Goal: Information Seeking & Learning: Check status

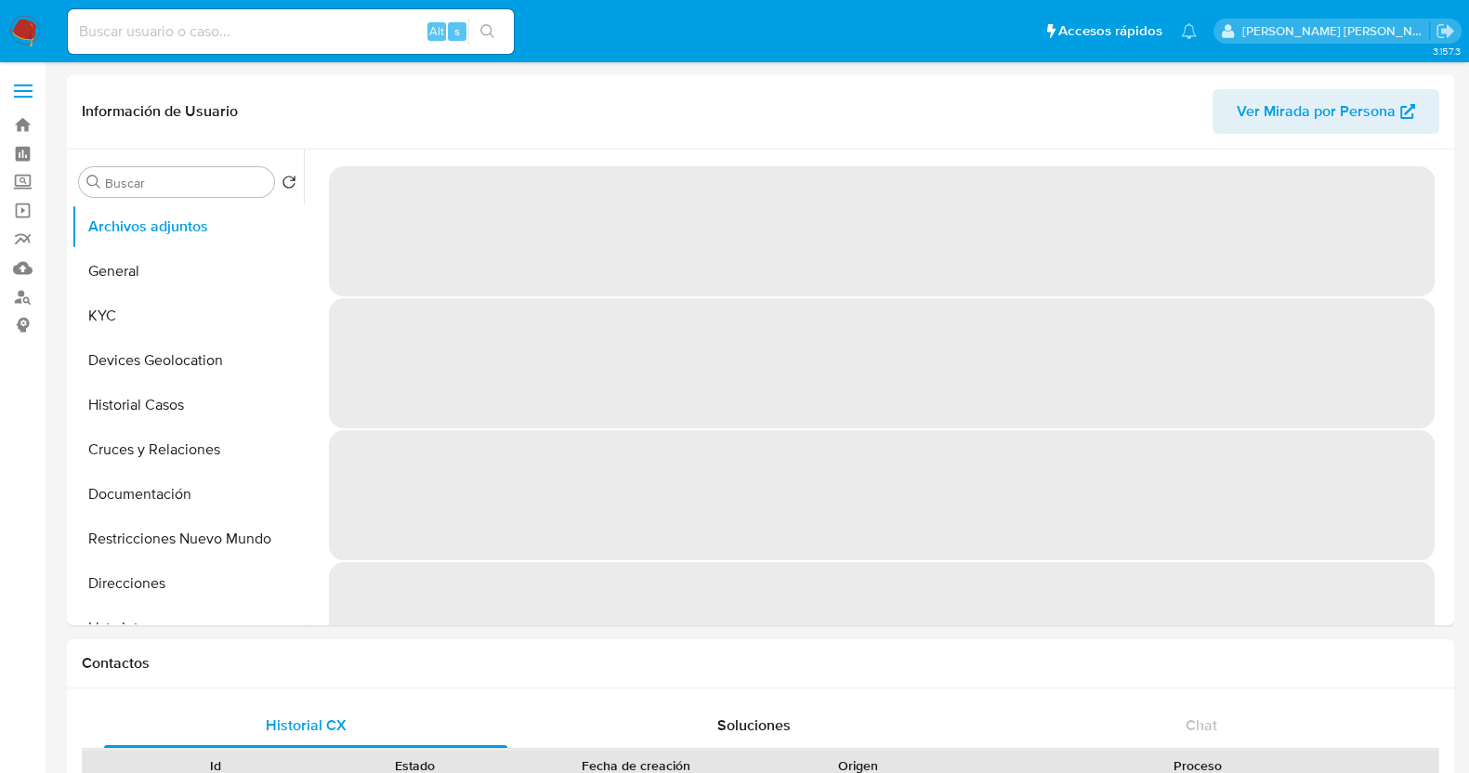
select select "10"
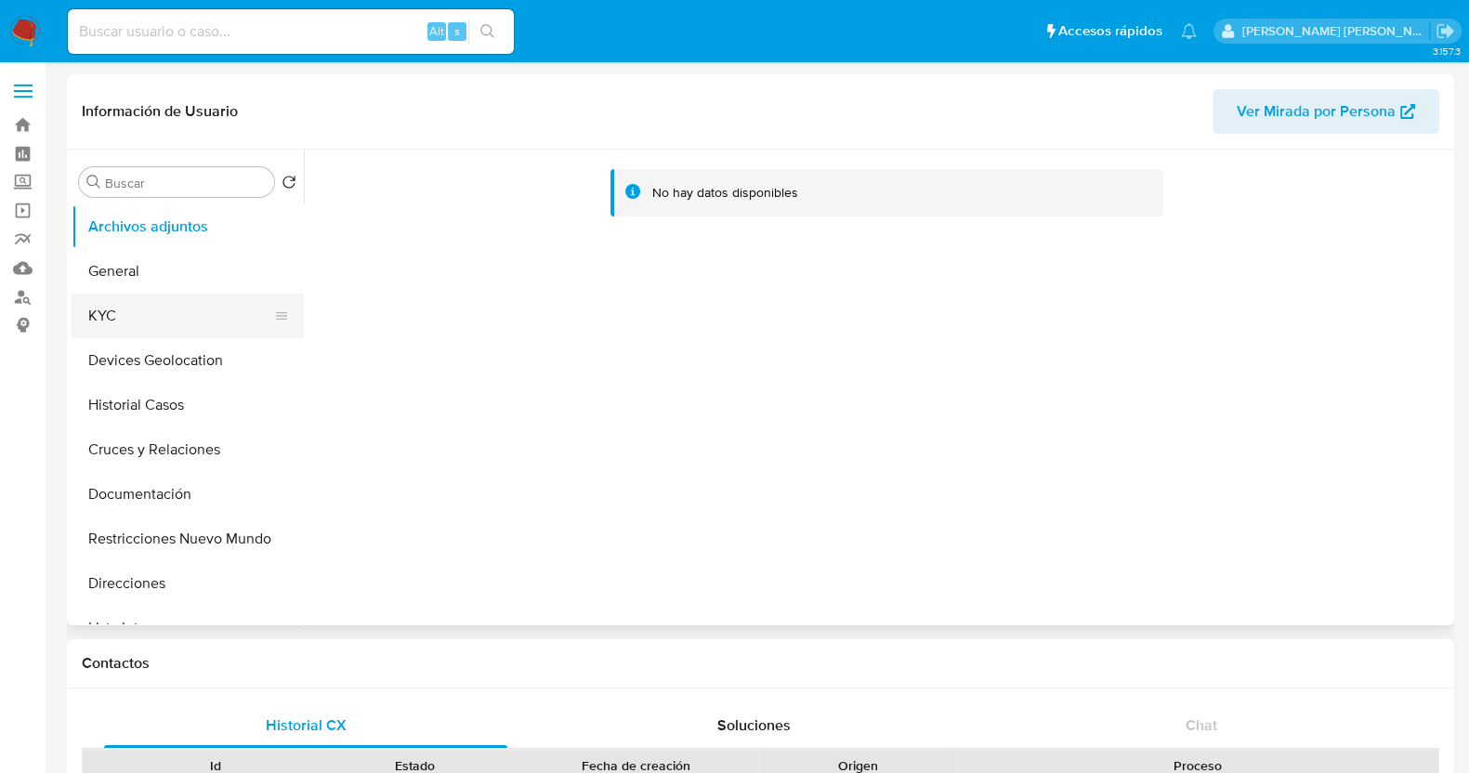
drag, startPoint x: 133, startPoint y: 321, endPoint x: 221, endPoint y: 306, distance: 89.5
click at [133, 321] on button "KYC" at bounding box center [180, 316] width 217 height 45
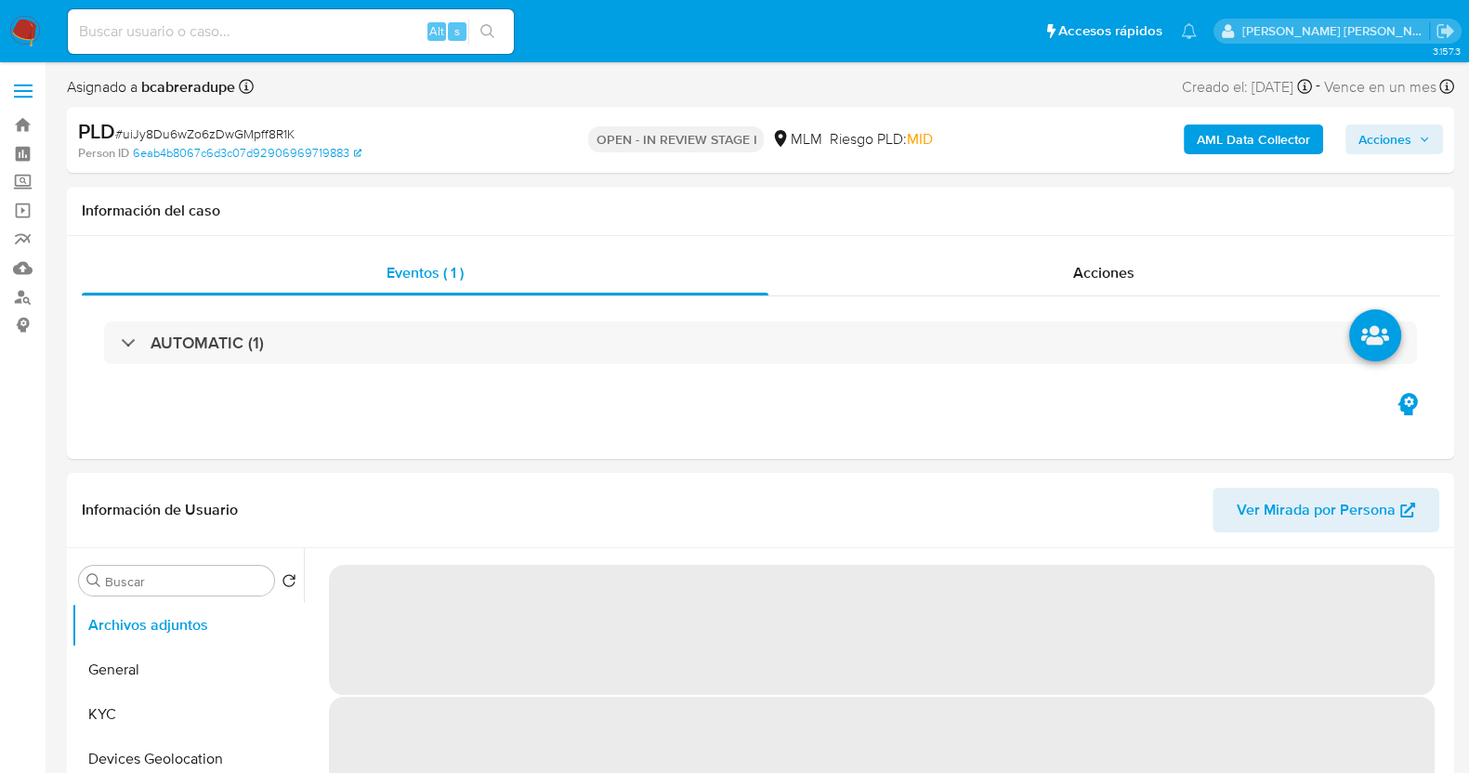
select select "10"
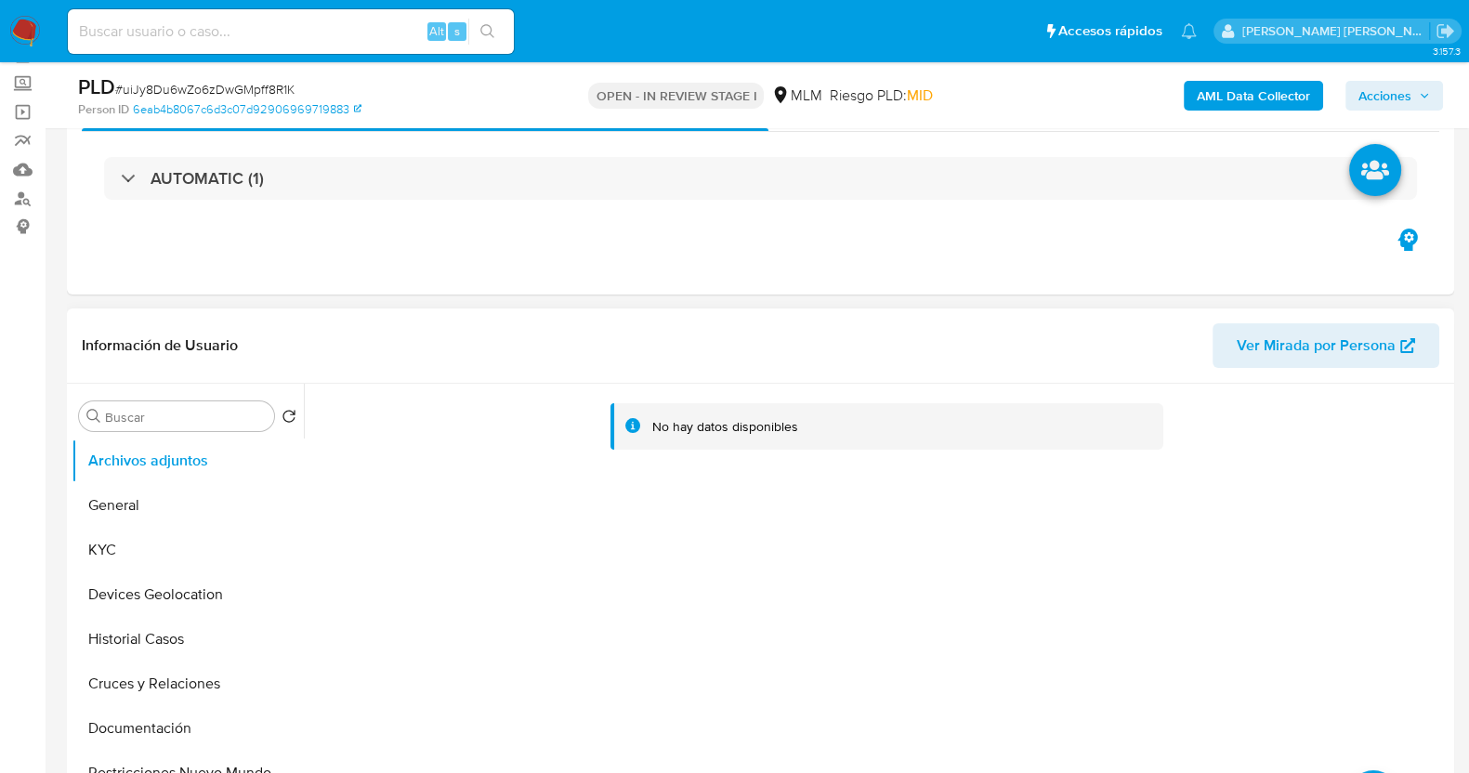
scroll to position [231, 0]
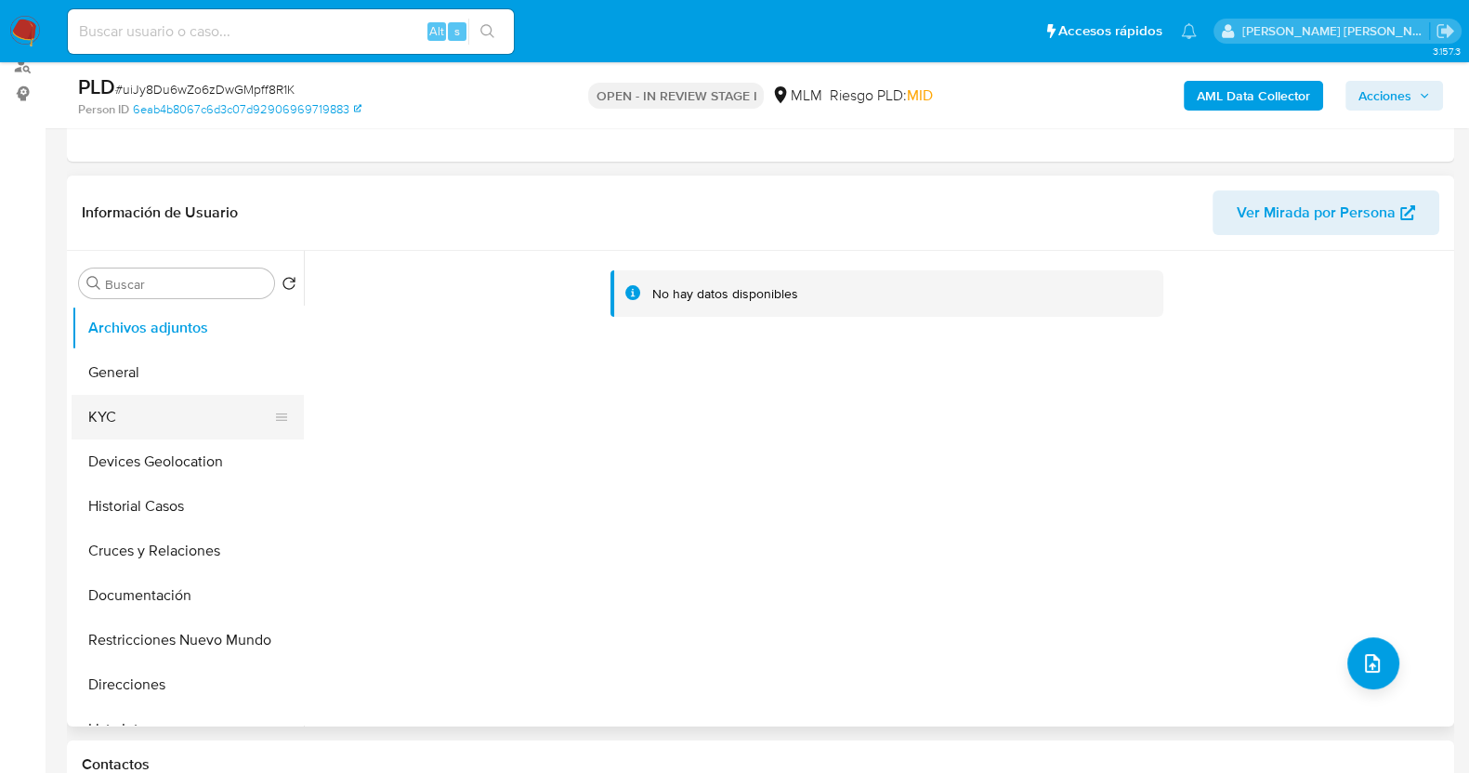
click at [154, 400] on button "KYC" at bounding box center [180, 417] width 217 height 45
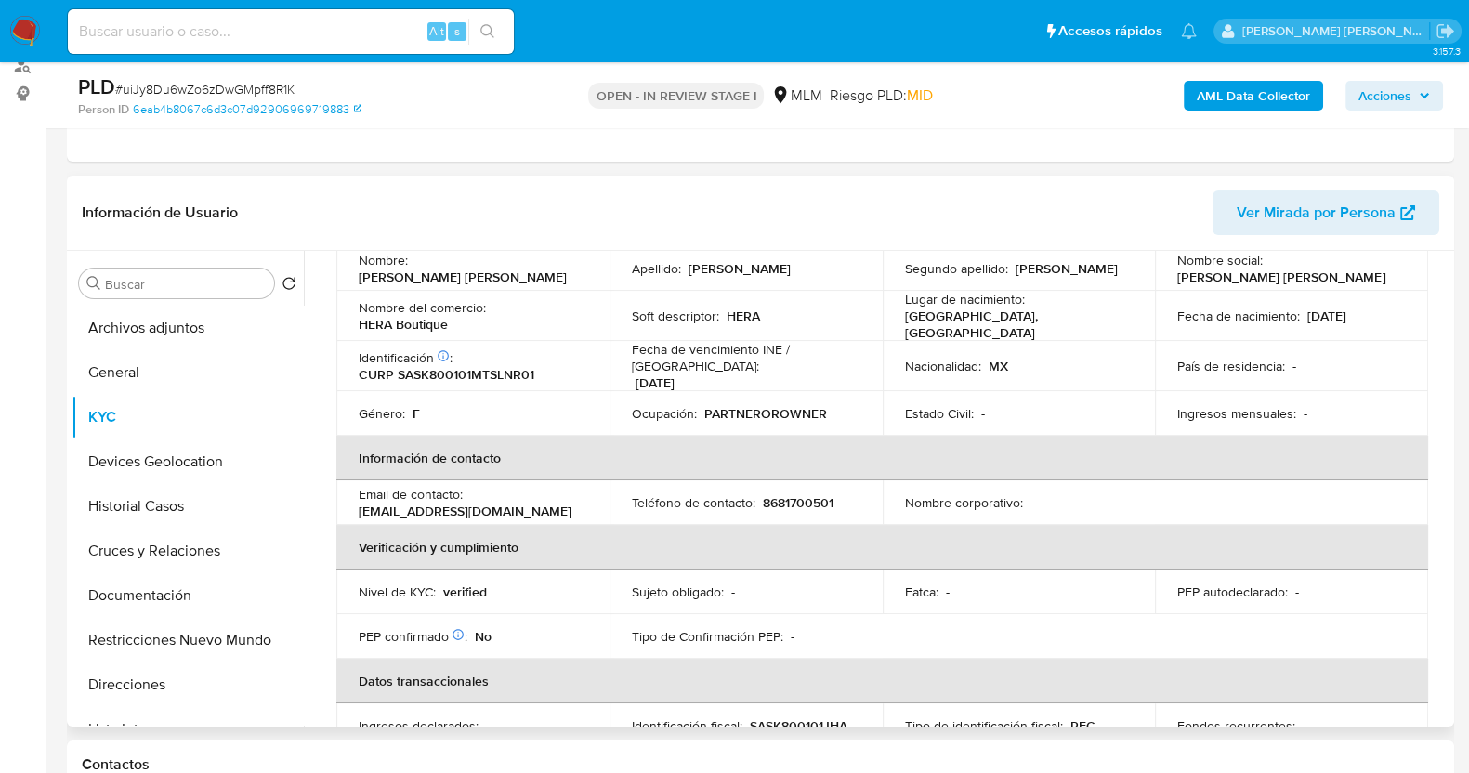
scroll to position [348, 0]
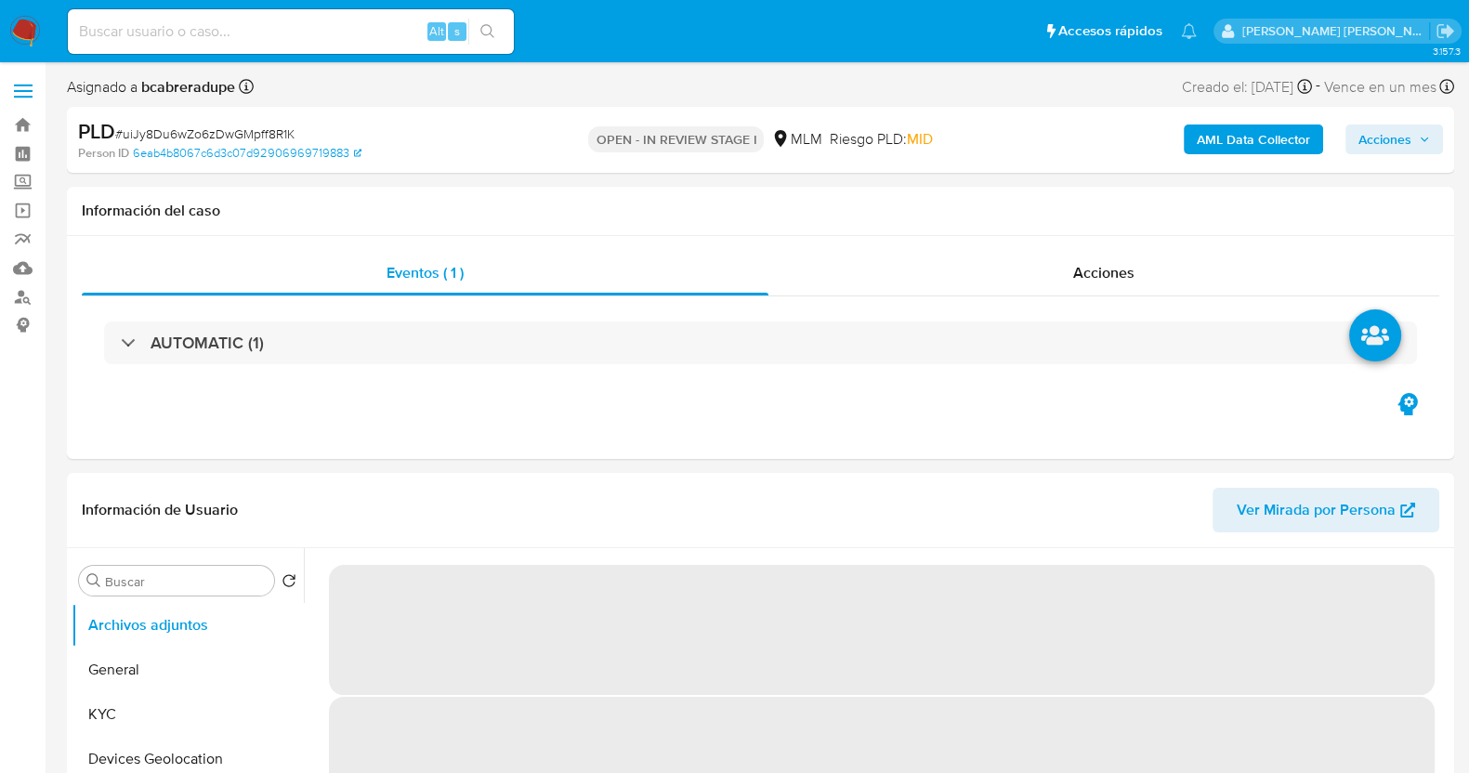
select select "10"
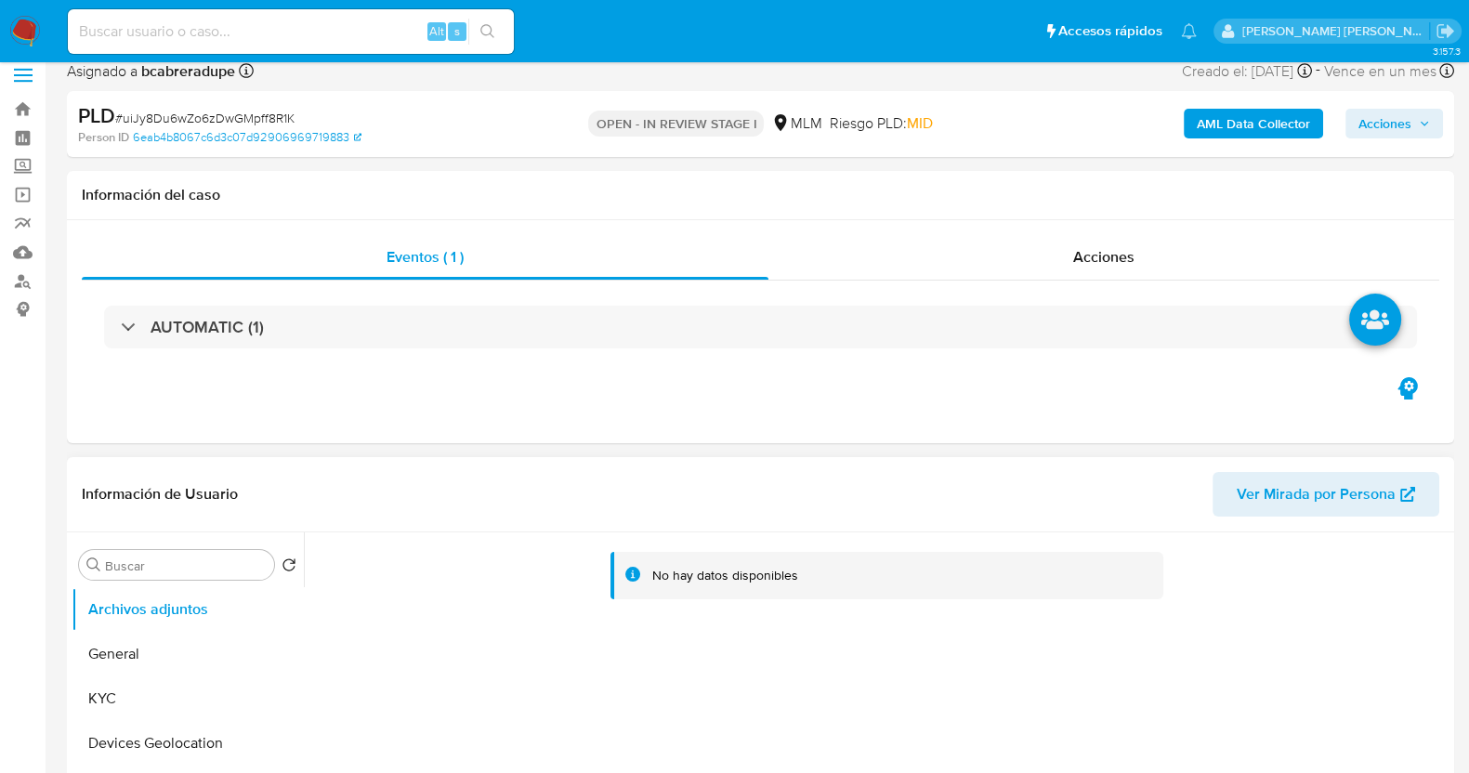
scroll to position [231, 0]
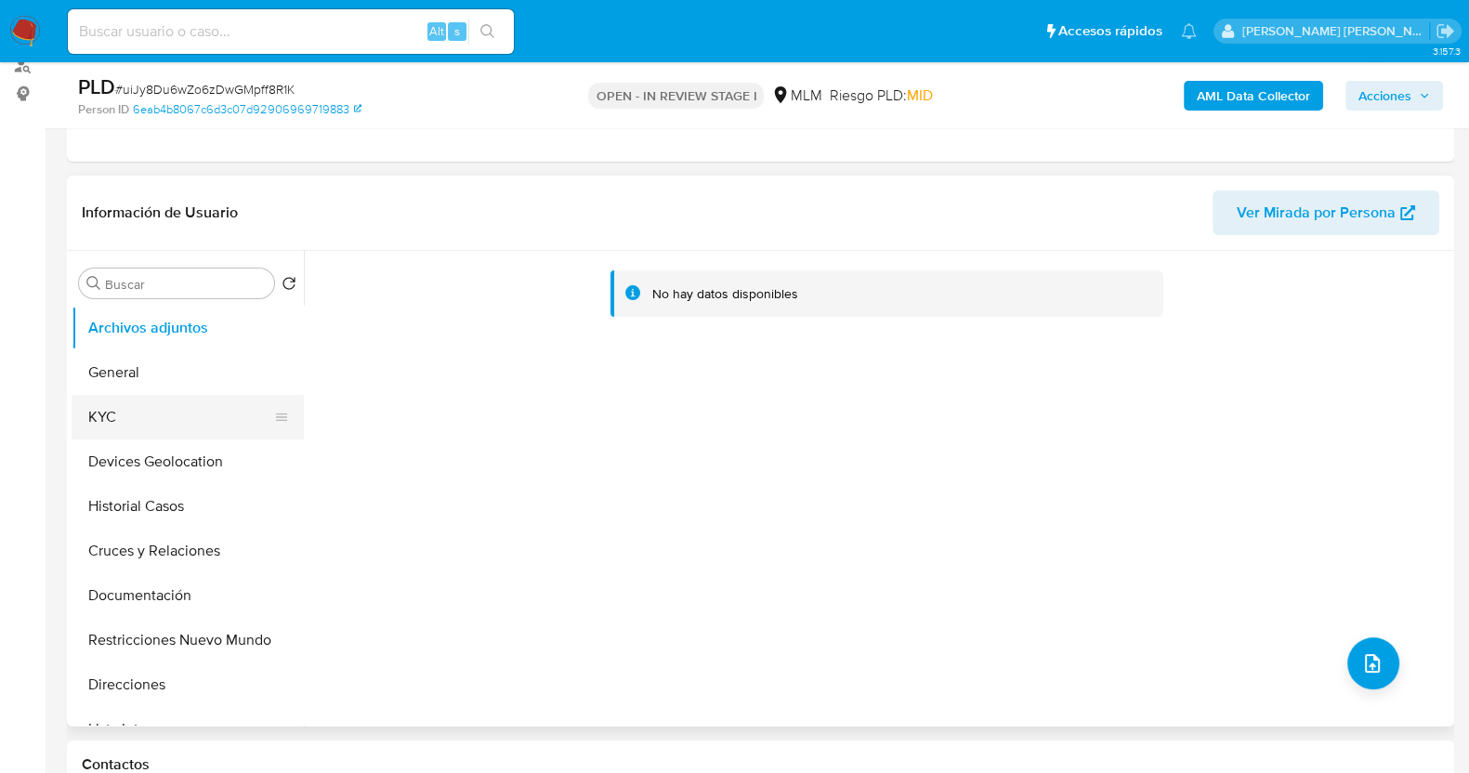
click at [158, 420] on button "KYC" at bounding box center [180, 417] width 217 height 45
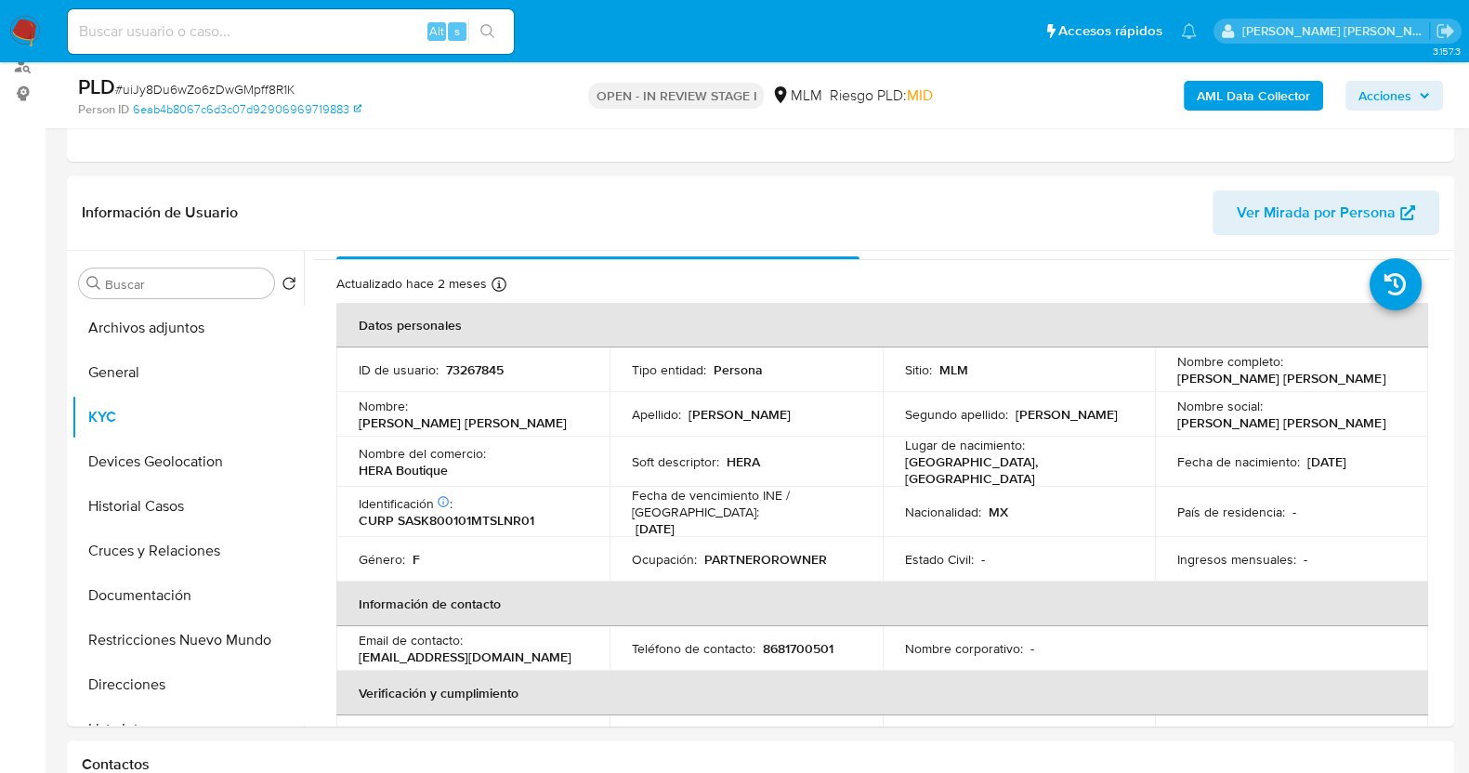
scroll to position [0, 0]
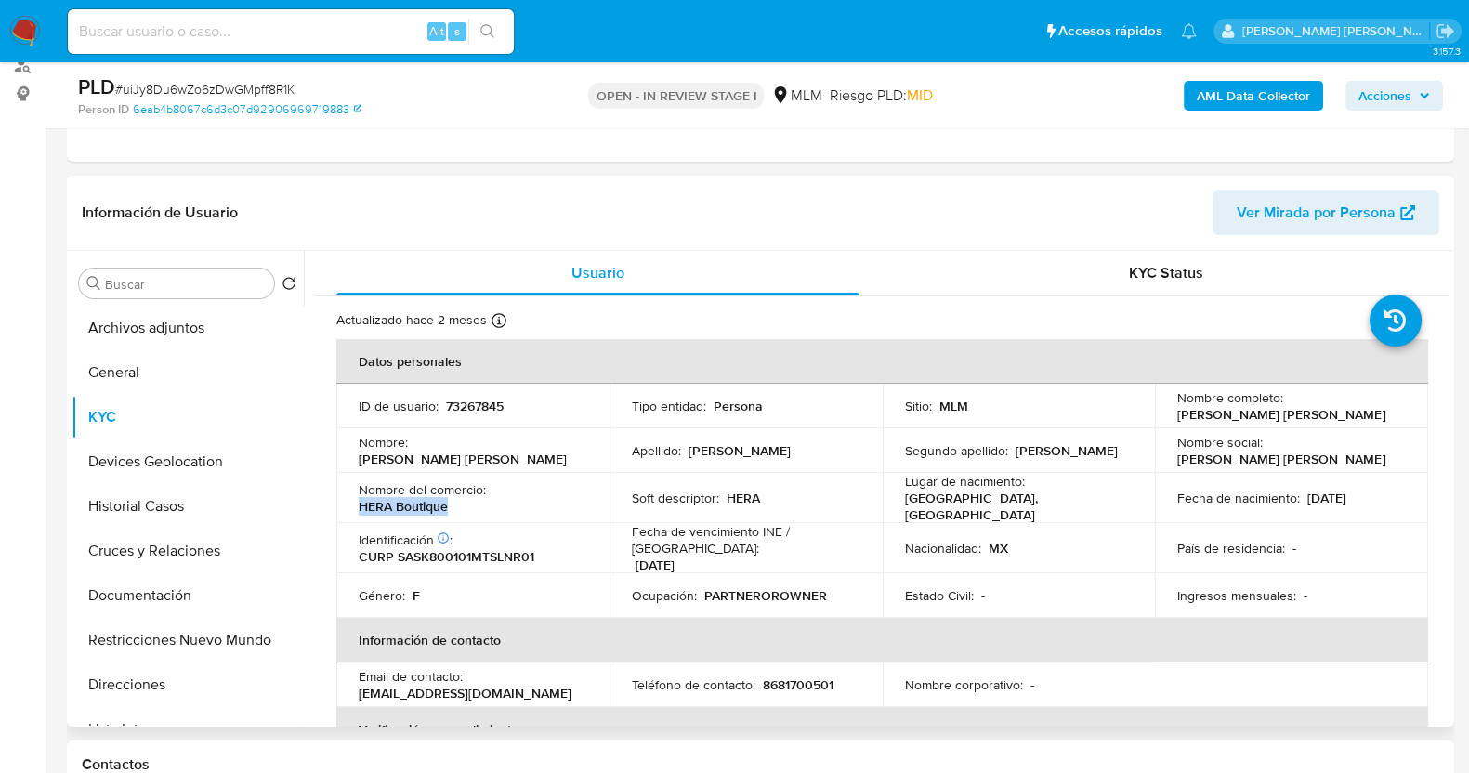
drag, startPoint x: 356, startPoint y: 500, endPoint x: 482, endPoint y: 506, distance: 126.5
click at [482, 506] on td "Nombre del comercio : HERA Boutique" at bounding box center [472, 498] width 273 height 50
copy p "HERA Boutique"
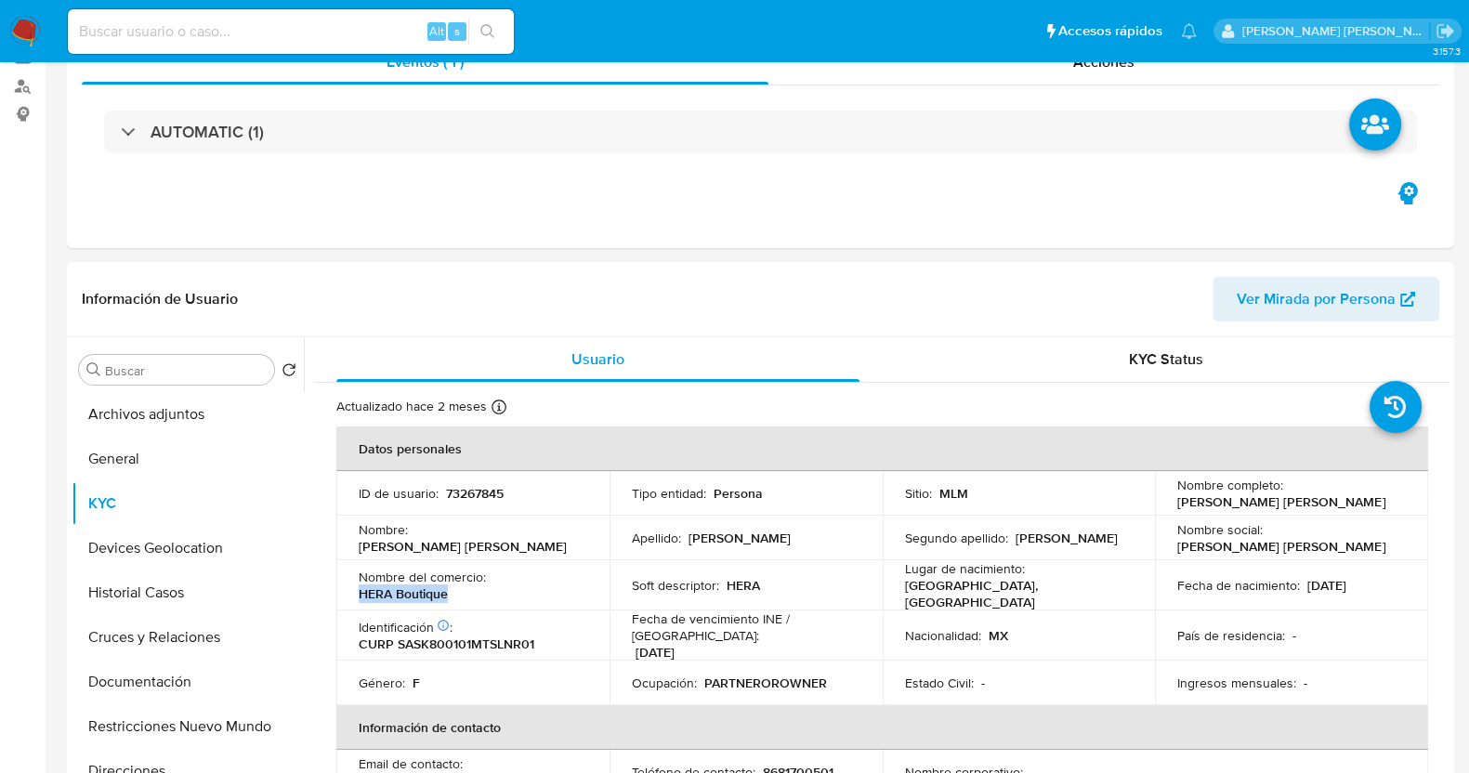
scroll to position [348, 0]
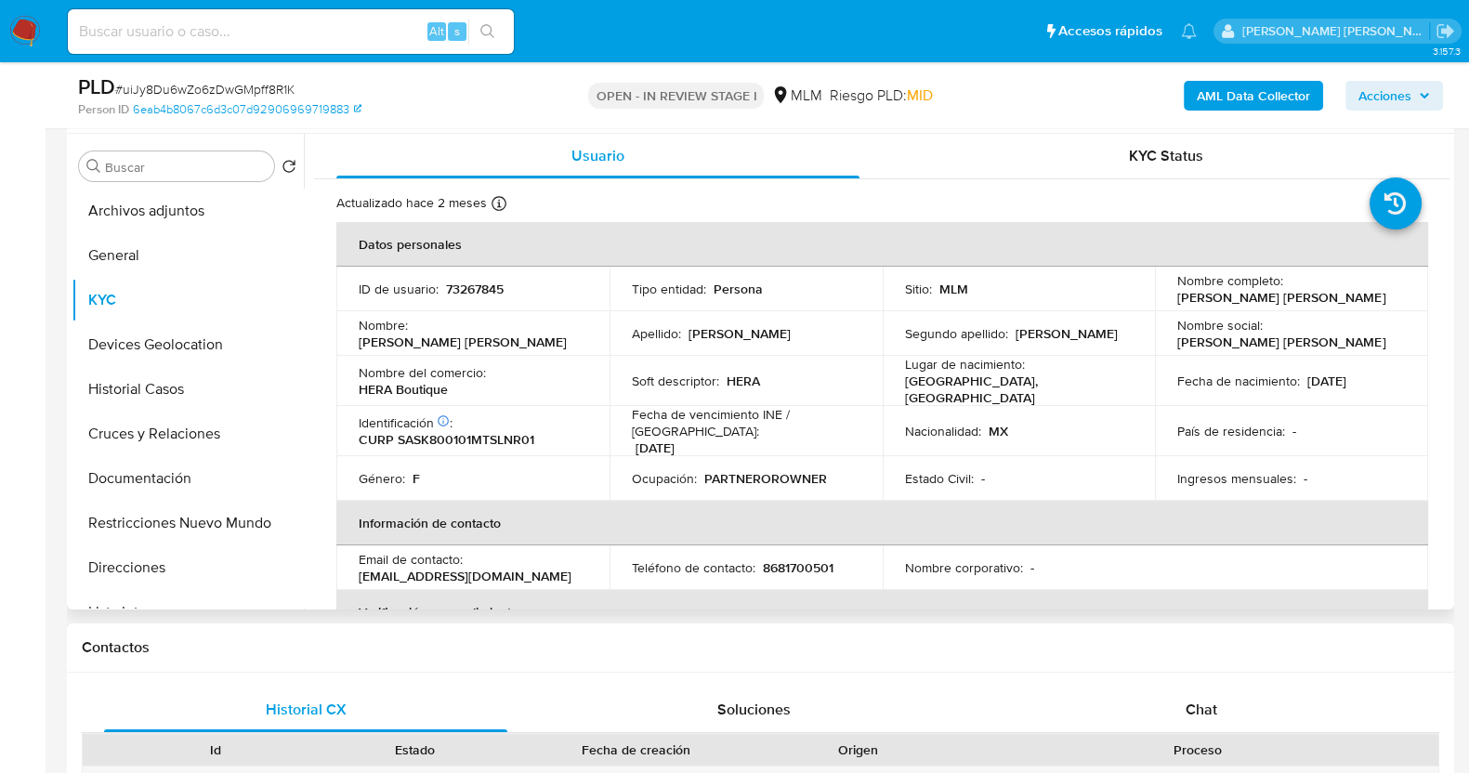
click at [808, 456] on td "Ocupación : PARTNEROROWNER" at bounding box center [746, 478] width 273 height 45
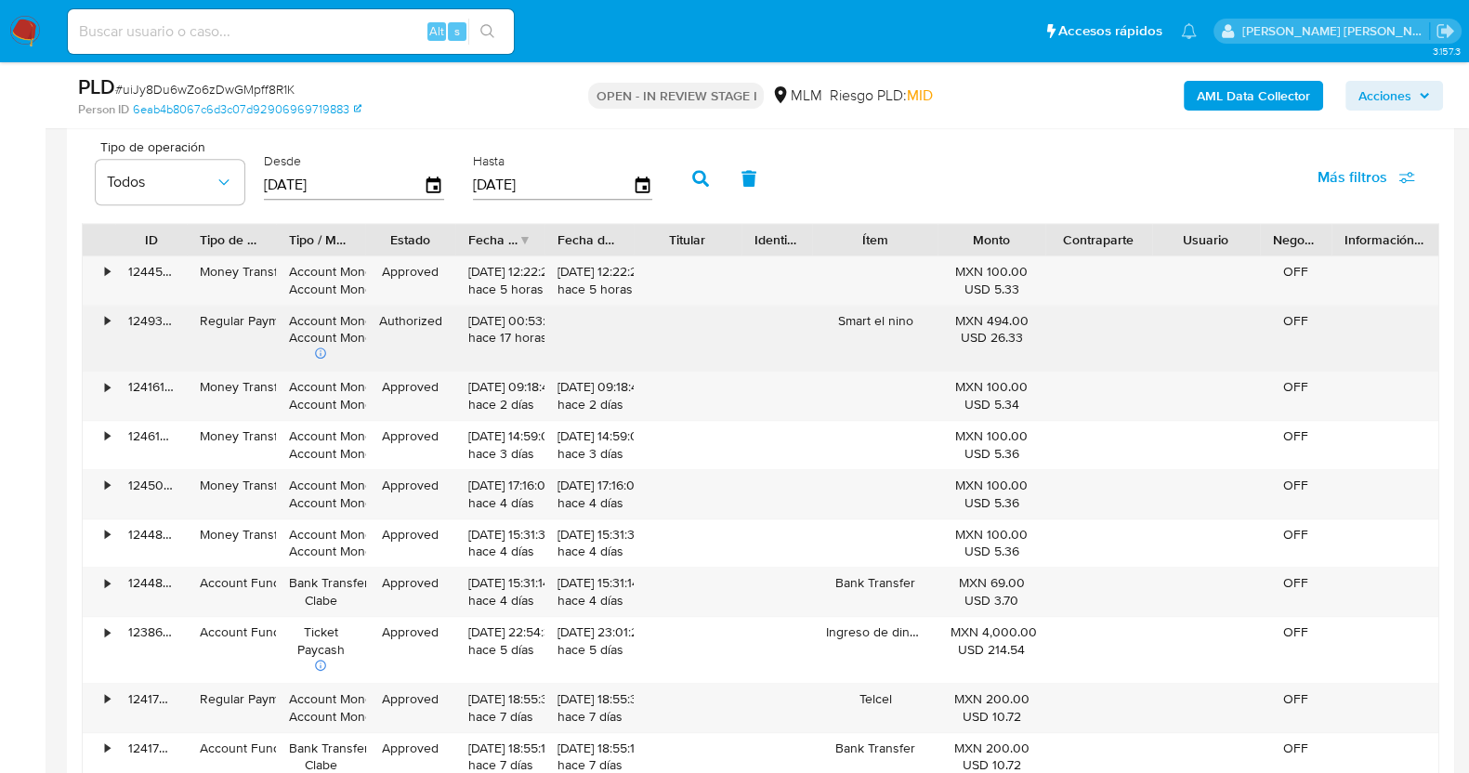
scroll to position [1741, 0]
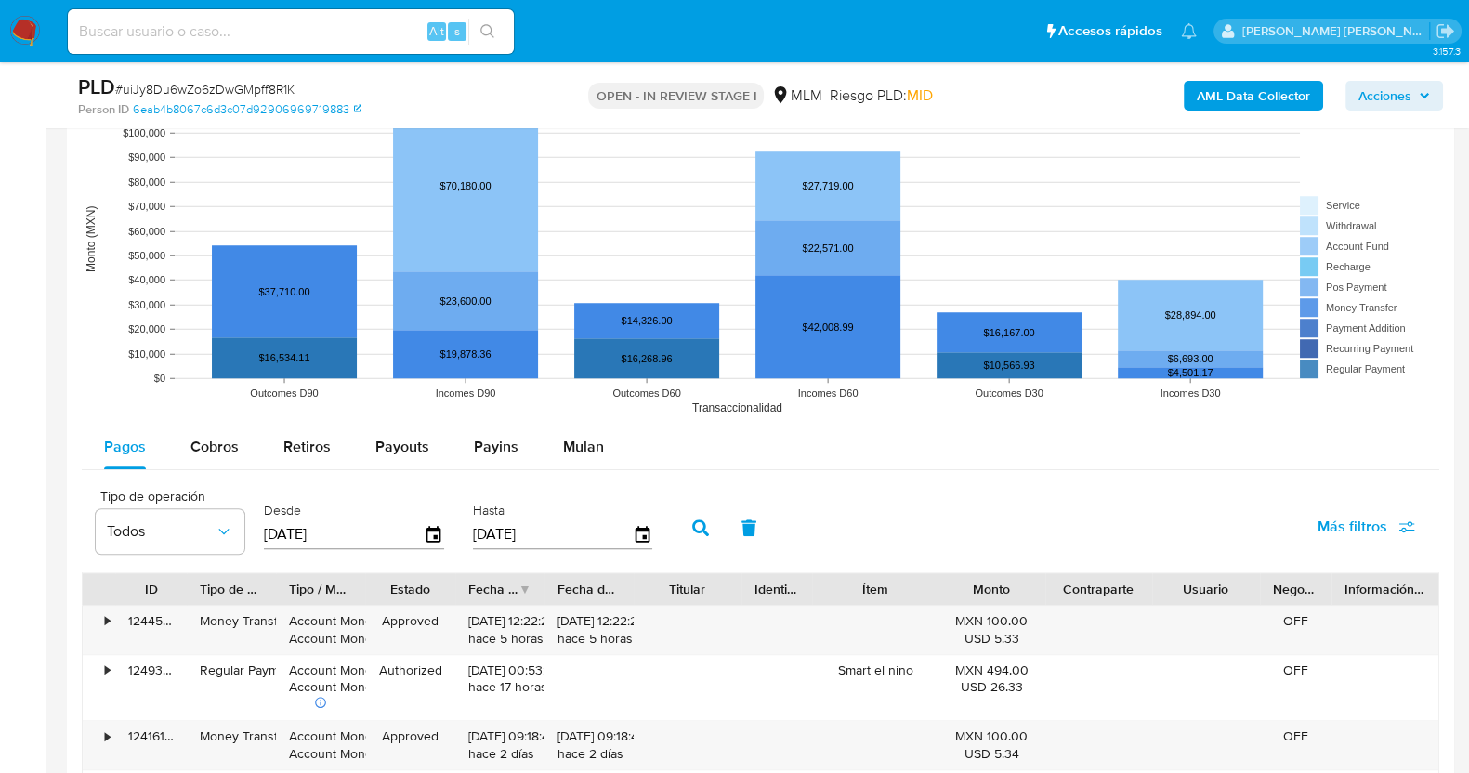
drag, startPoint x: 222, startPoint y: 439, endPoint x: 386, endPoint y: 303, distance: 212.5
click at [222, 439] on span "Cobros" at bounding box center [214, 446] width 48 height 21
select select "10"
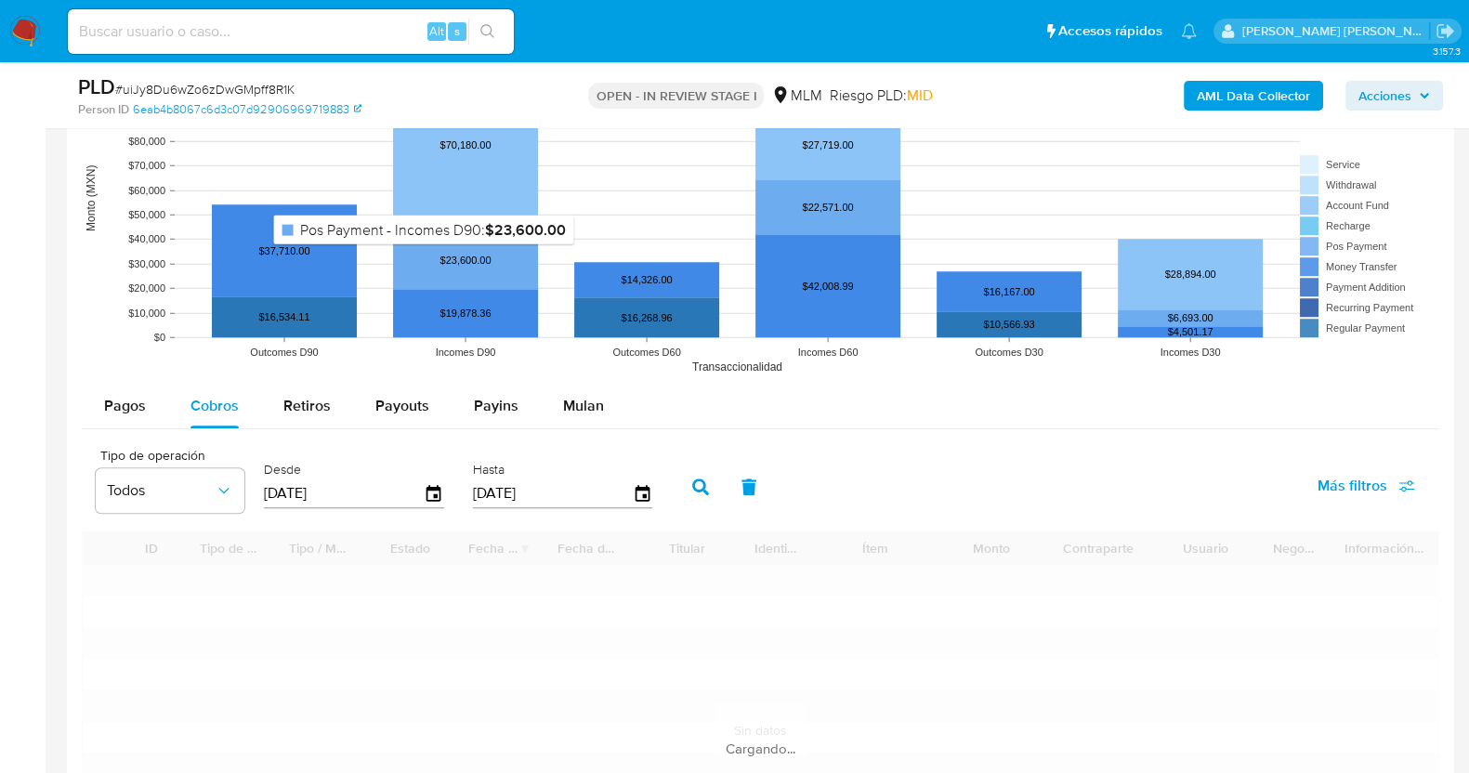
scroll to position [1974, 0]
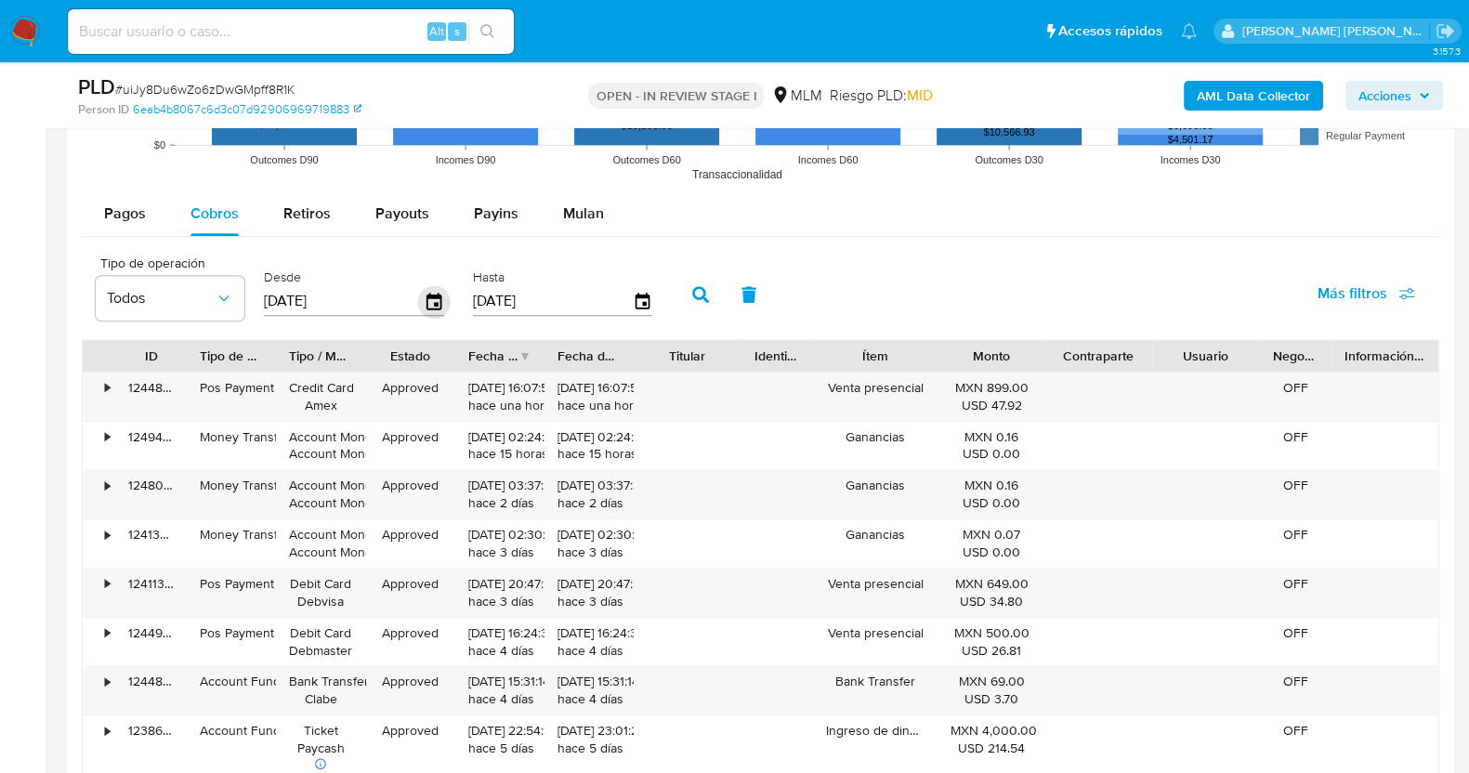
click at [429, 304] on icon "button" at bounding box center [433, 300] width 15 height 17
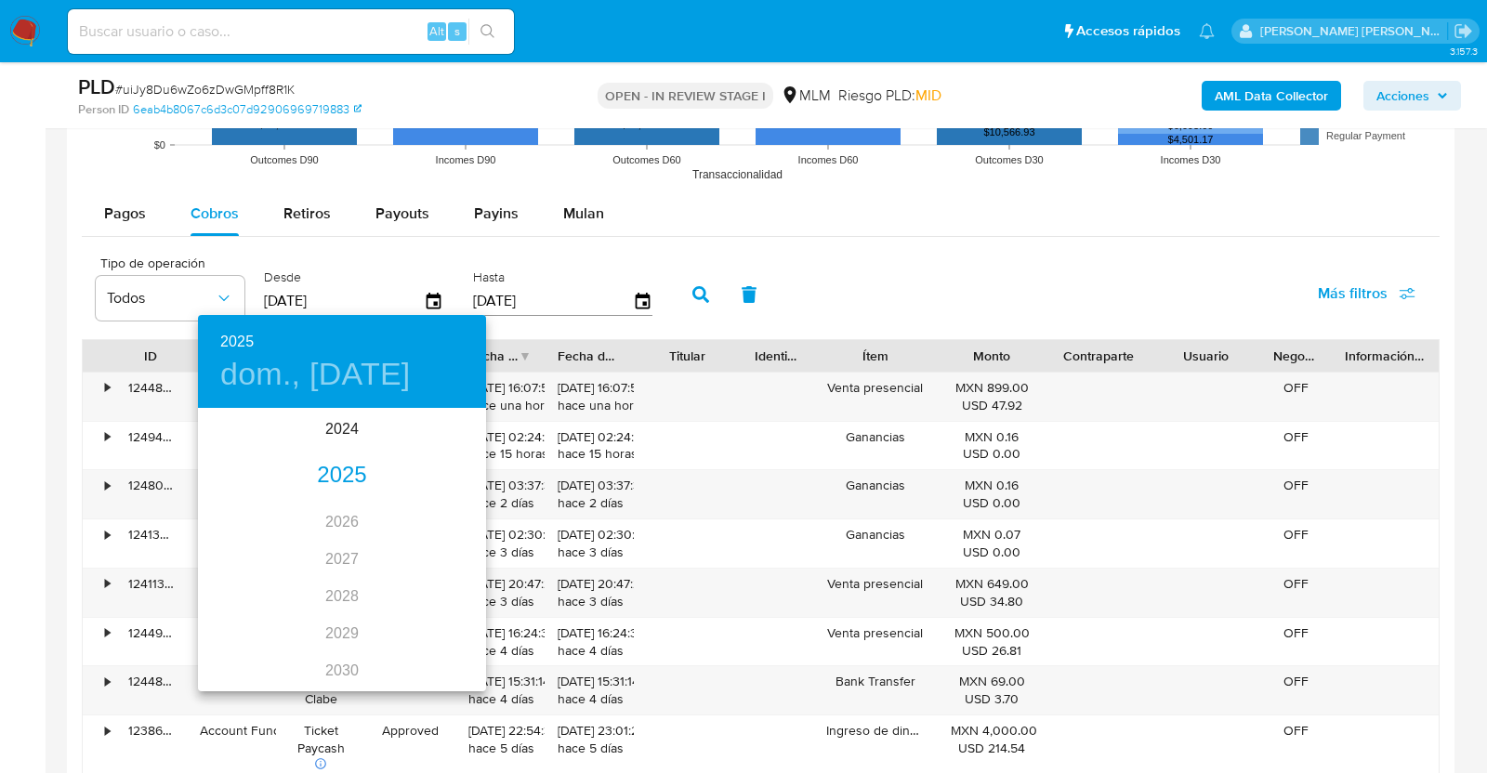
click at [334, 473] on div "2025" at bounding box center [342, 475] width 288 height 37
click at [251, 588] on div "jul." at bounding box center [246, 585] width 96 height 70
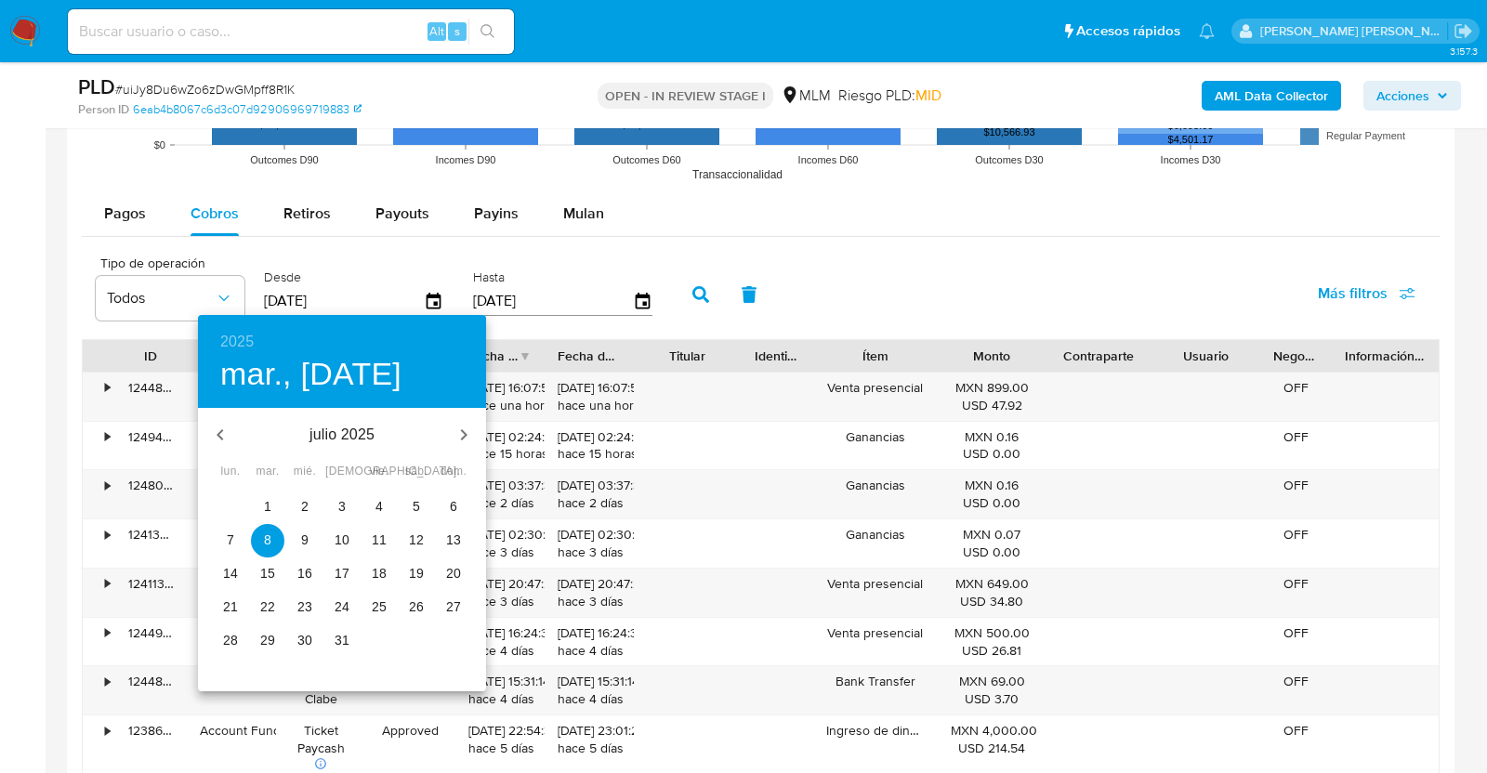
click at [264, 503] on p "1" at bounding box center [267, 506] width 7 height 19
type input "01/07/2025"
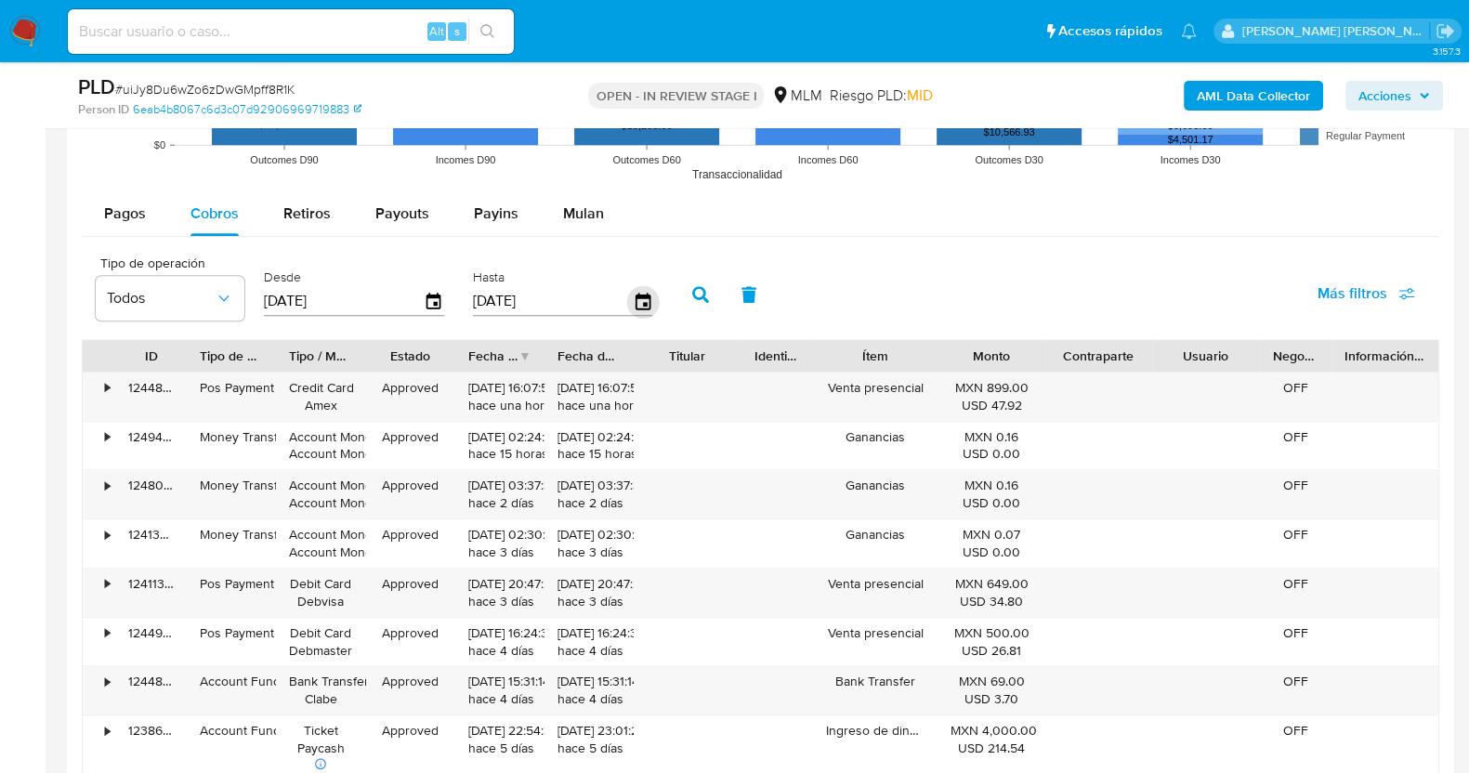
click at [638, 298] on icon "button" at bounding box center [642, 301] width 33 height 33
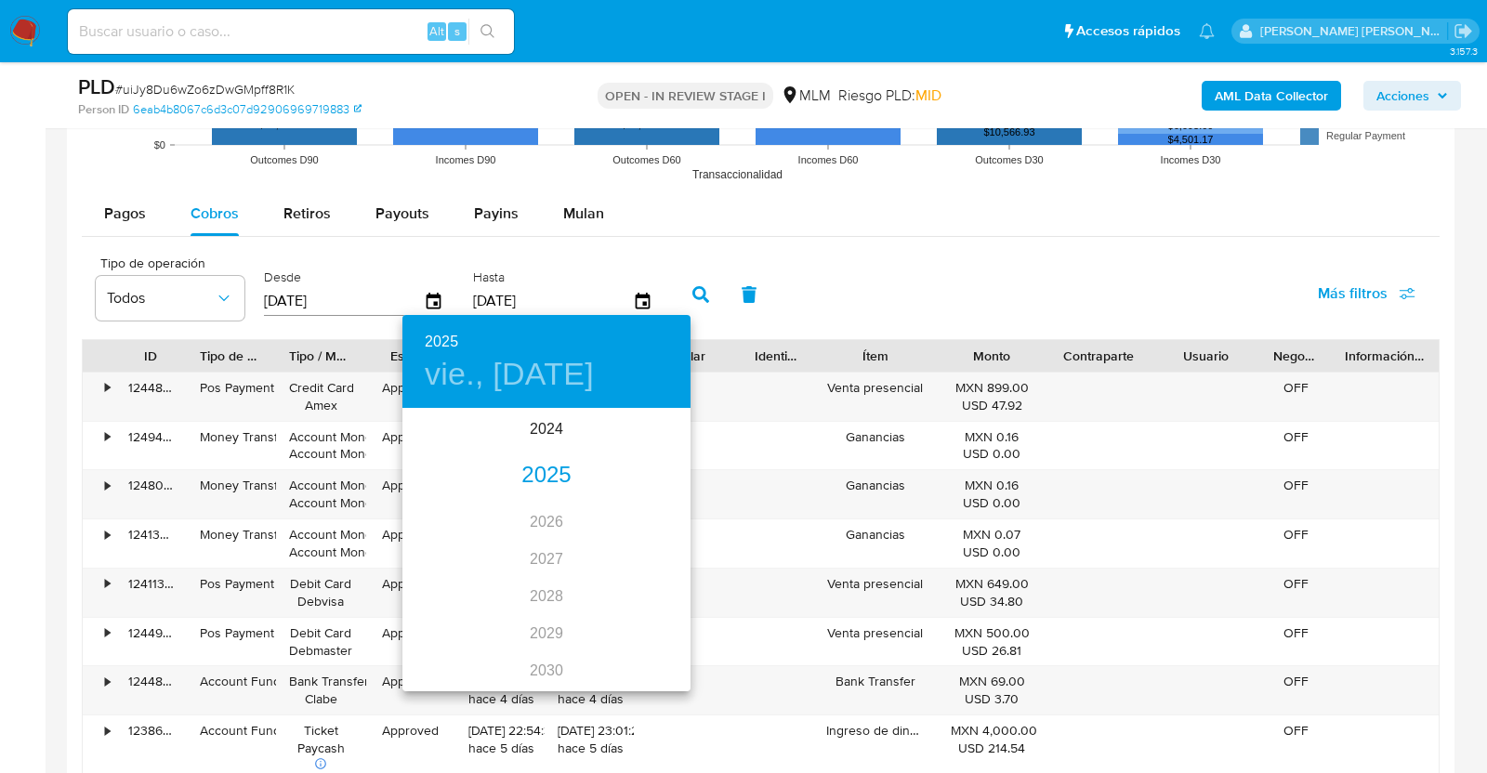
click at [548, 470] on div "2025" at bounding box center [546, 475] width 288 height 37
click at [440, 590] on div "jul." at bounding box center [450, 585] width 96 height 70
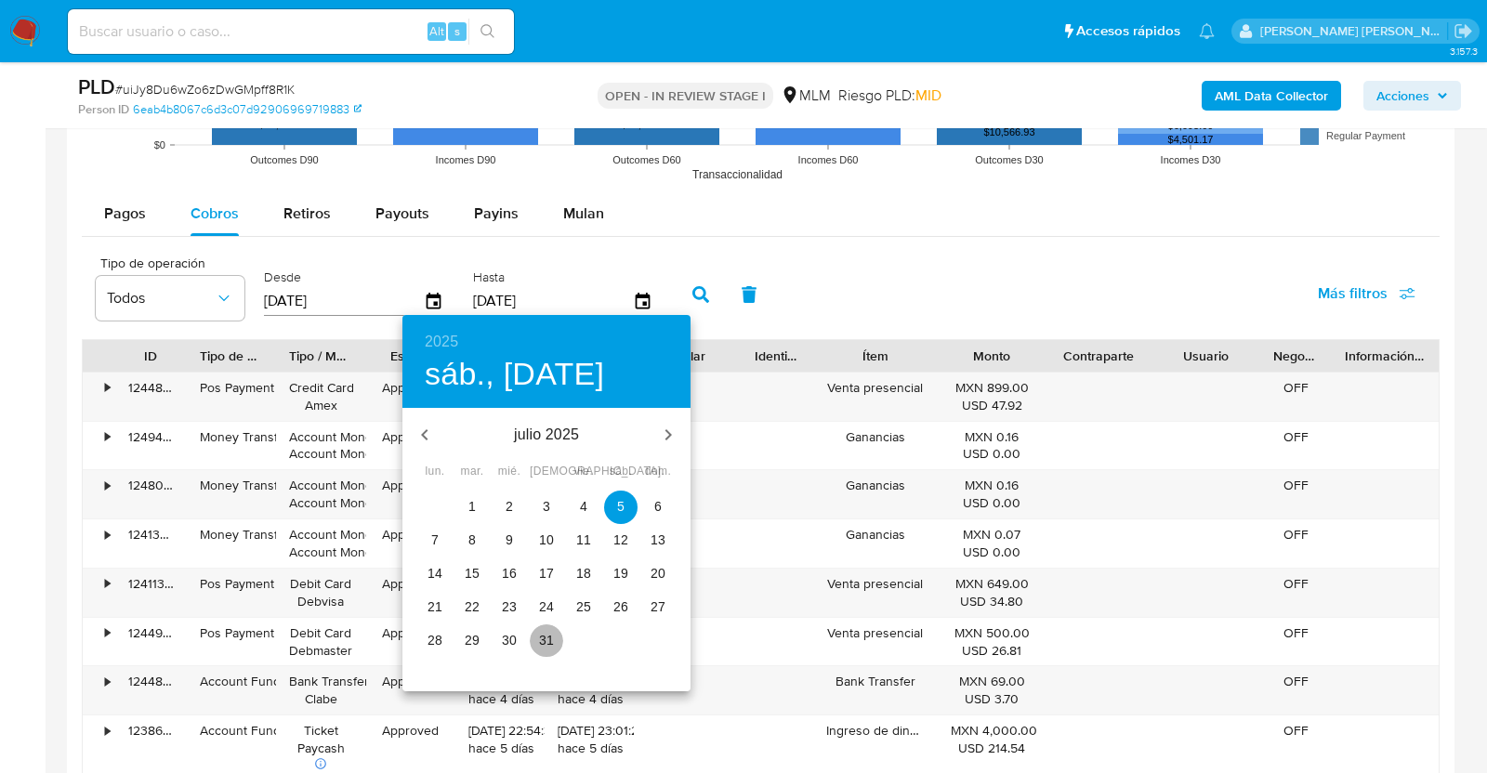
click at [555, 647] on span "31" at bounding box center [546, 640] width 33 height 19
type input "31/07/2025"
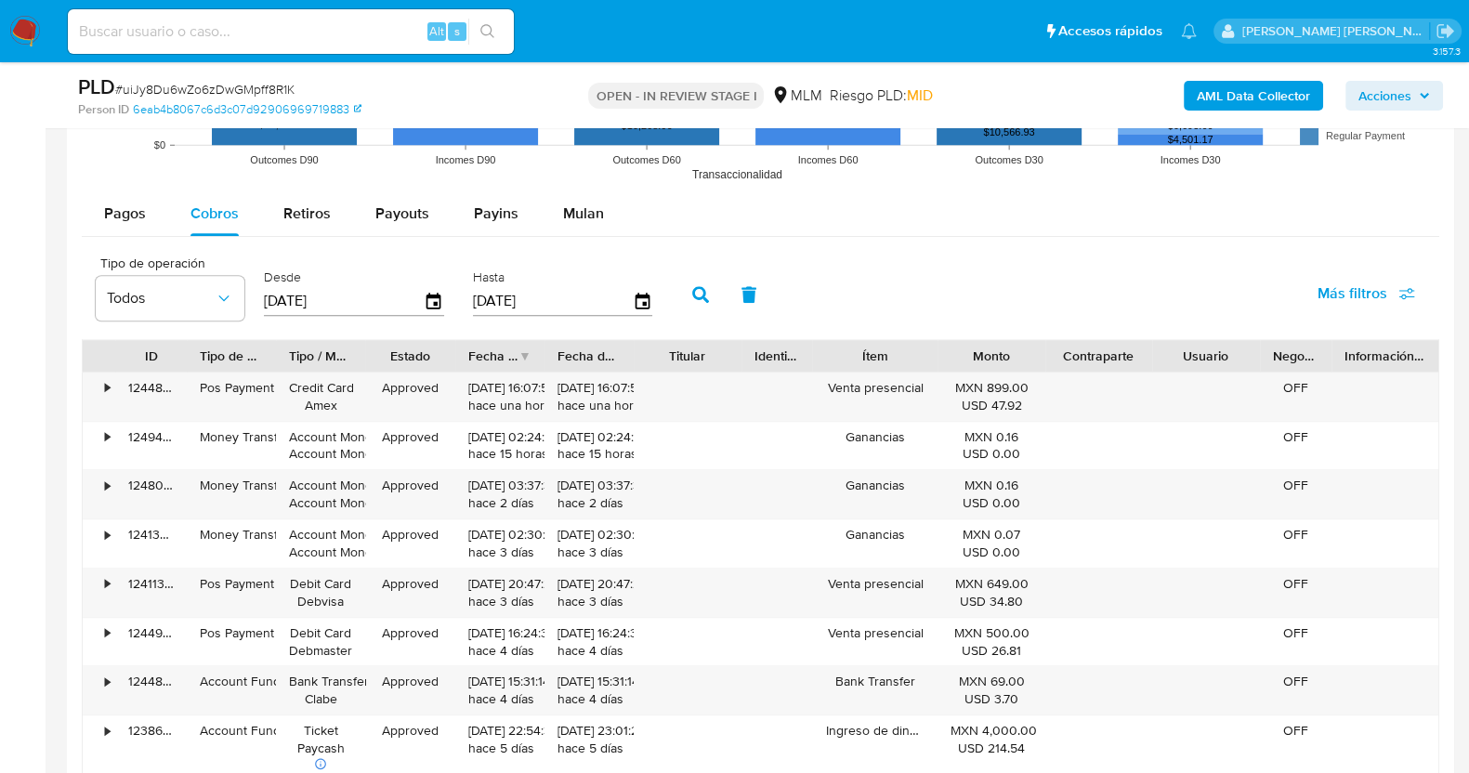
click at [692, 288] on icon "button" at bounding box center [700, 294] width 17 height 17
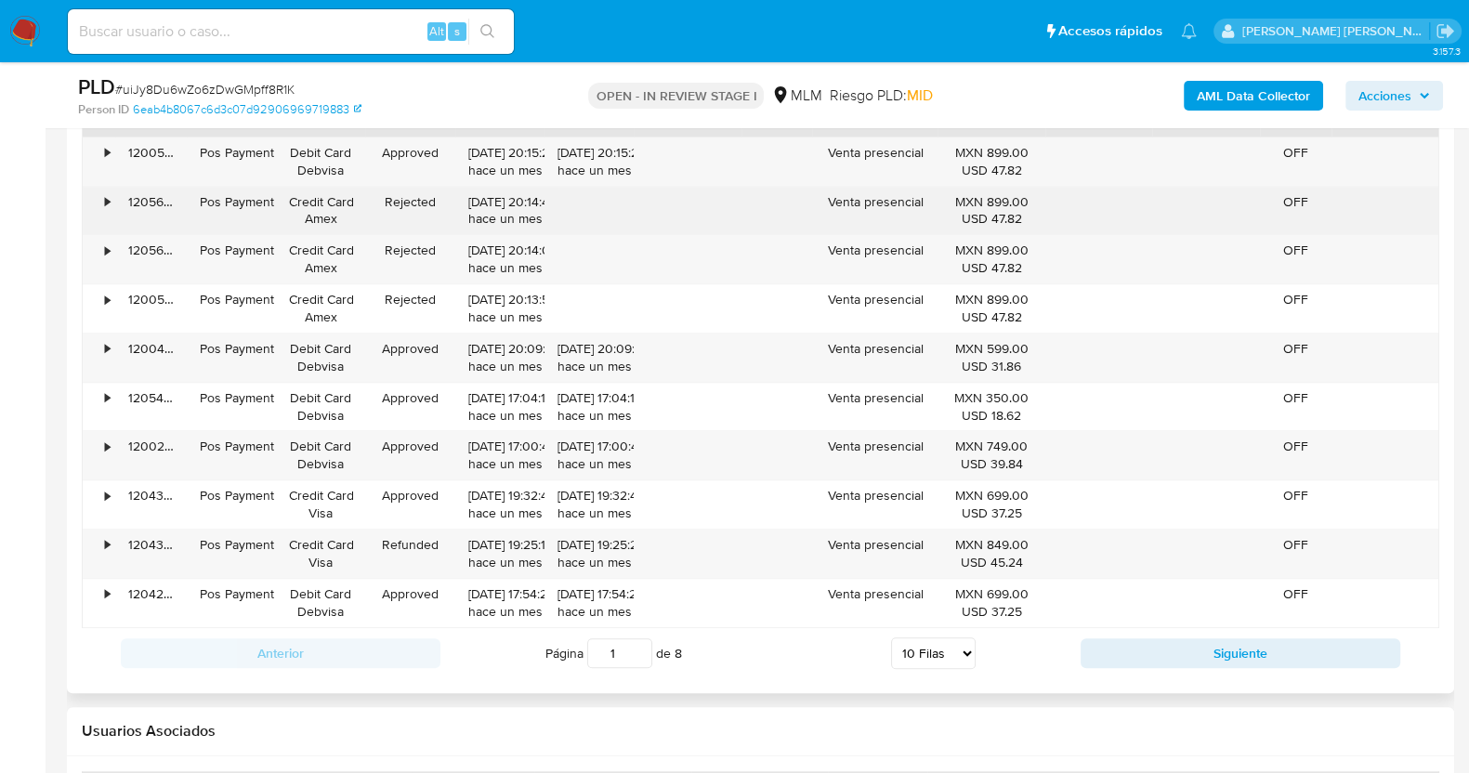
scroll to position [2323, 0]
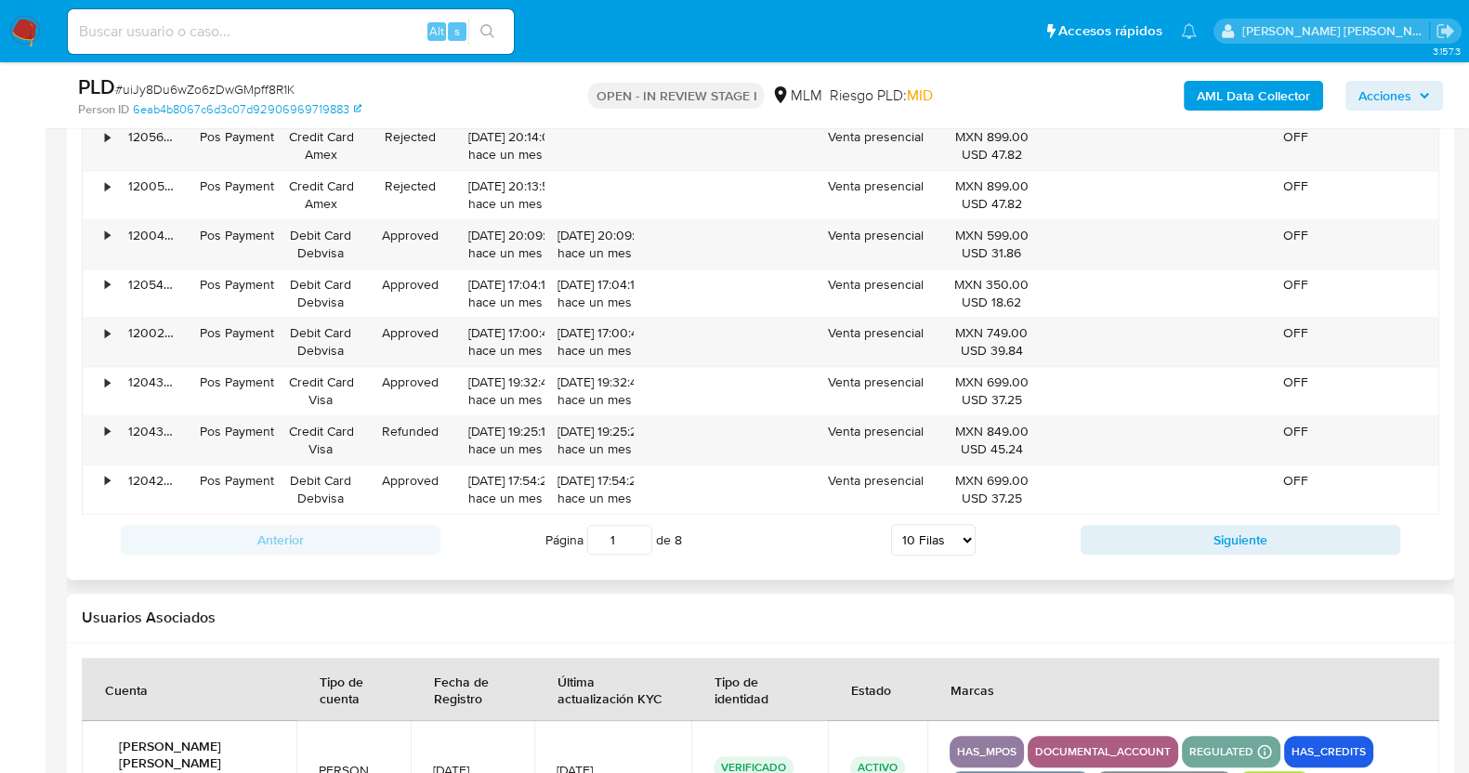
click at [942, 529] on select "5 Filas 10 Filas 20 Filas 25 Filas 50 Filas 100 Filas" at bounding box center [933, 540] width 85 height 32
select select "100"
click at [891, 524] on select "5 Filas 10 Filas 20 Filas 25 Filas 50 Filas 100 Filas" at bounding box center [933, 540] width 85 height 32
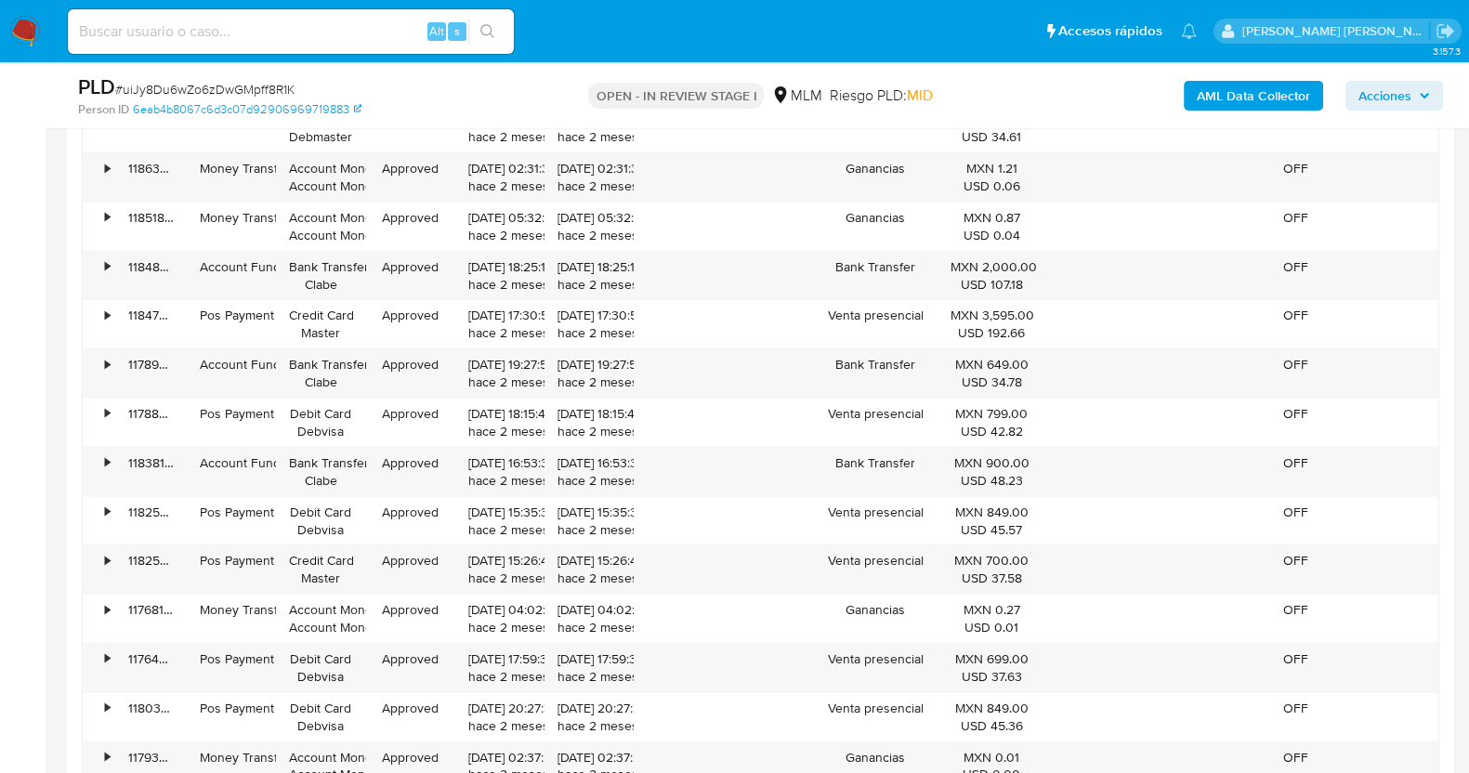
scroll to position [4530, 0]
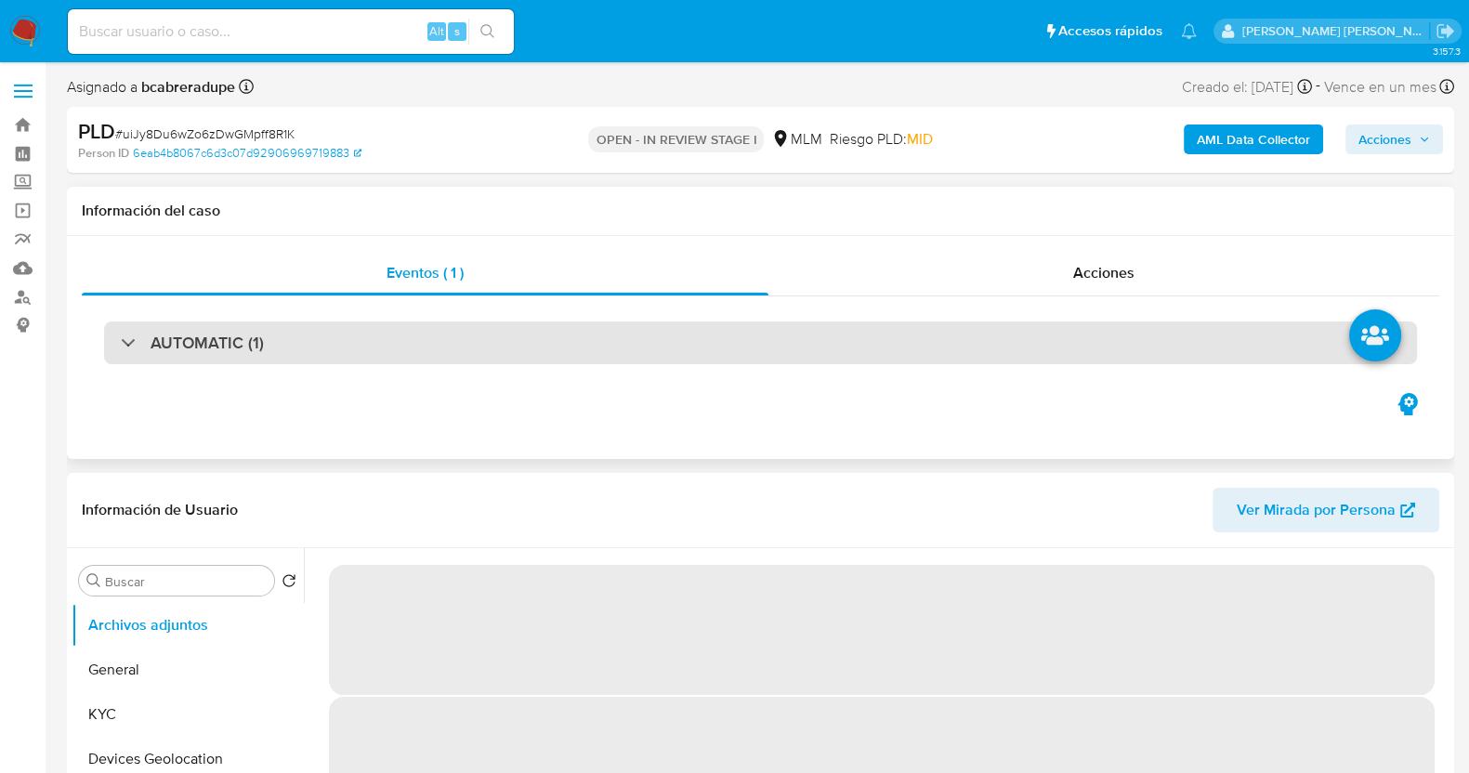
scroll to position [115, 0]
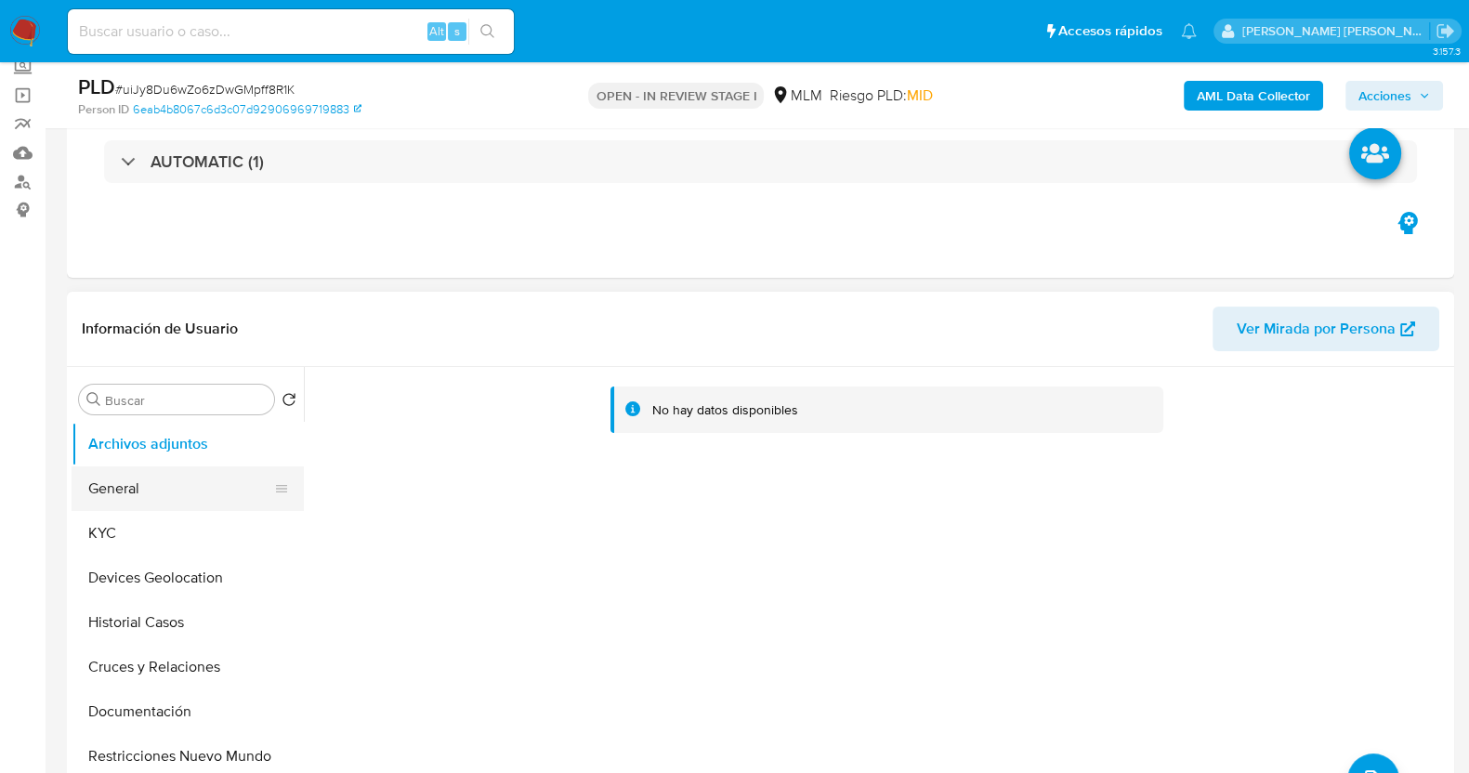
select select "10"
click at [152, 535] on button "KYC" at bounding box center [180, 533] width 217 height 45
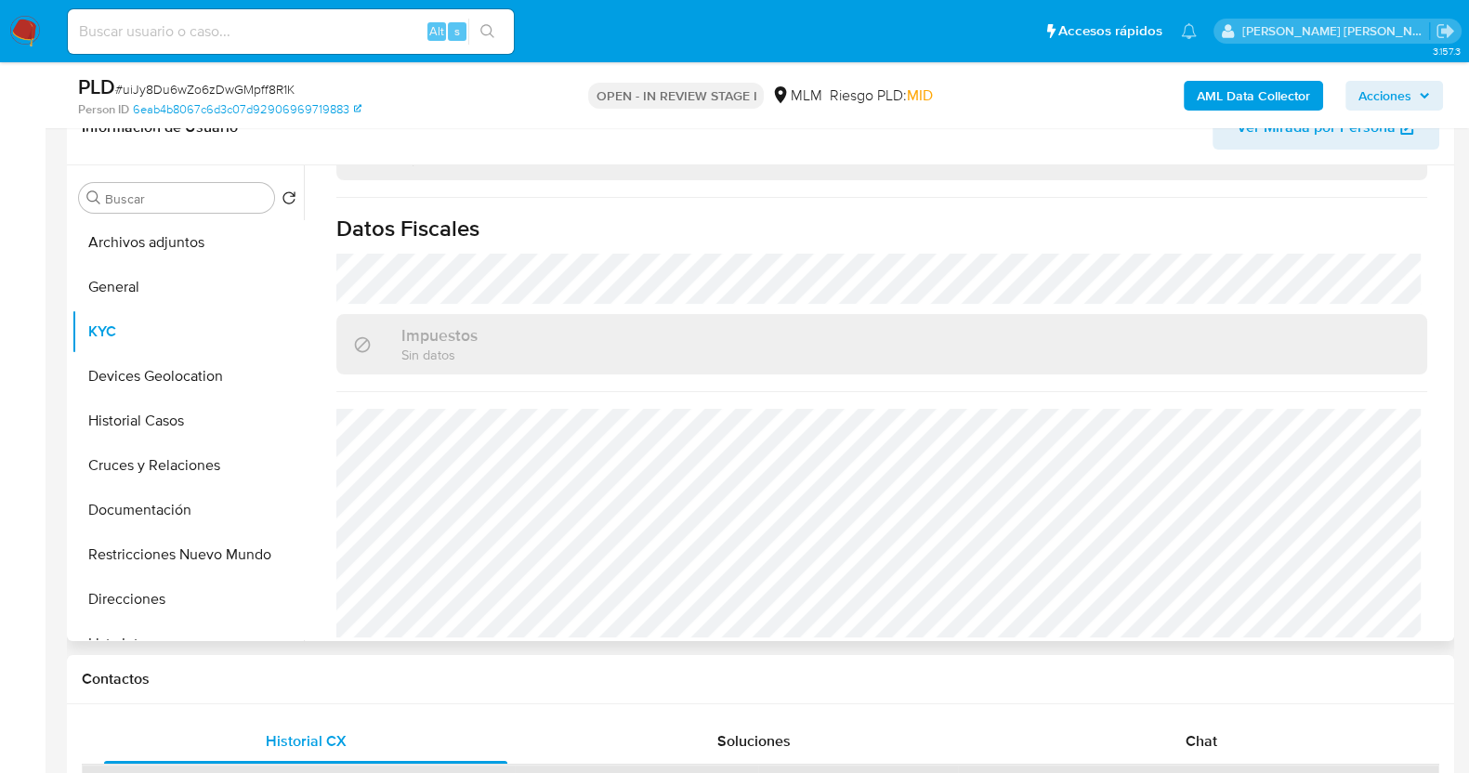
scroll to position [348, 0]
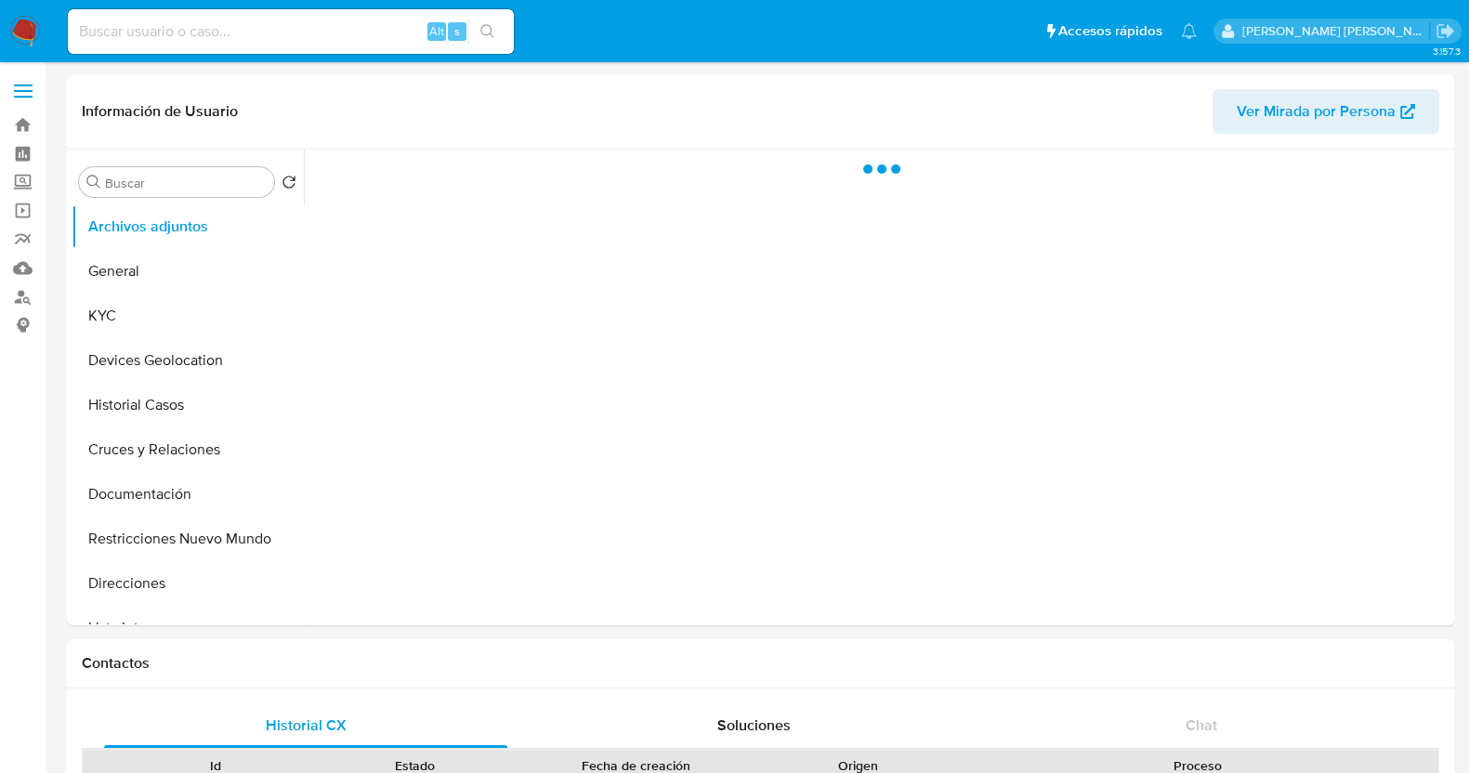
click at [359, 27] on input at bounding box center [291, 32] width 446 height 24
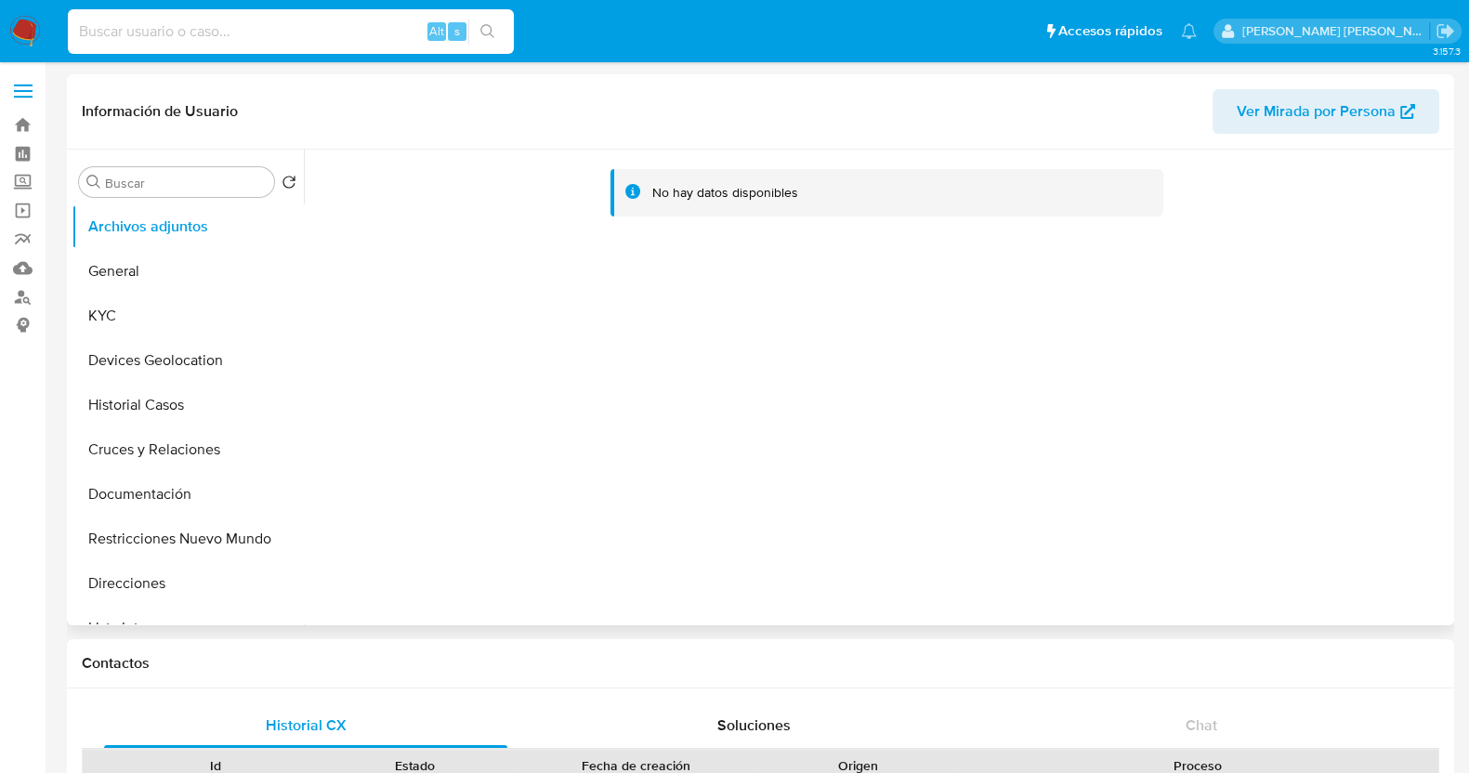
paste input "421569209"
type input "421569209"
select select "10"
type input "421569209"
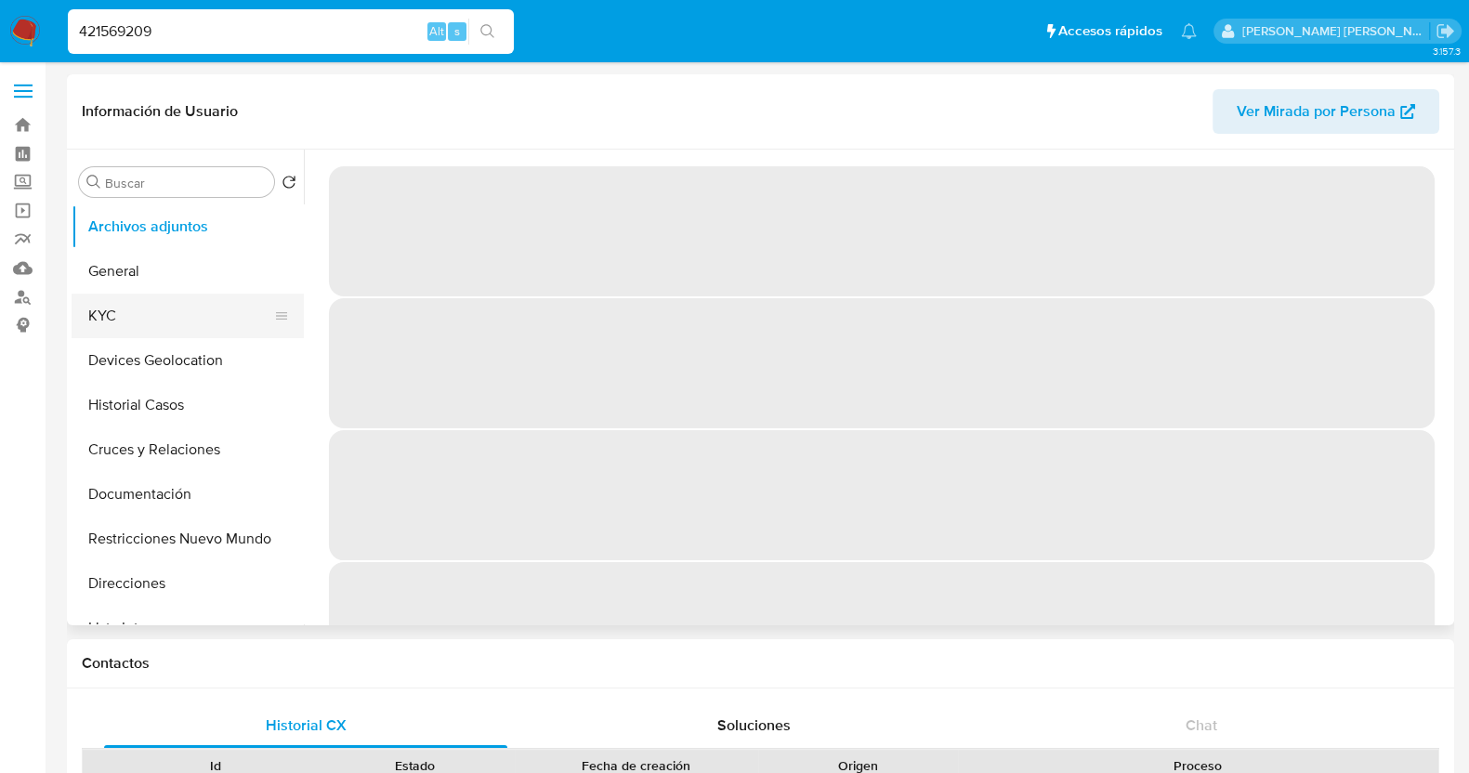
select select "10"
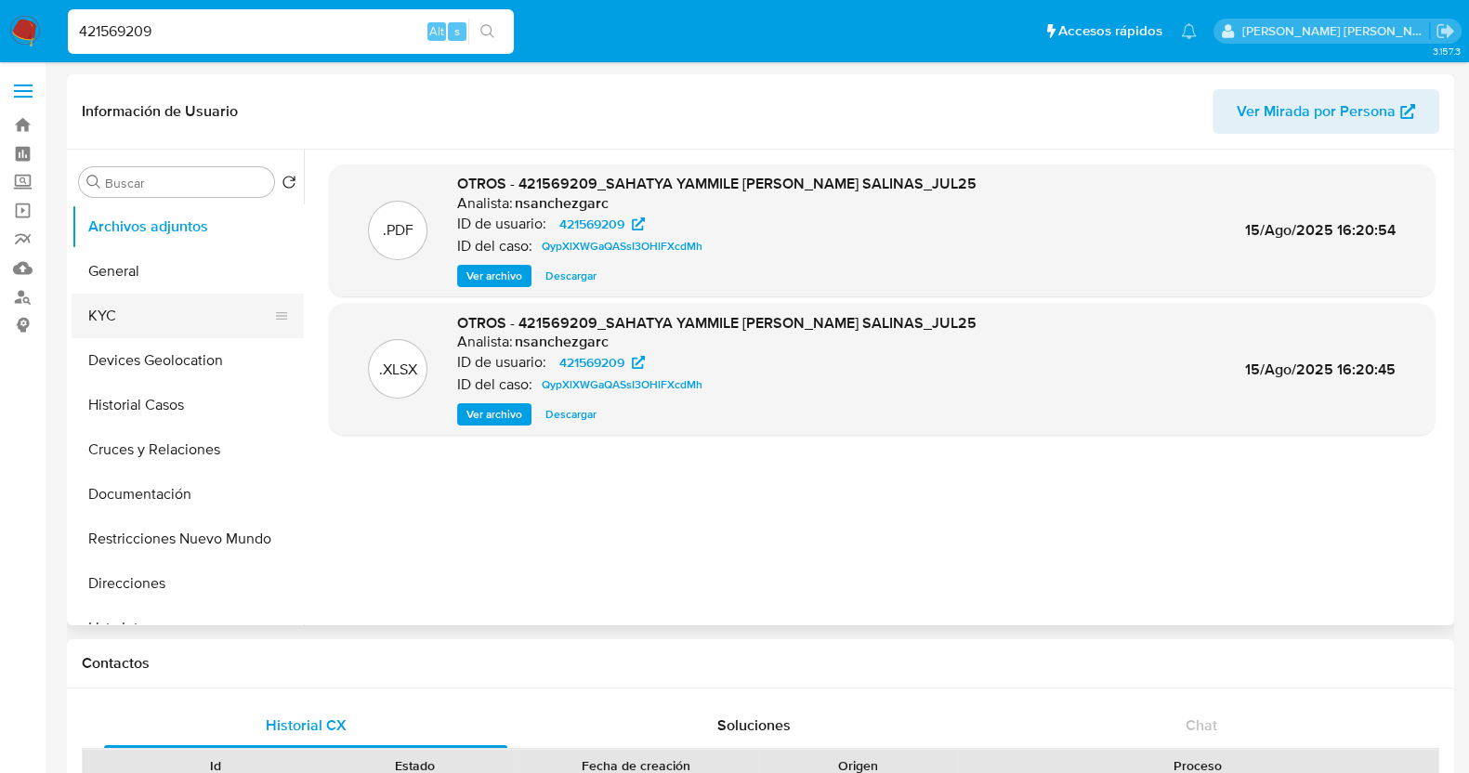
click at [126, 320] on button "KYC" at bounding box center [180, 316] width 217 height 45
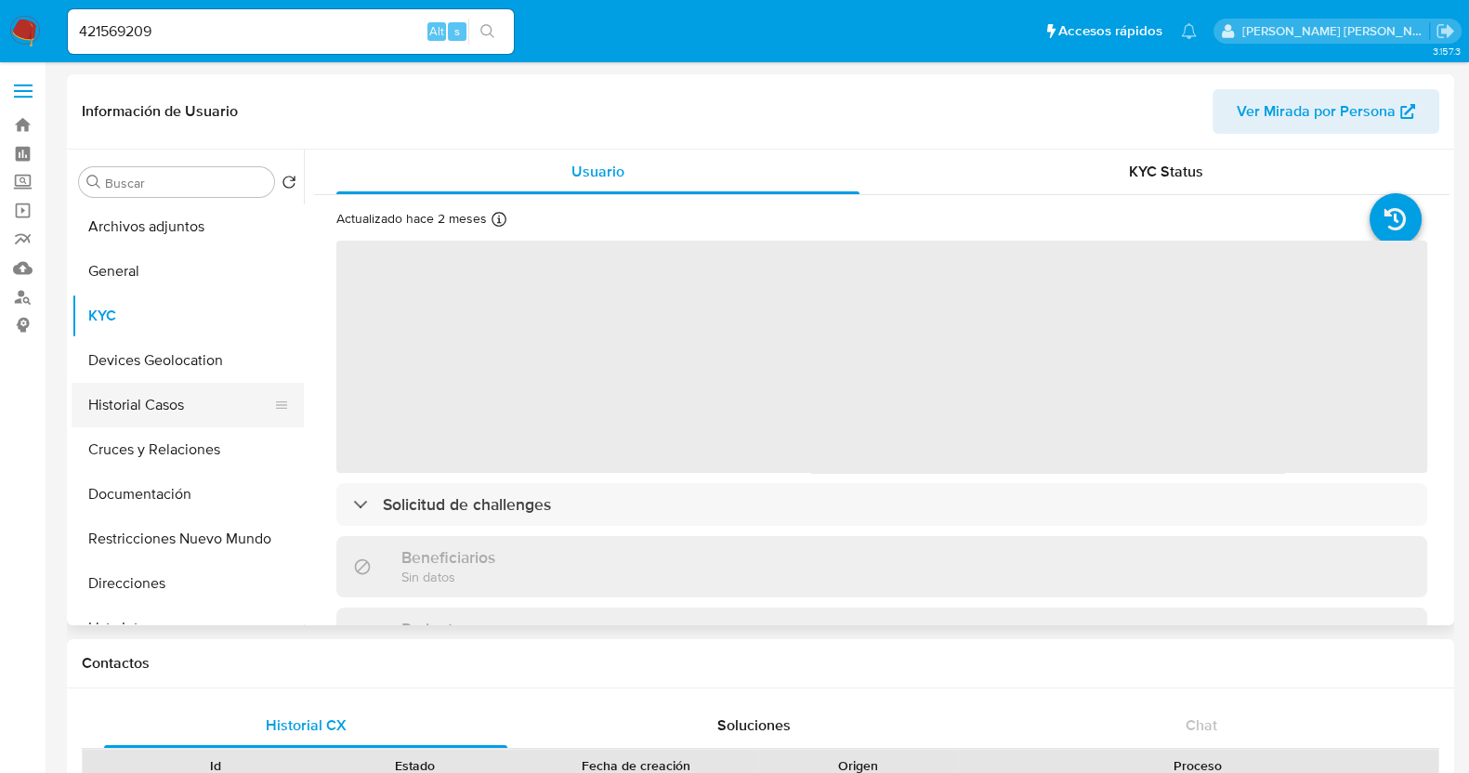
click at [225, 393] on button "Historial Casos" at bounding box center [180, 405] width 217 height 45
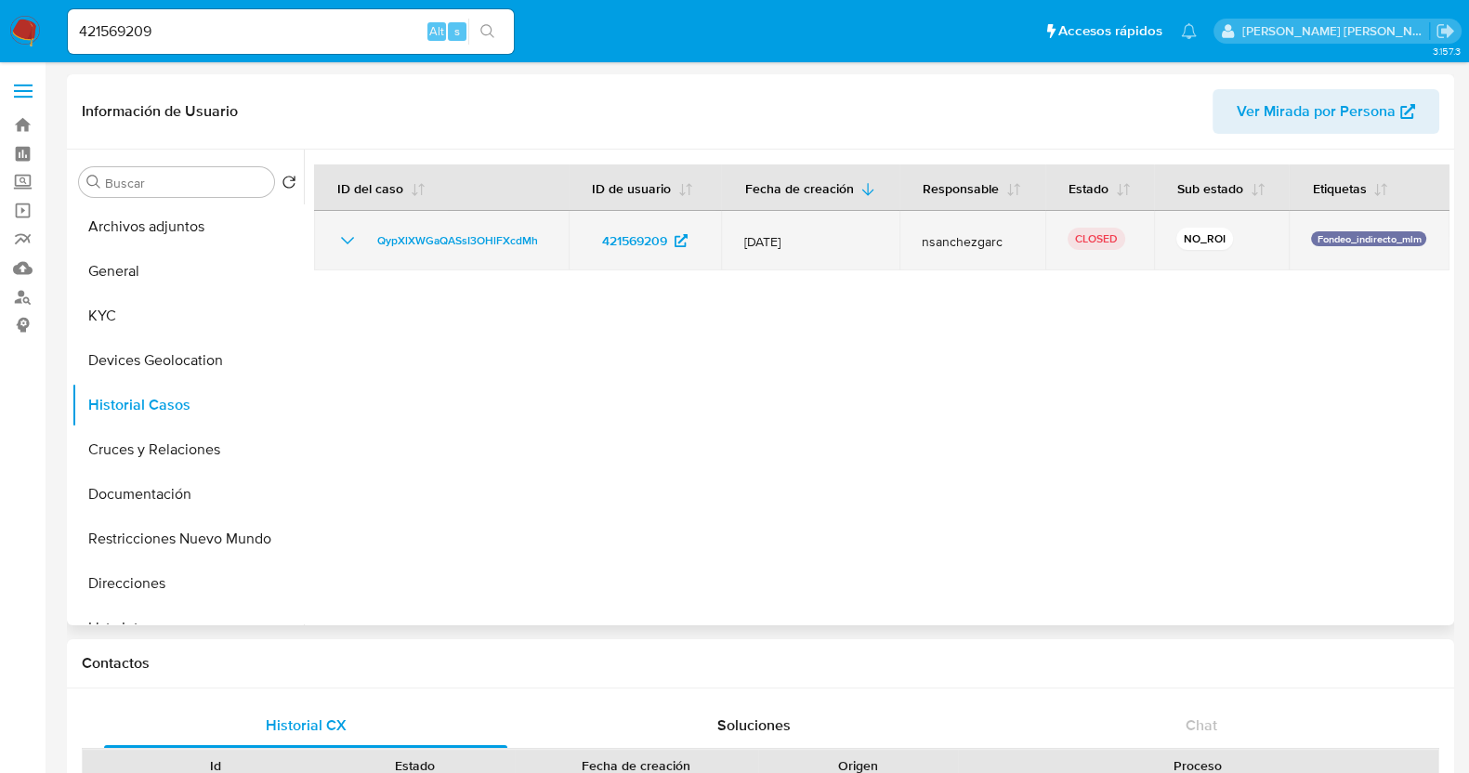
click at [348, 251] on icon "Mostrar/Ocultar" at bounding box center [347, 241] width 22 height 22
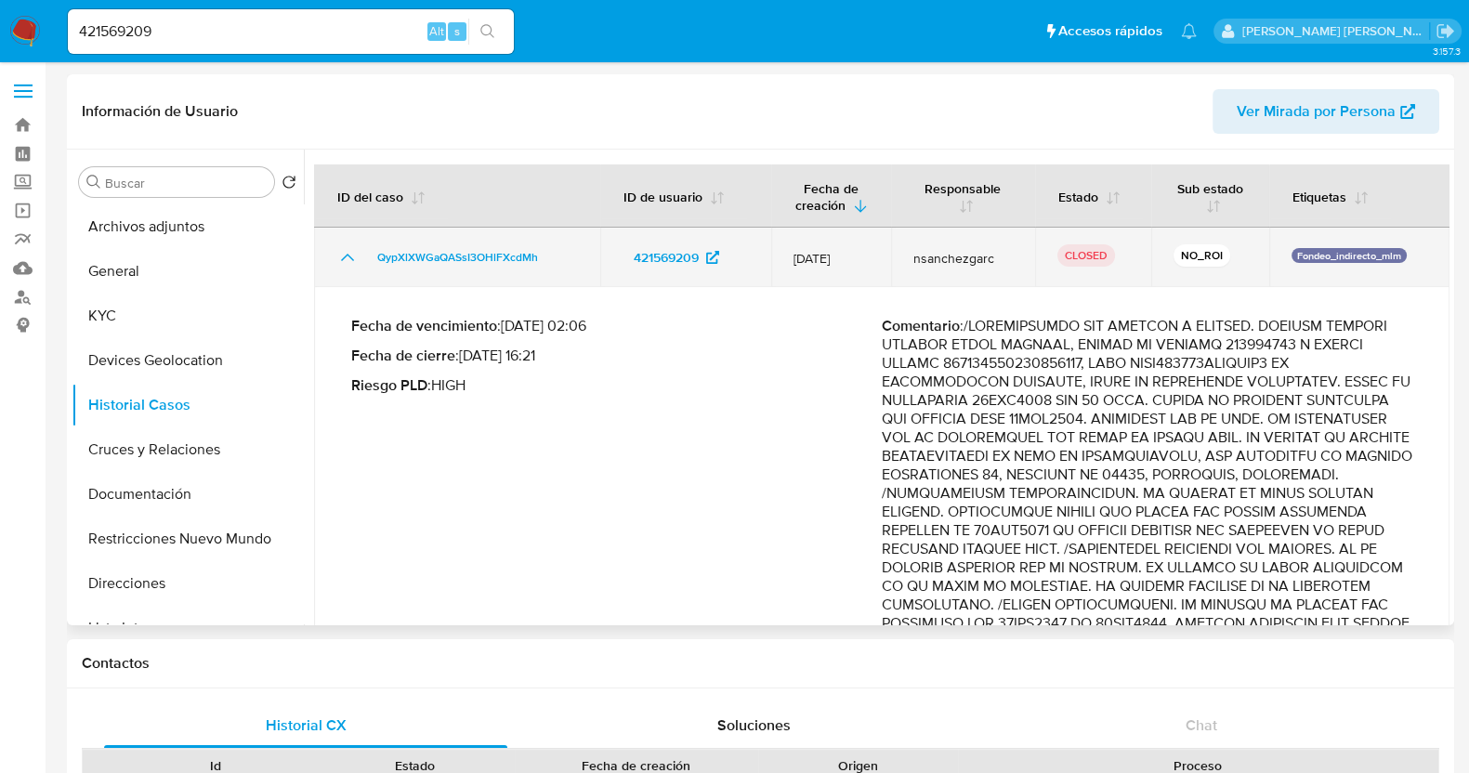
click at [348, 251] on icon "Mostrar/Ocultar" at bounding box center [347, 257] width 22 height 22
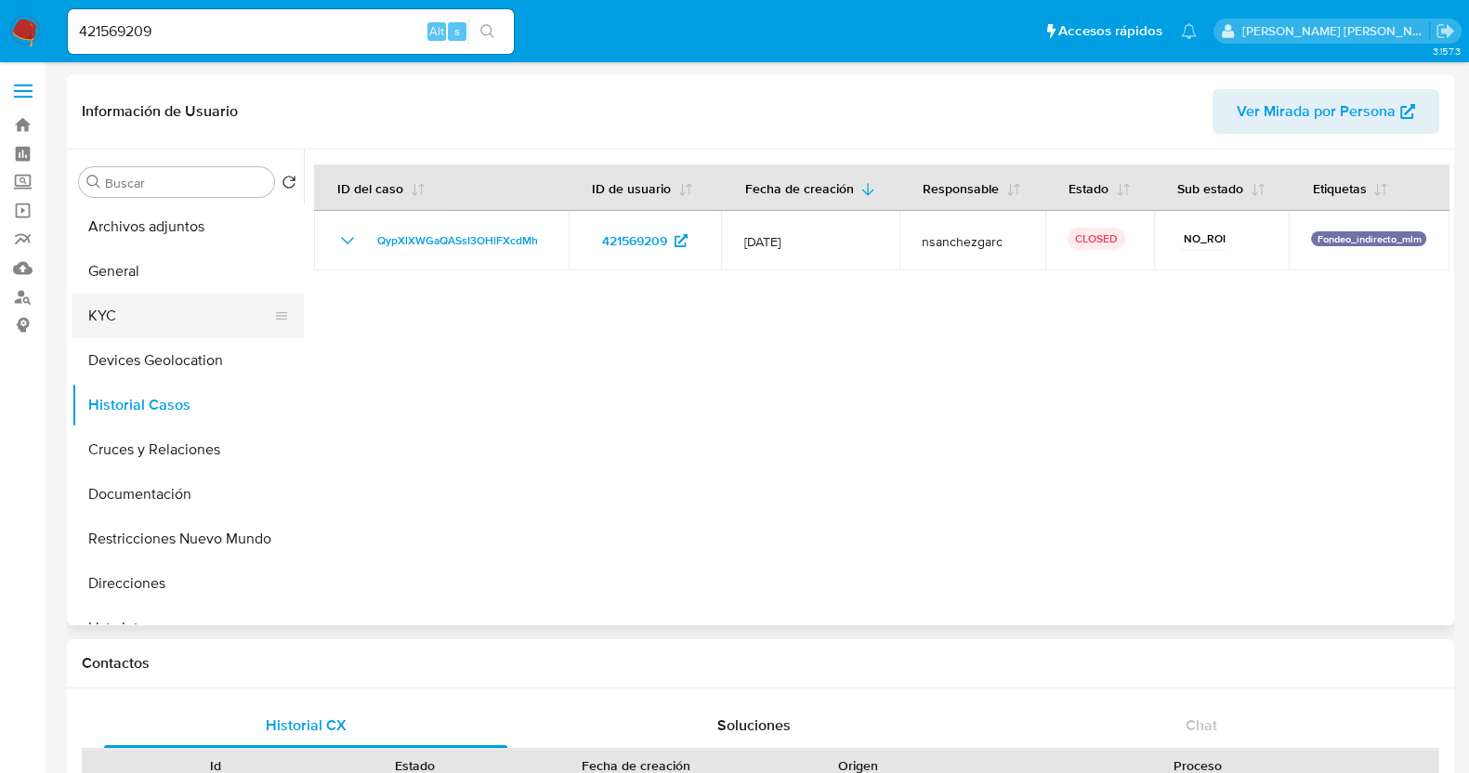
click at [141, 324] on button "KYC" at bounding box center [180, 316] width 217 height 45
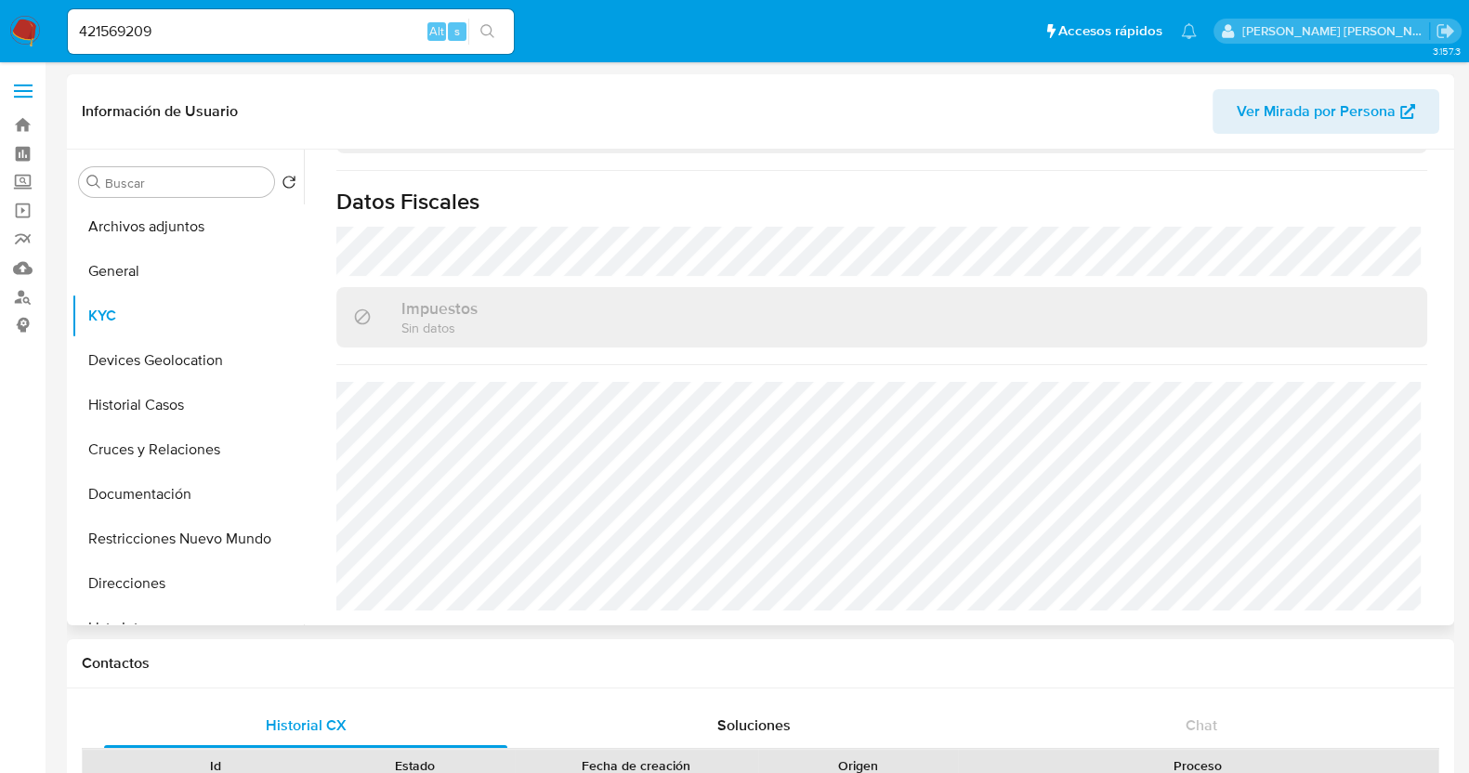
scroll to position [1148, 0]
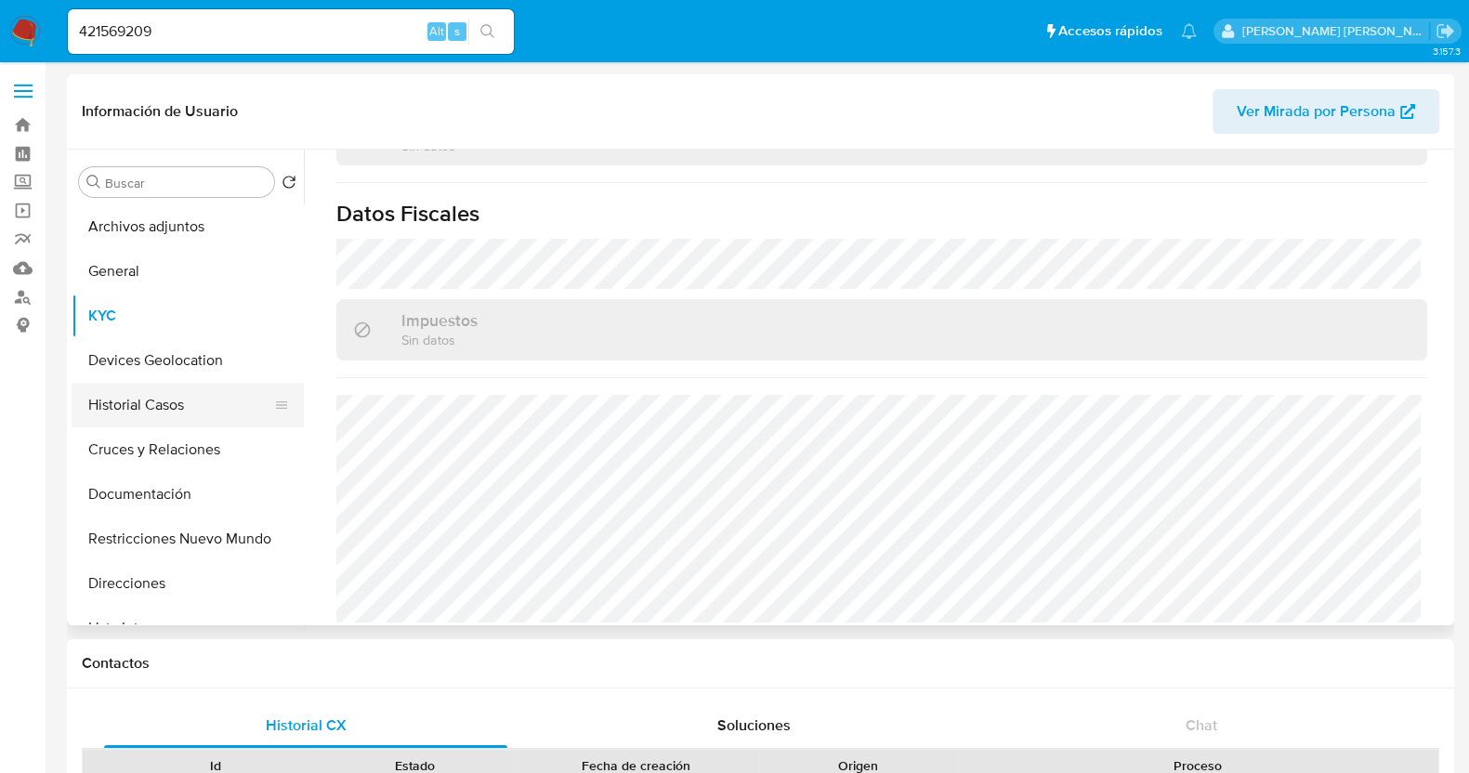
click at [172, 411] on button "Historial Casos" at bounding box center [180, 405] width 217 height 45
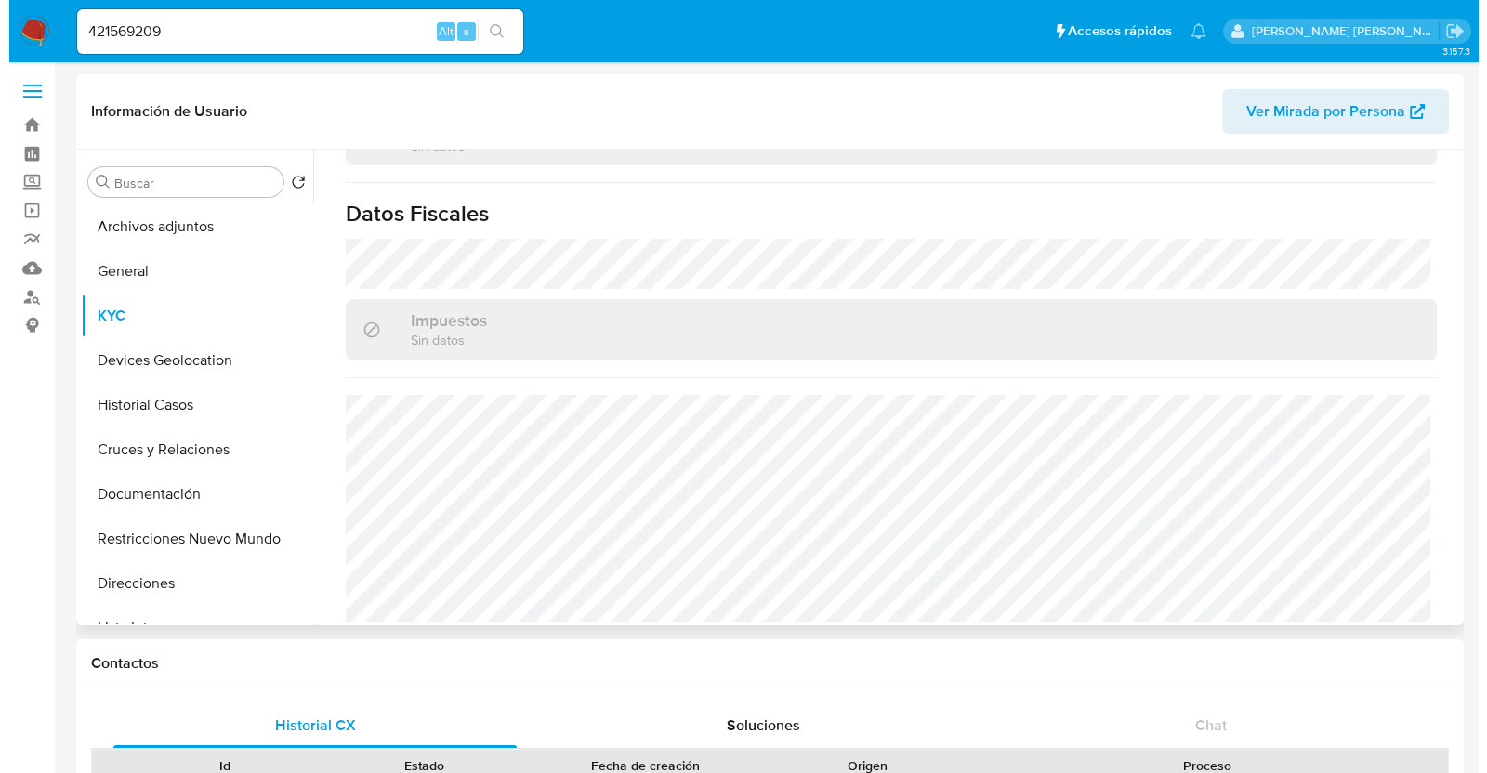
scroll to position [0, 0]
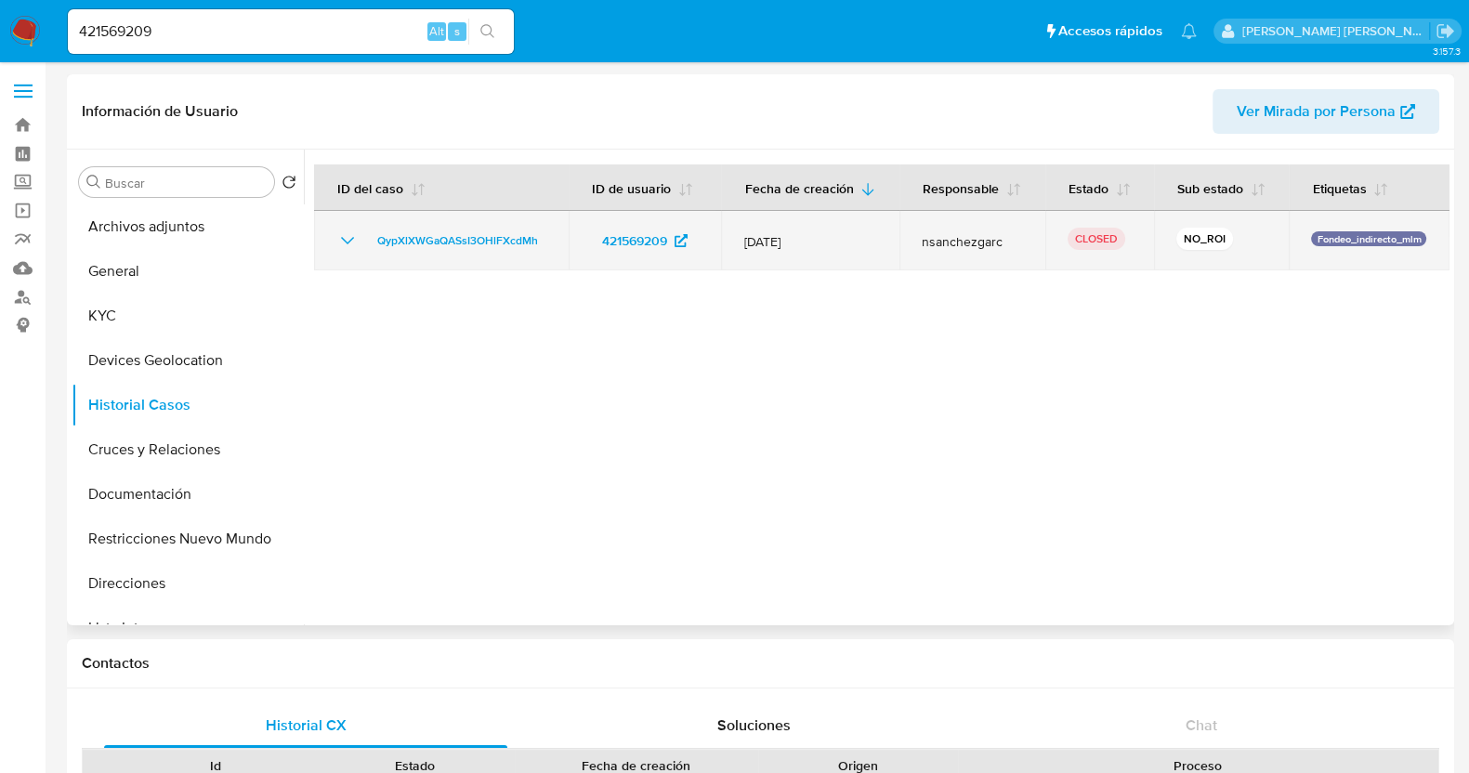
click at [353, 252] on icon "Mostrar/Ocultar" at bounding box center [347, 241] width 22 height 22
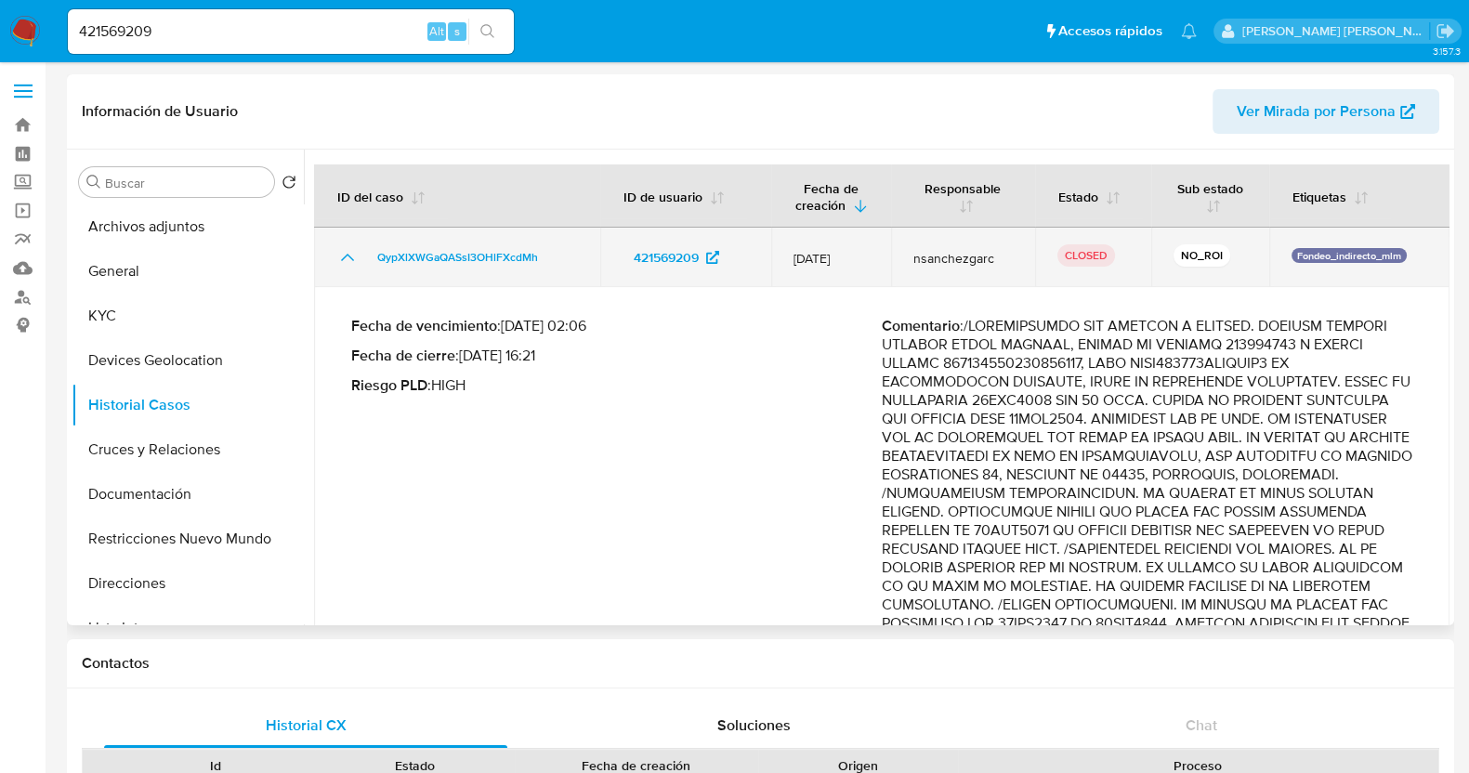
click at [343, 243] on td "QypXlXWGaQASsI3OHlFXcdMh" at bounding box center [457, 257] width 286 height 59
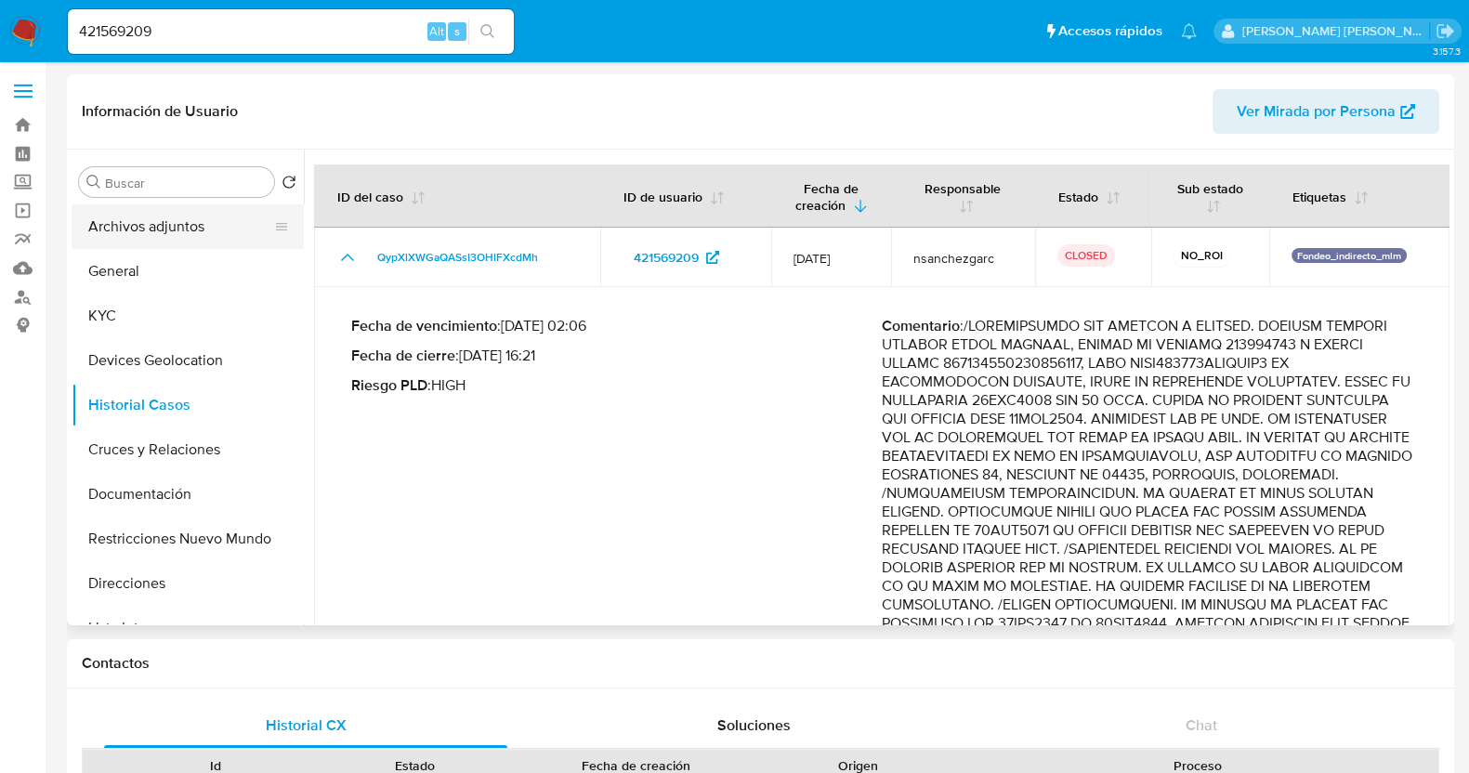
click at [183, 228] on button "Archivos adjuntos" at bounding box center [180, 226] width 217 height 45
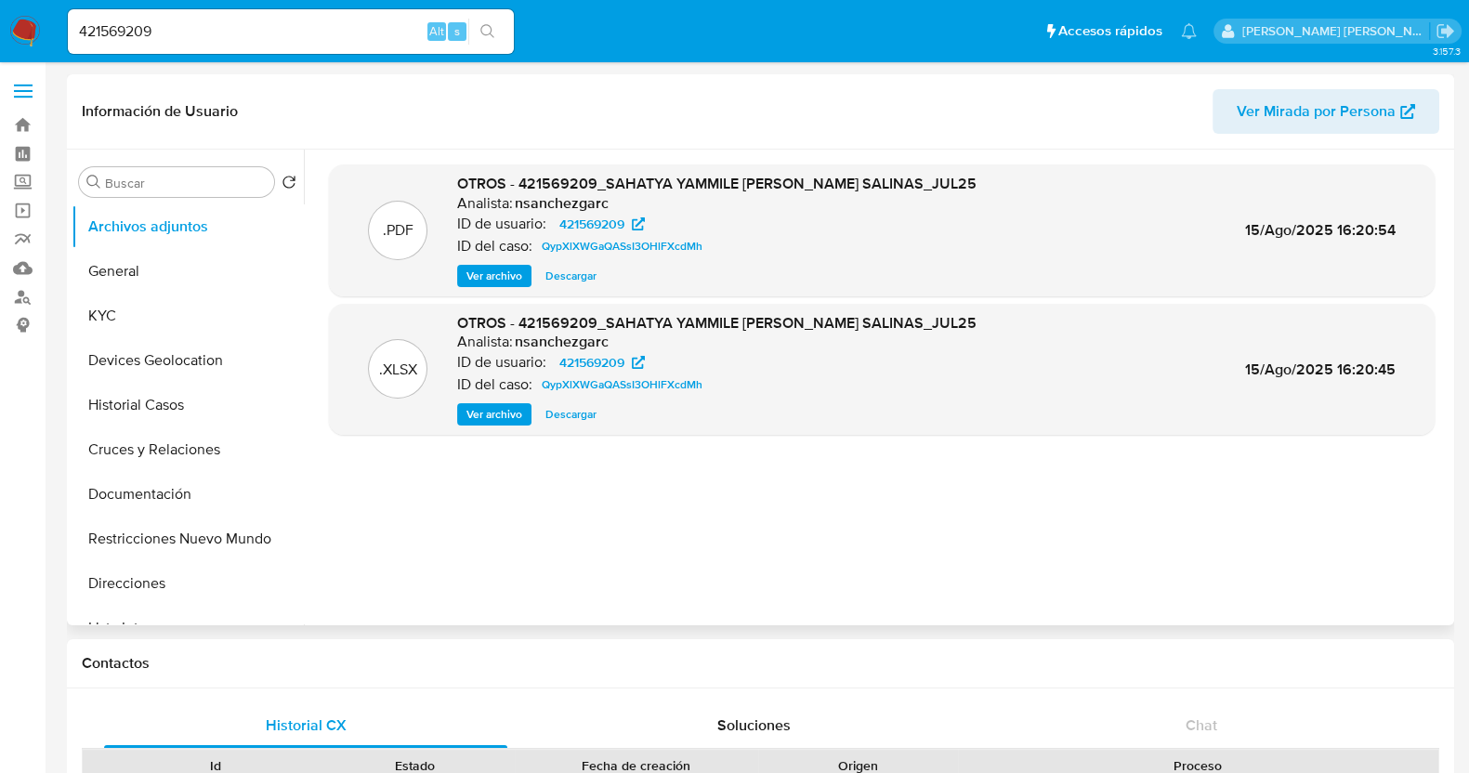
click at [505, 271] on span "Ver archivo" at bounding box center [494, 276] width 56 height 19
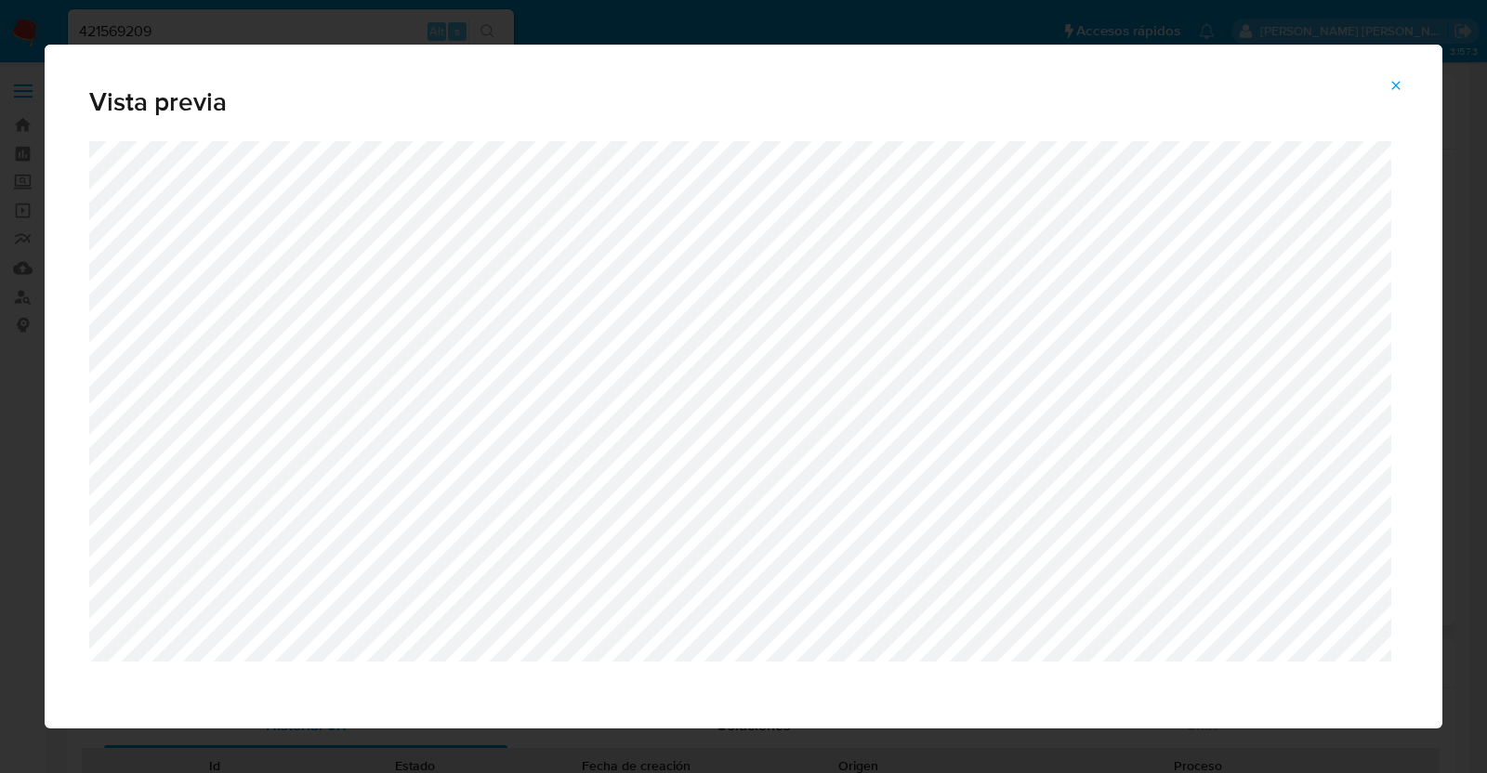
click at [1403, 84] on button "Attachment preview" at bounding box center [1395, 86] width 41 height 30
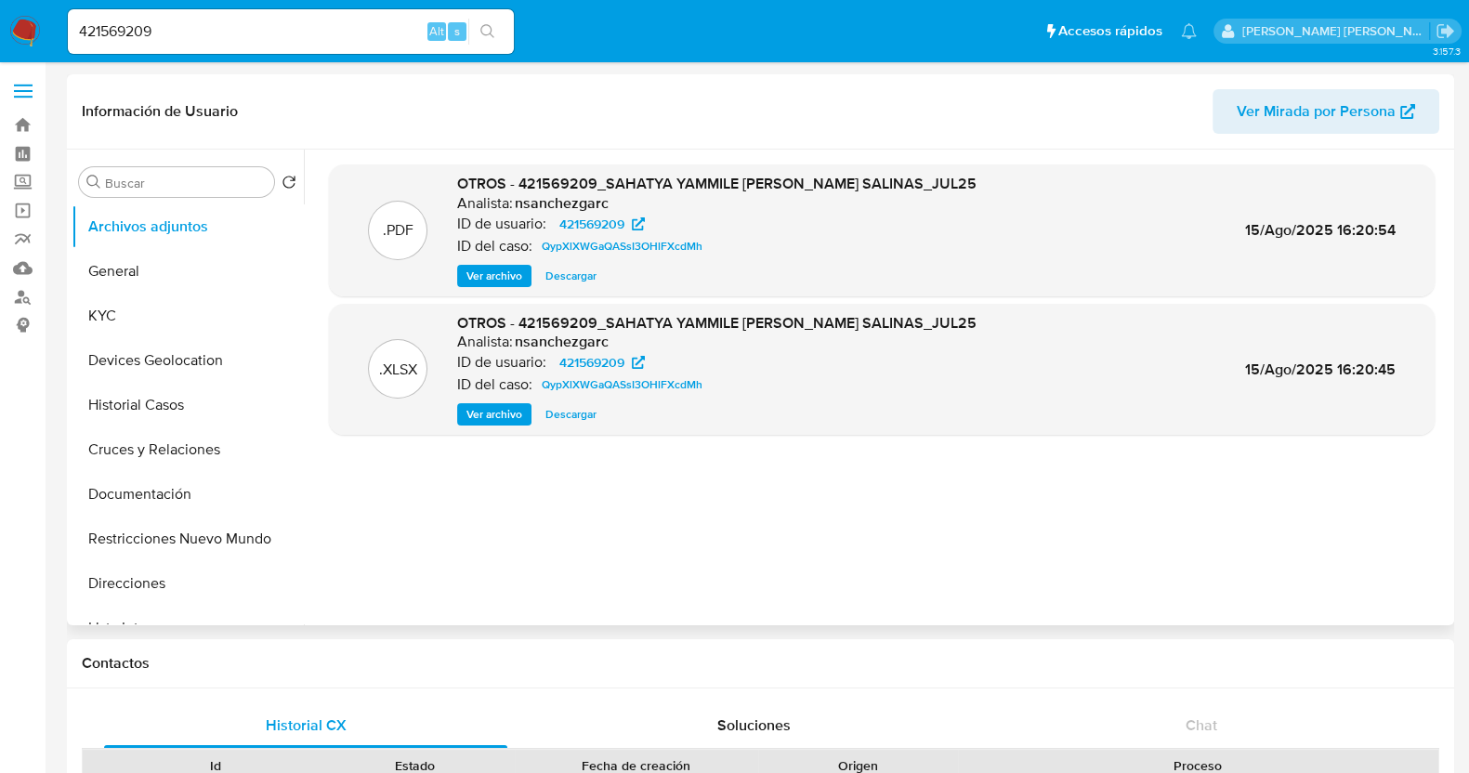
click at [494, 267] on span "Ver archivo" at bounding box center [494, 276] width 56 height 19
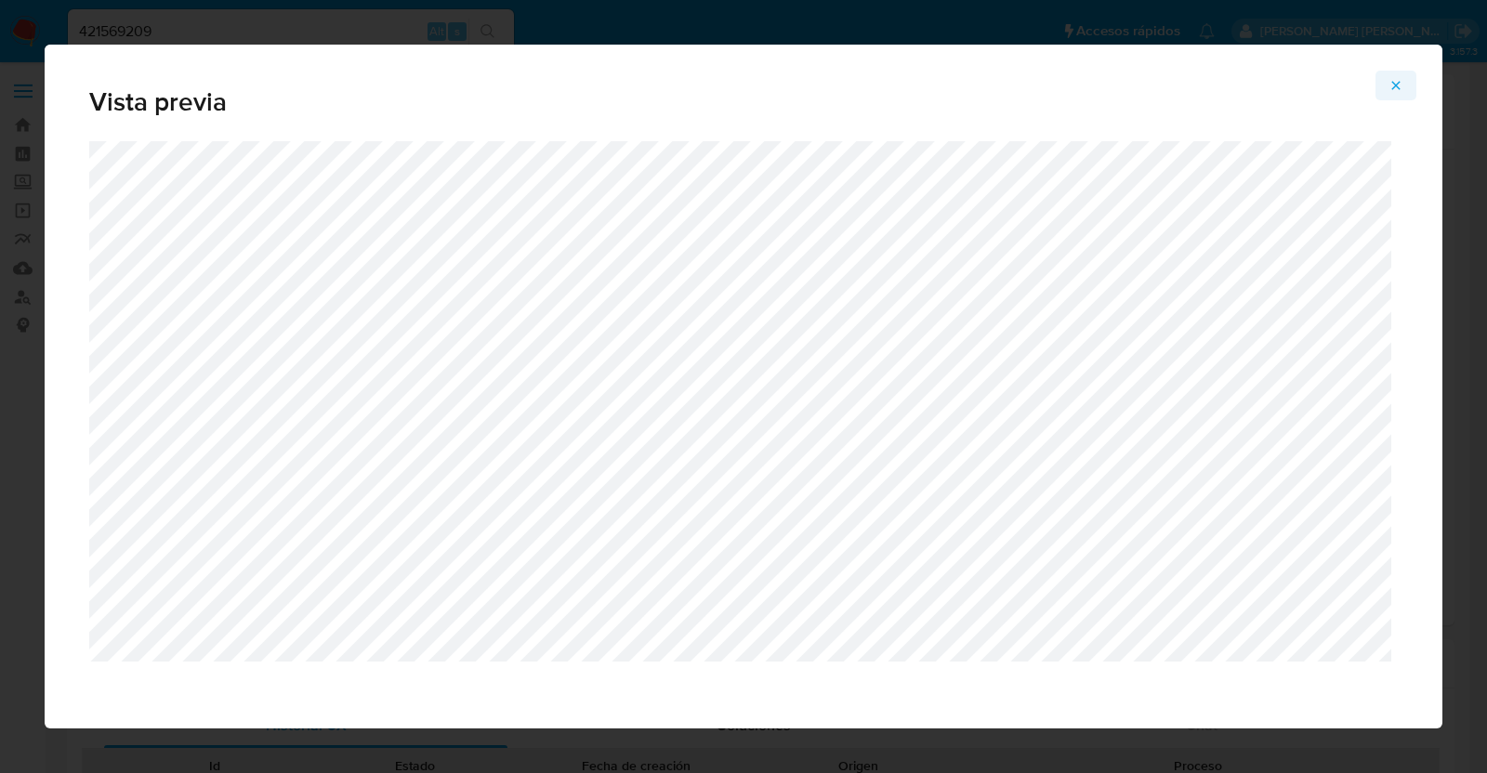
click at [1398, 85] on icon "Attachment preview" at bounding box center [1395, 85] width 15 height 15
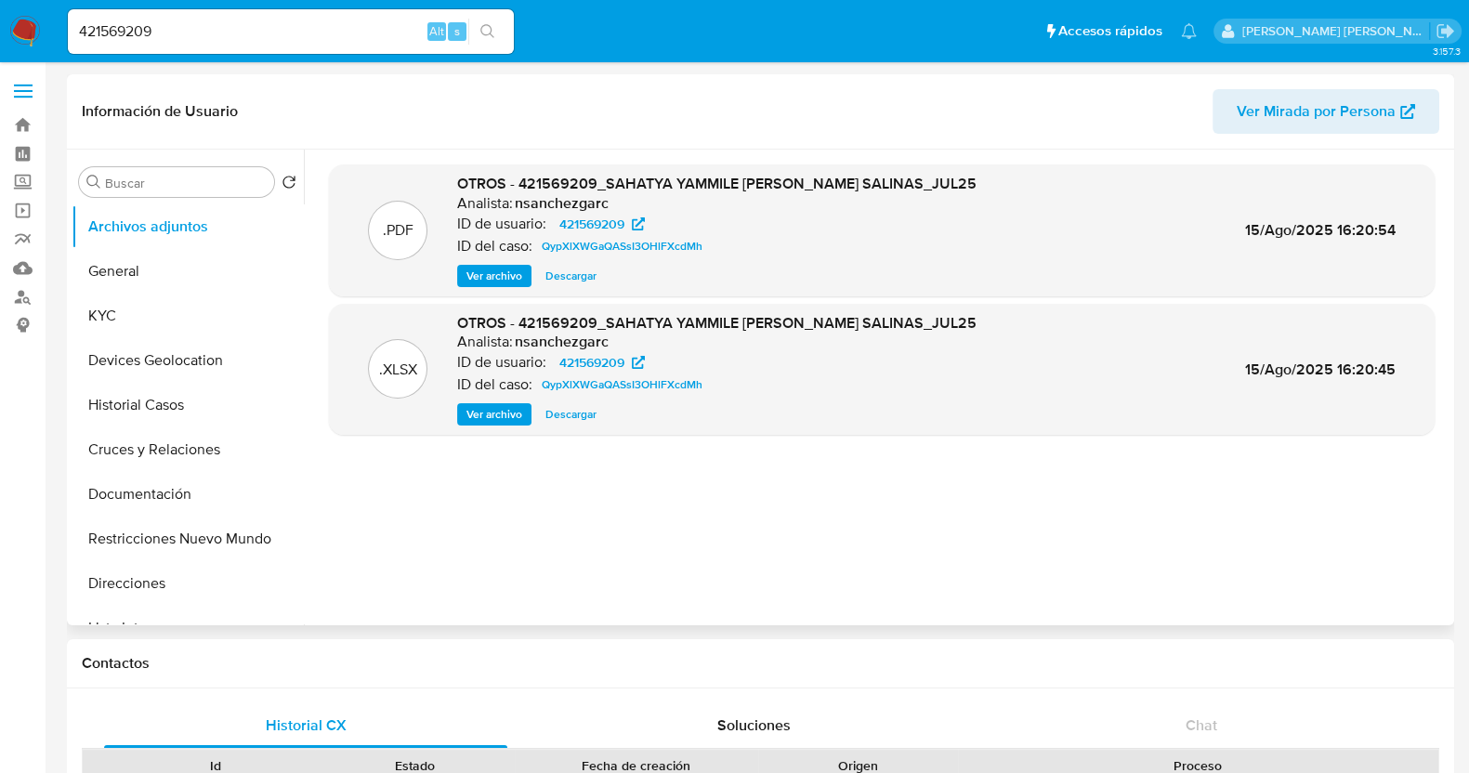
click at [475, 274] on span "Ver archivo" at bounding box center [494, 276] width 56 height 19
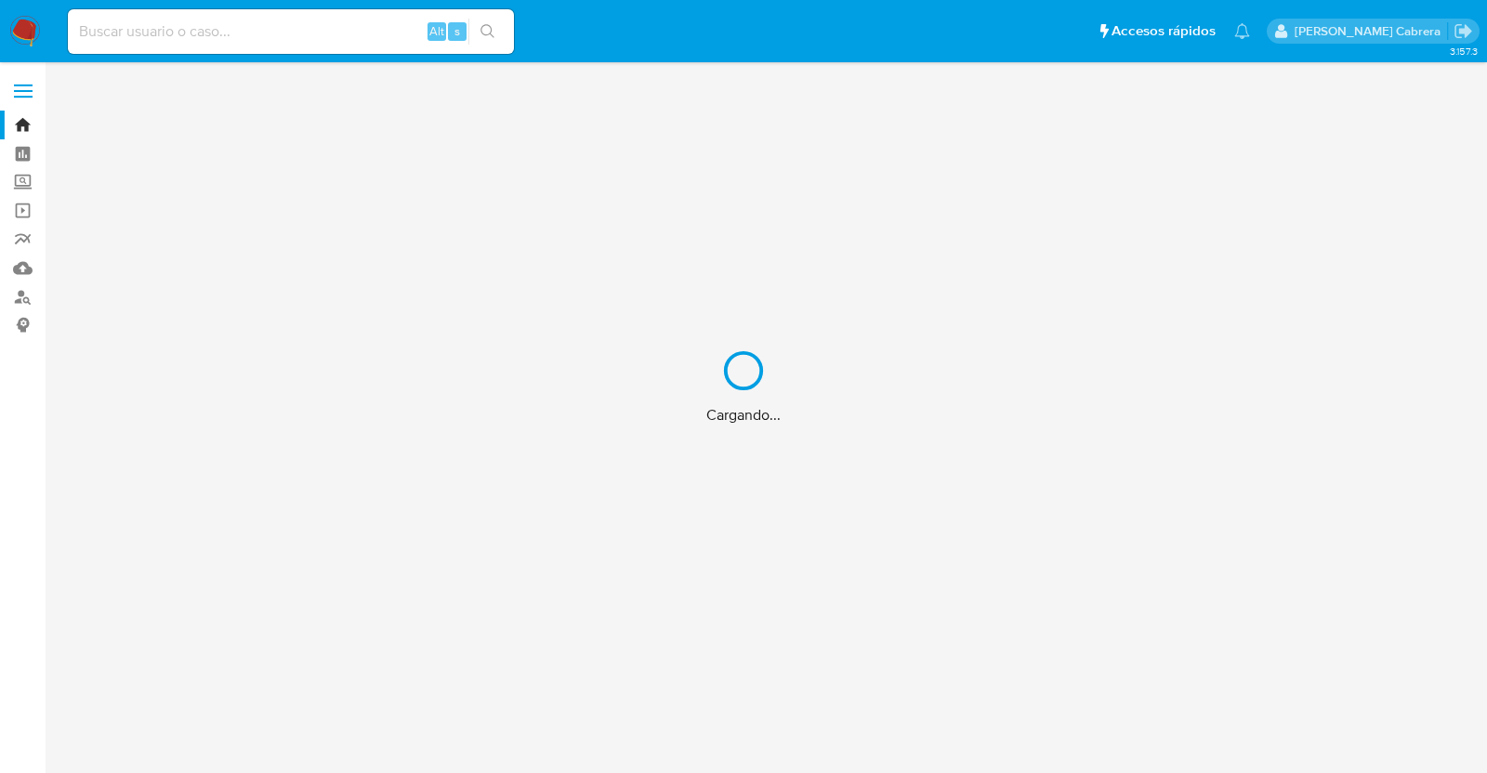
click at [322, 27] on div "Cargando..." at bounding box center [743, 386] width 1487 height 773
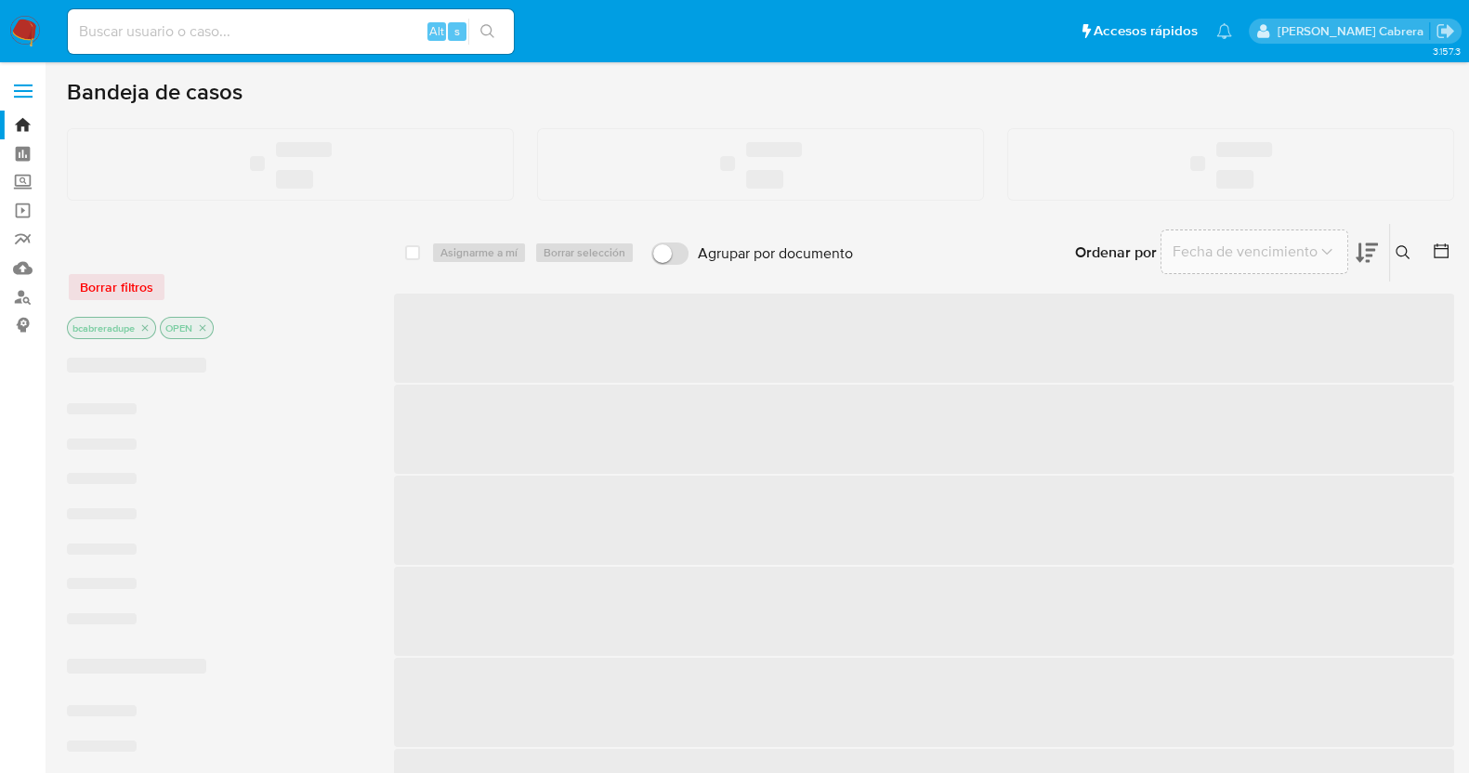
click at [340, 30] on input at bounding box center [291, 32] width 446 height 24
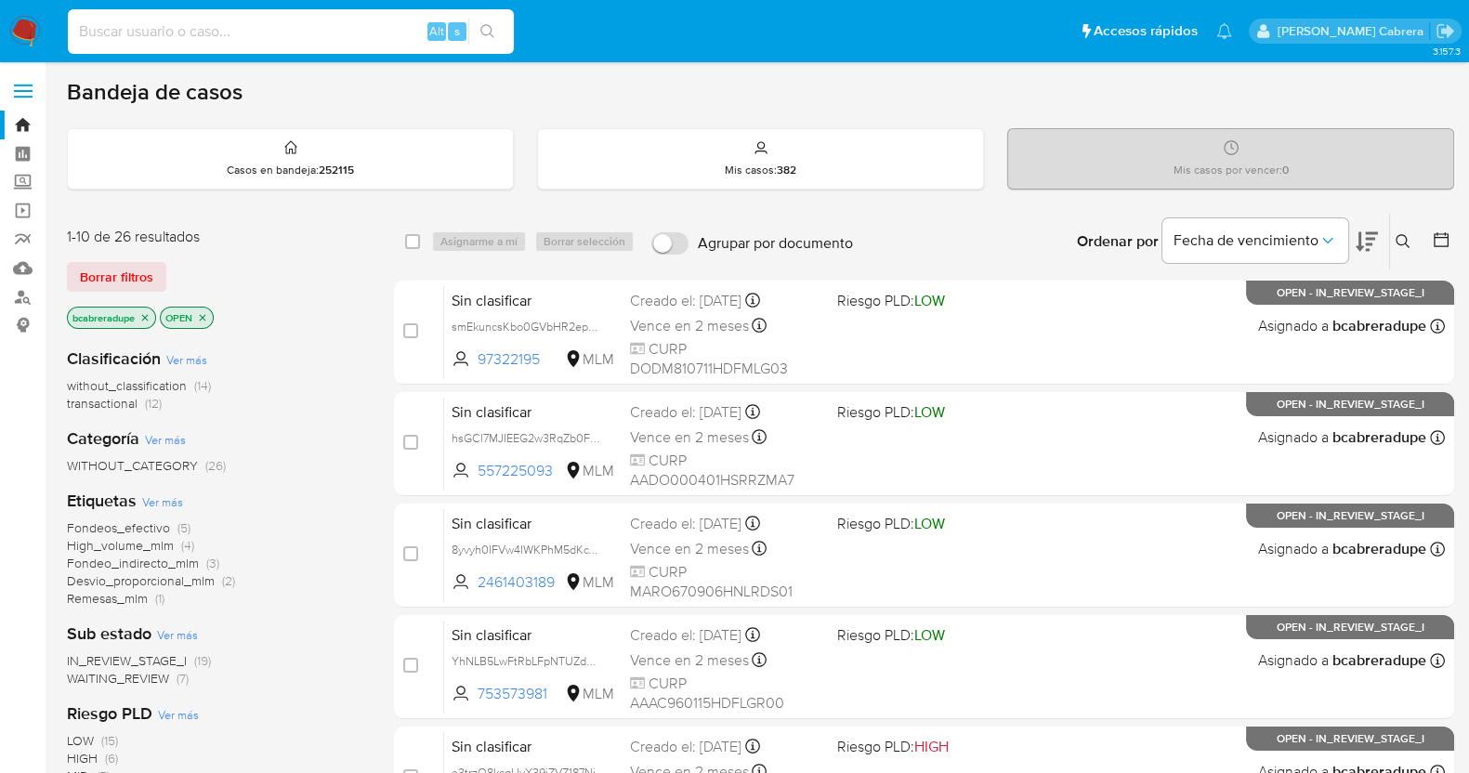
paste input "2112038338"
type input "2112038338"
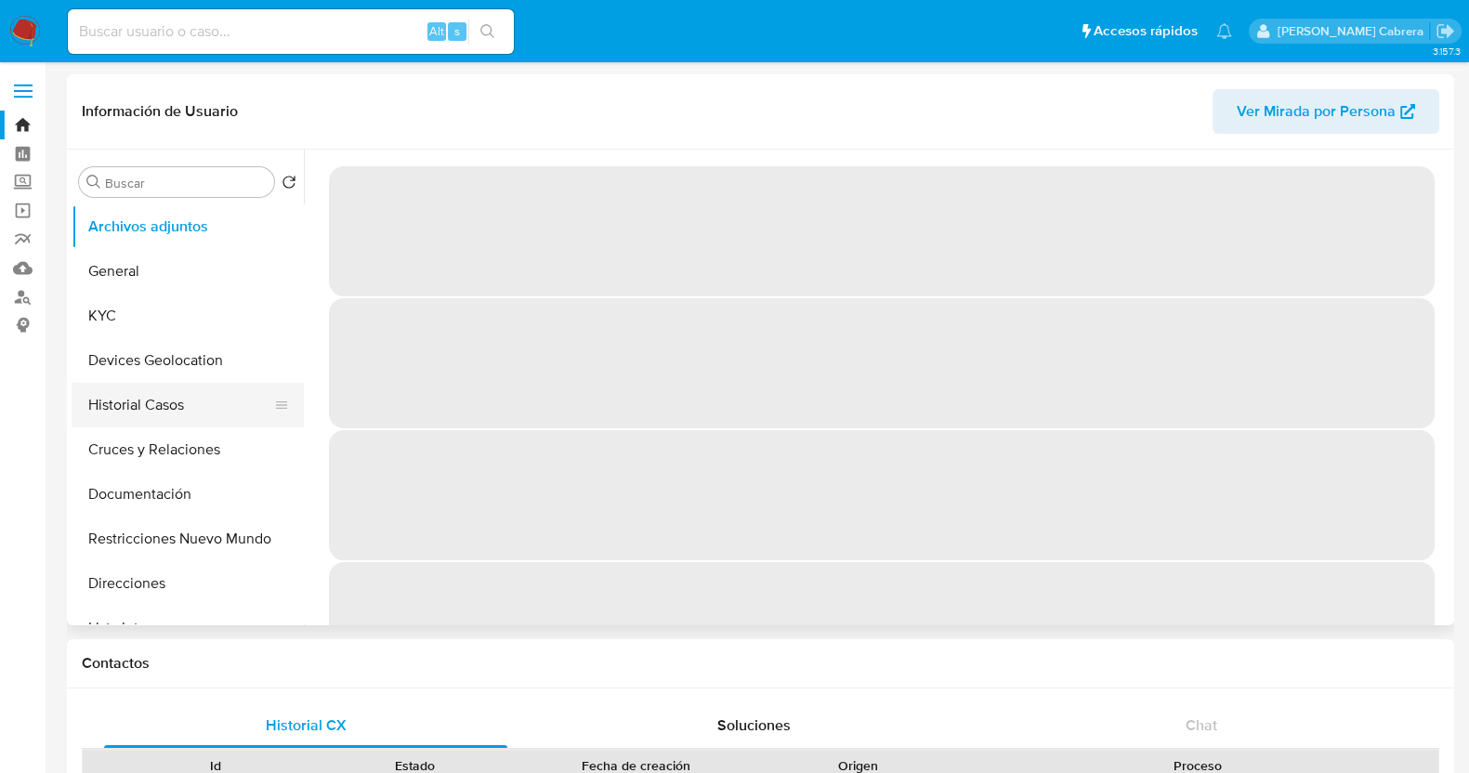
click at [177, 408] on button "Historial Casos" at bounding box center [180, 405] width 217 height 45
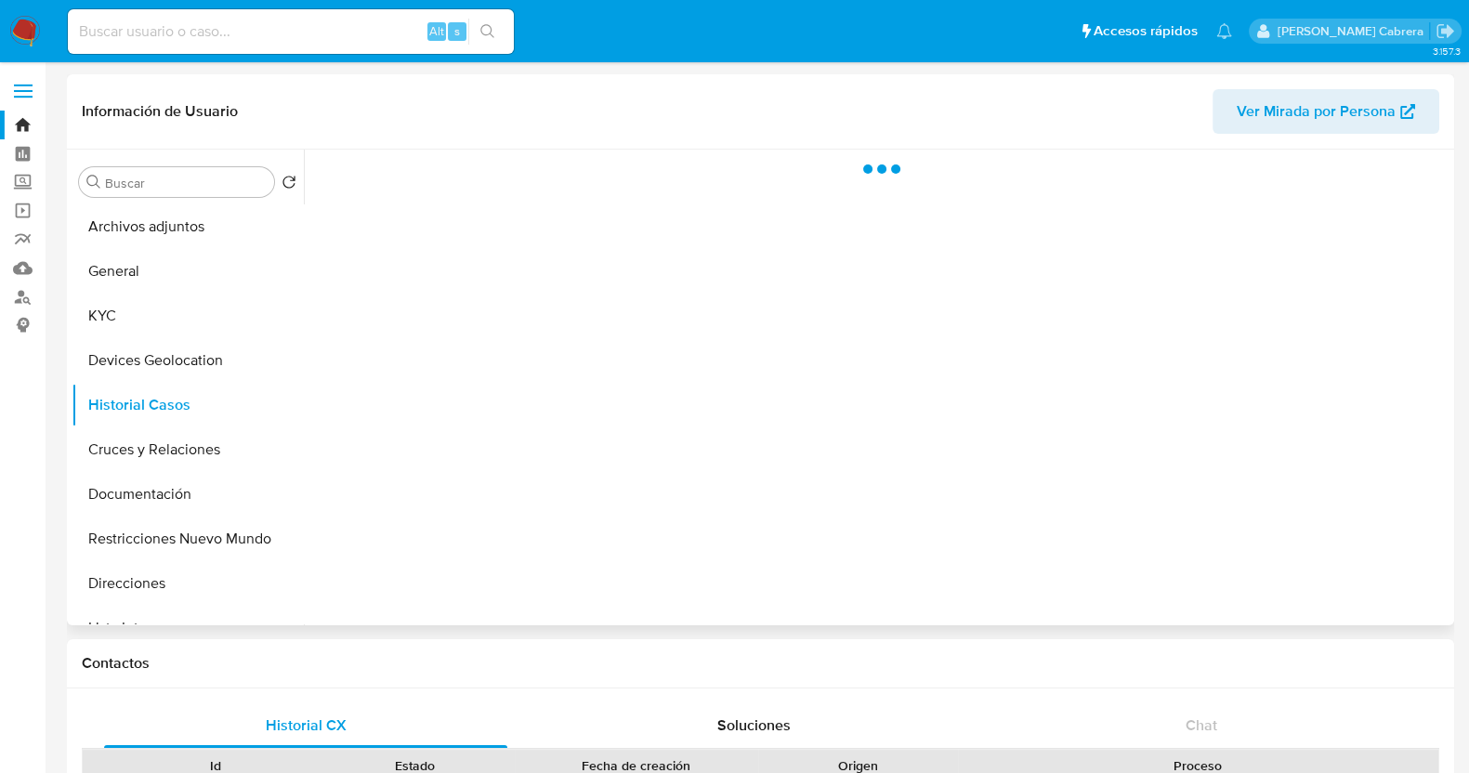
select select "10"
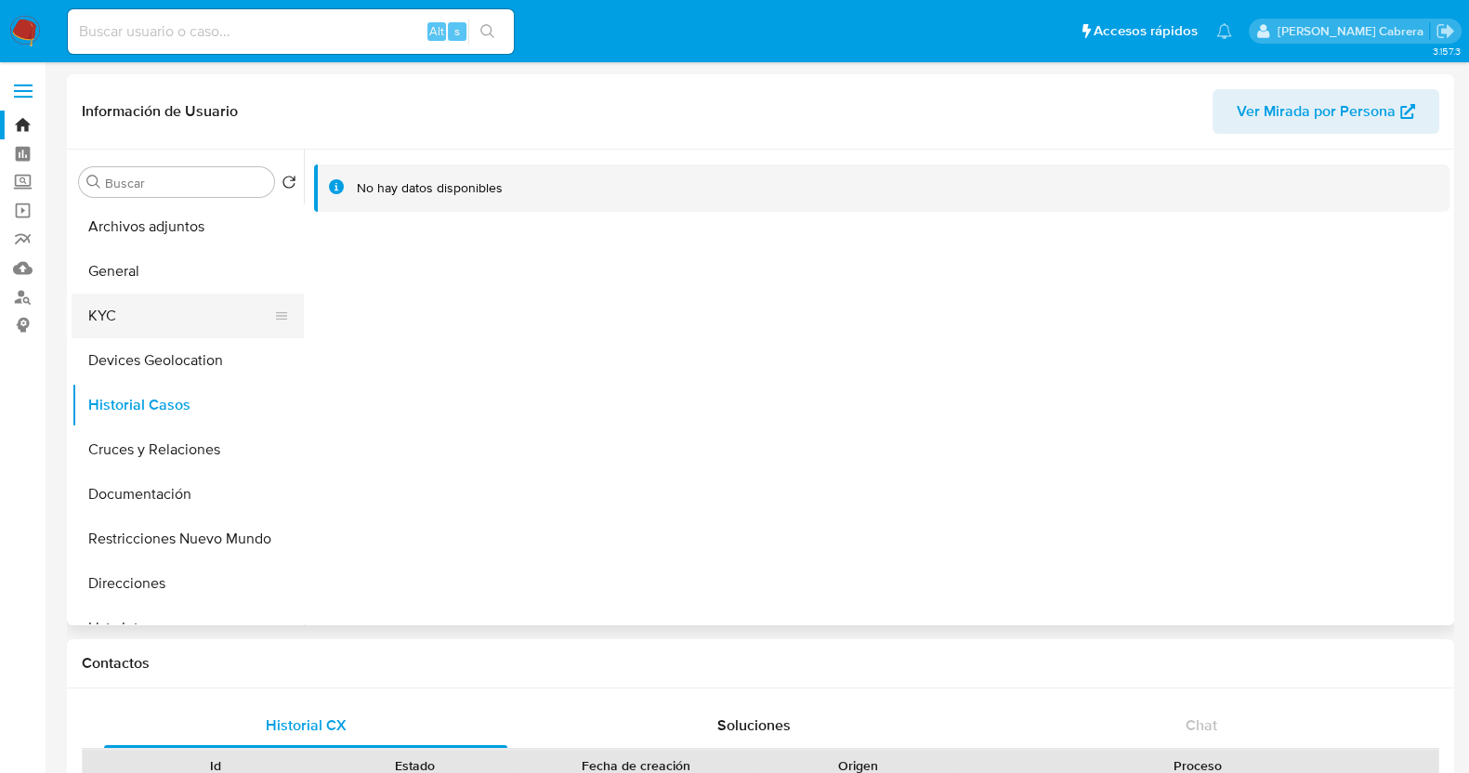
click at [120, 334] on button "KYC" at bounding box center [180, 316] width 217 height 45
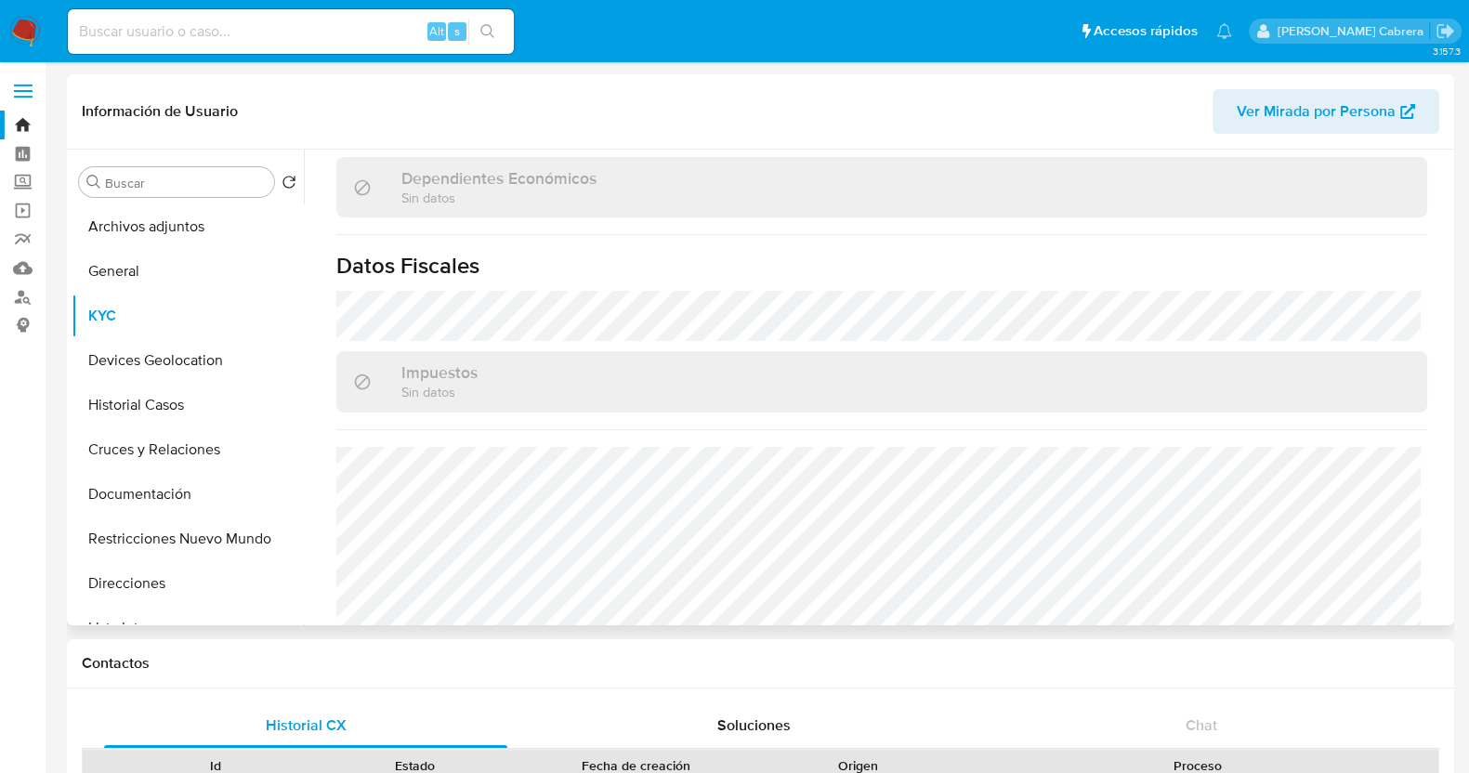
scroll to position [1149, 0]
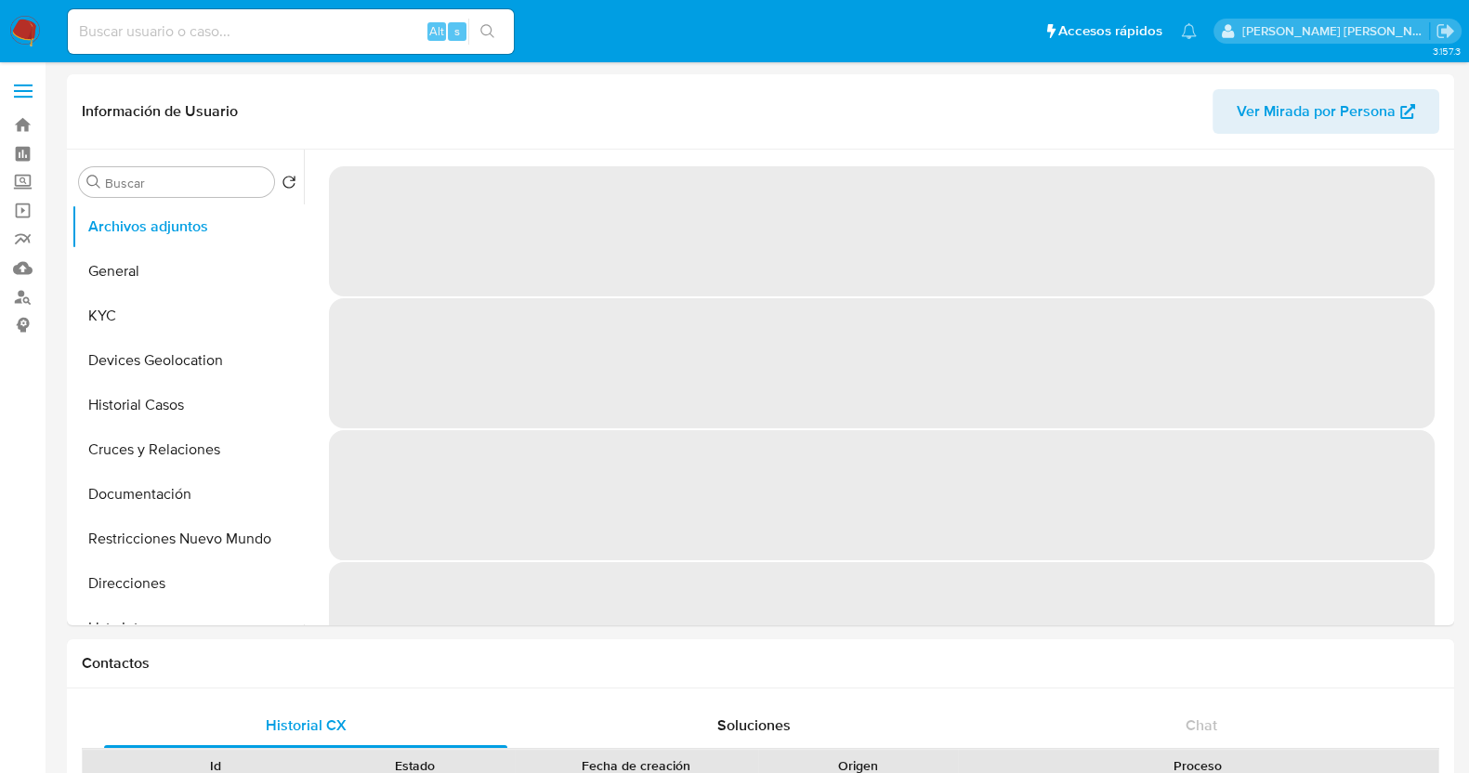
select select "10"
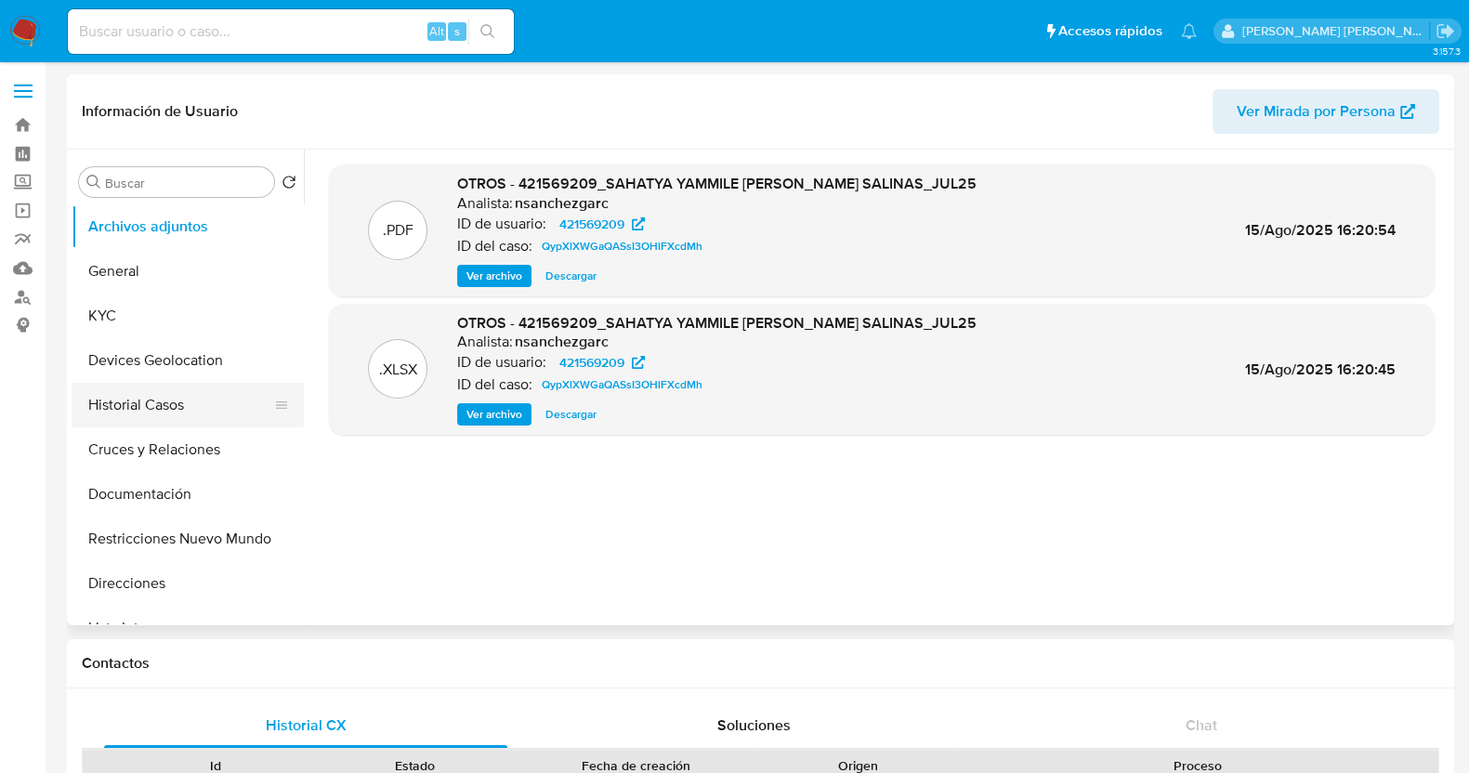
click at [157, 404] on button "Historial Casos" at bounding box center [180, 405] width 217 height 45
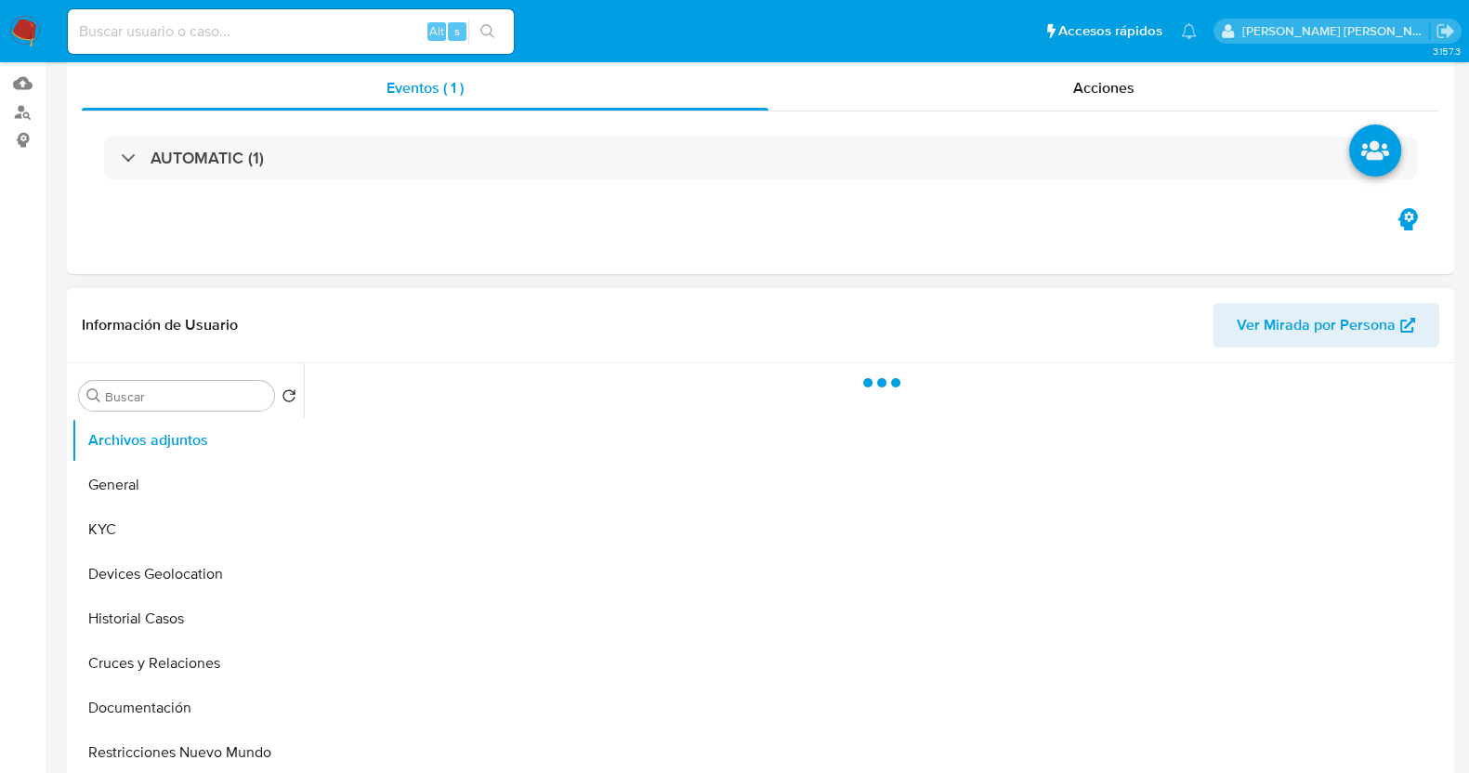
scroll to position [464, 0]
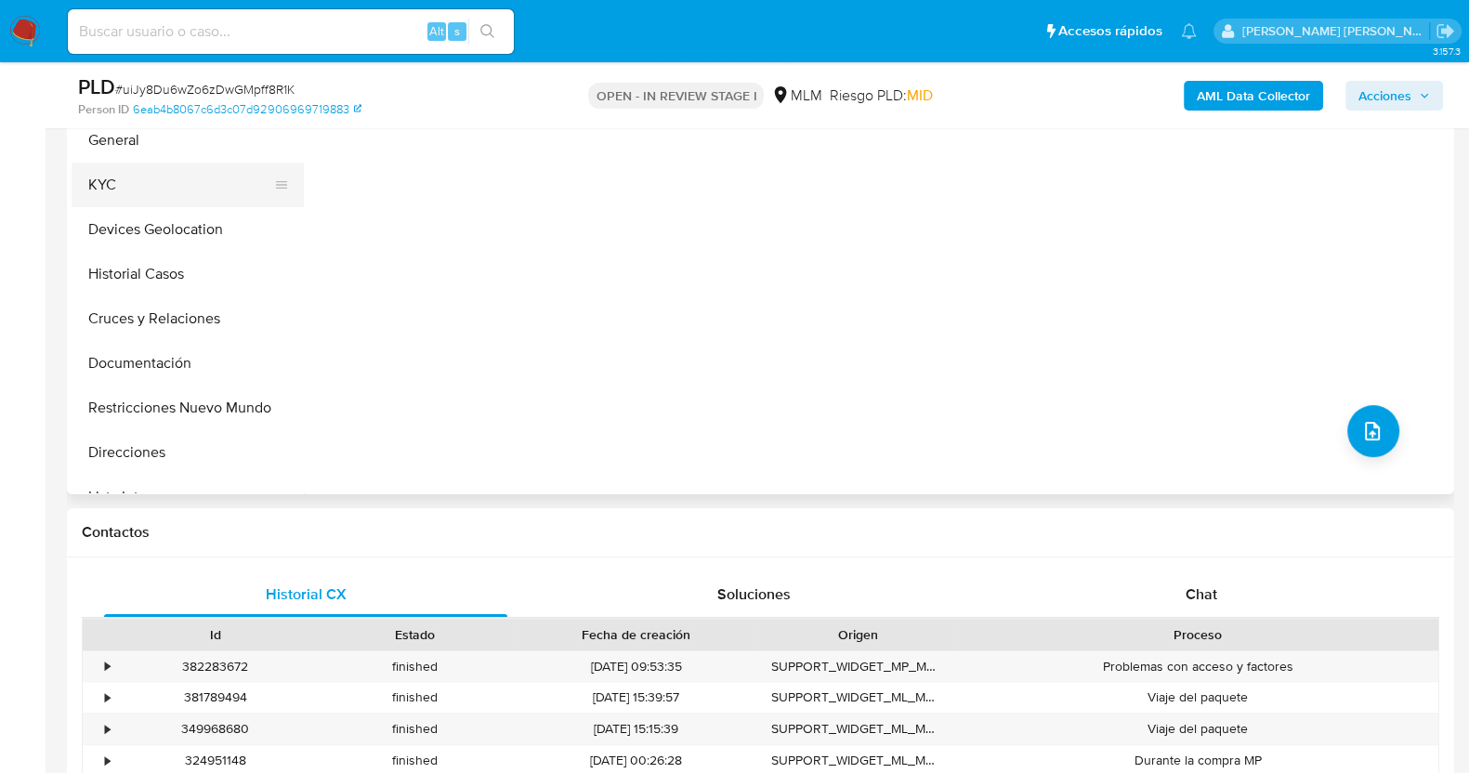
click at [158, 180] on button "KYC" at bounding box center [180, 185] width 217 height 45
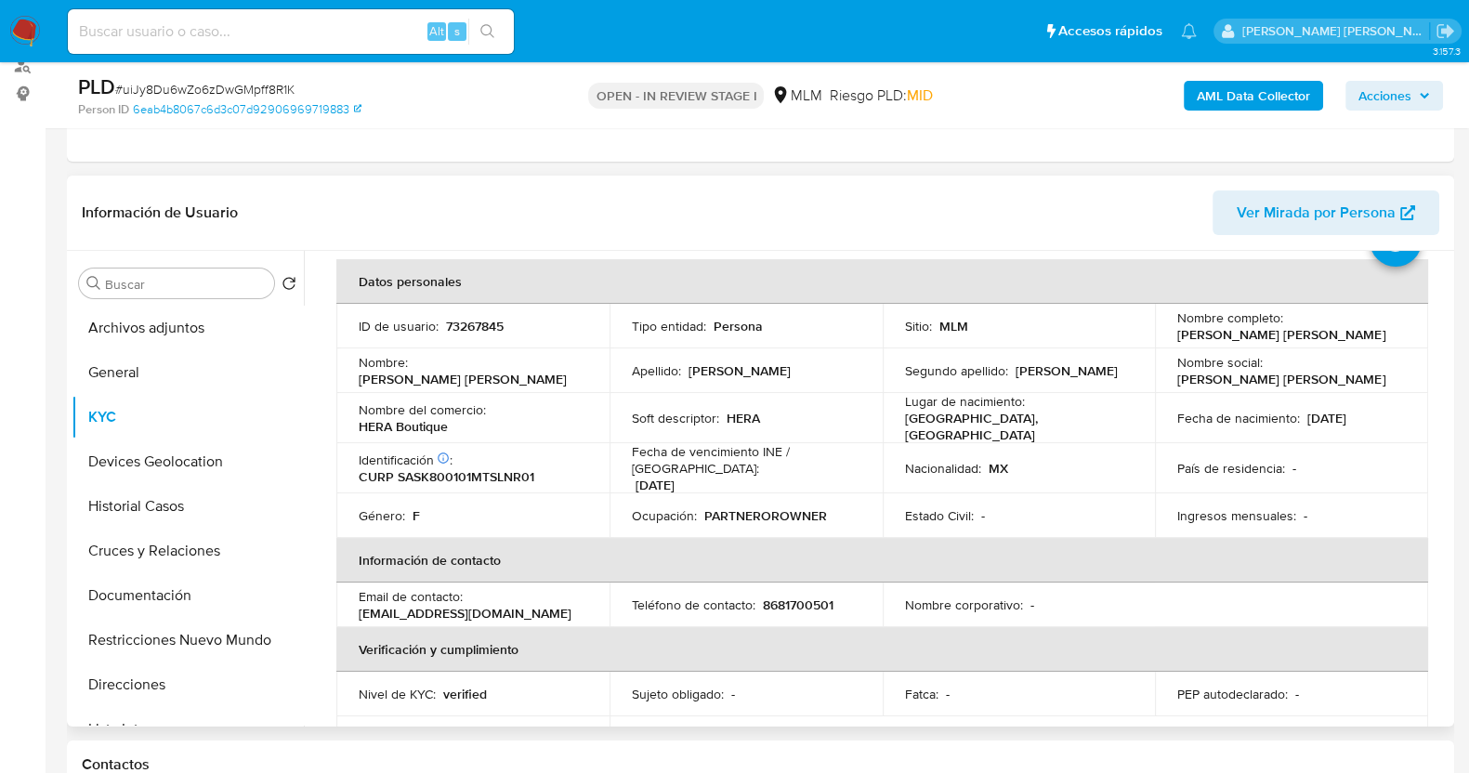
scroll to position [115, 0]
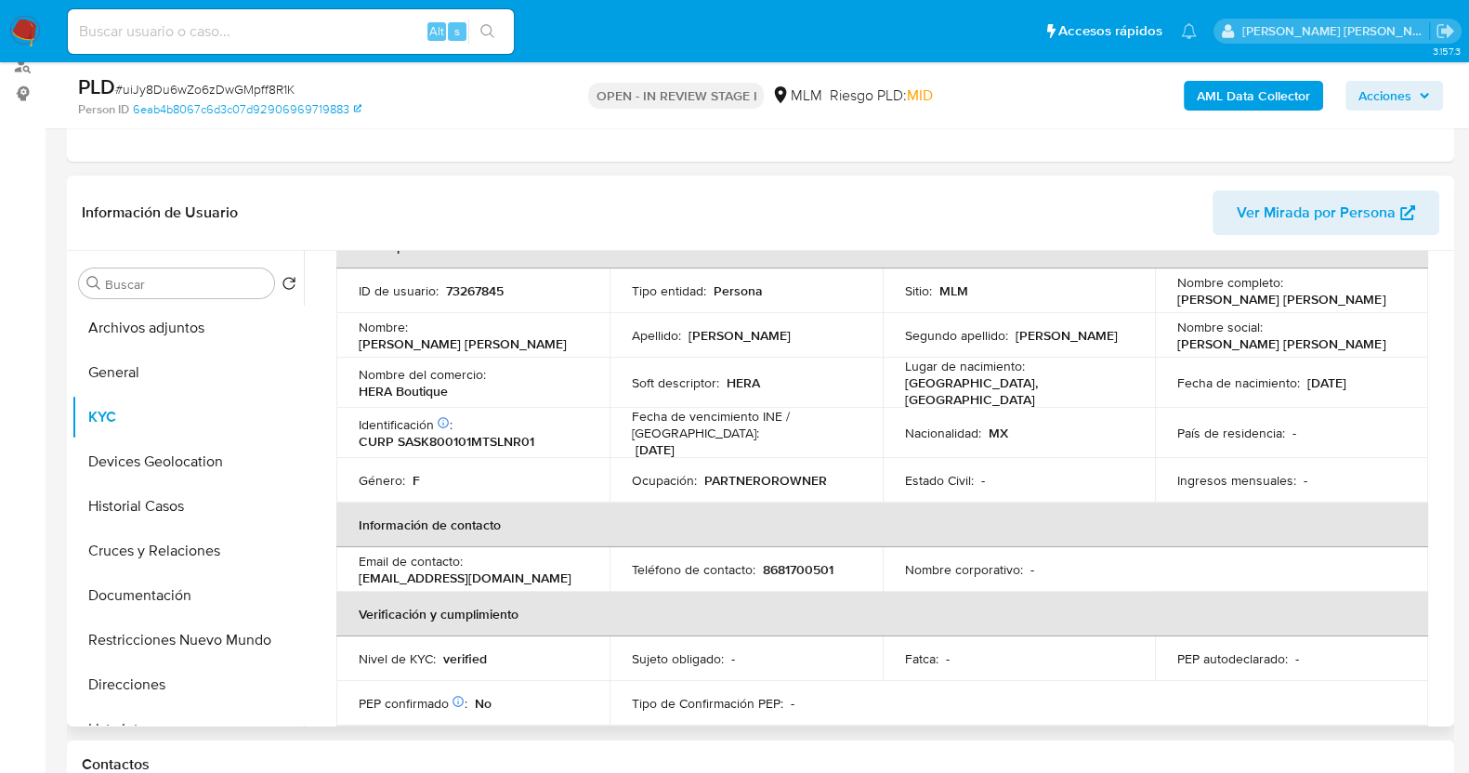
select select "10"
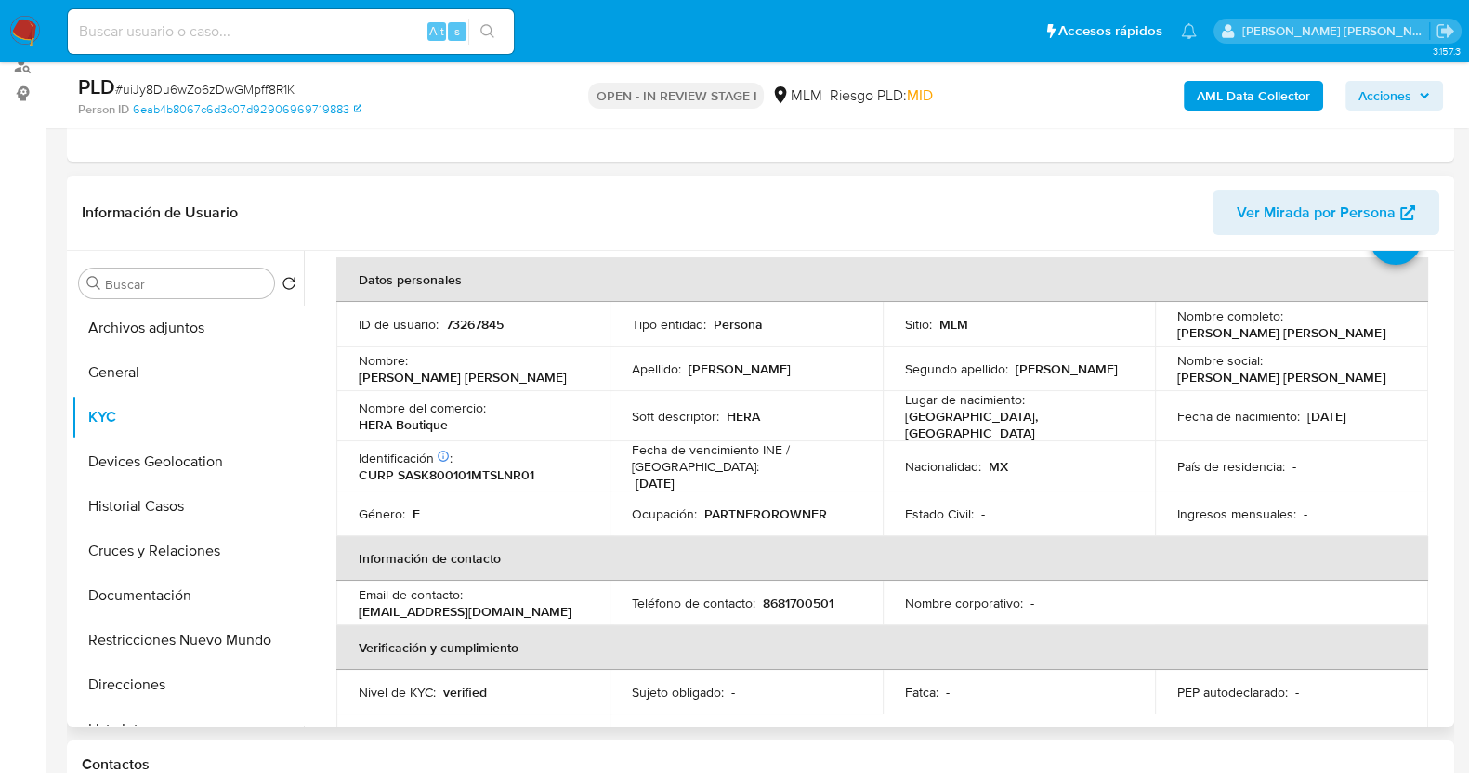
scroll to position [0, 0]
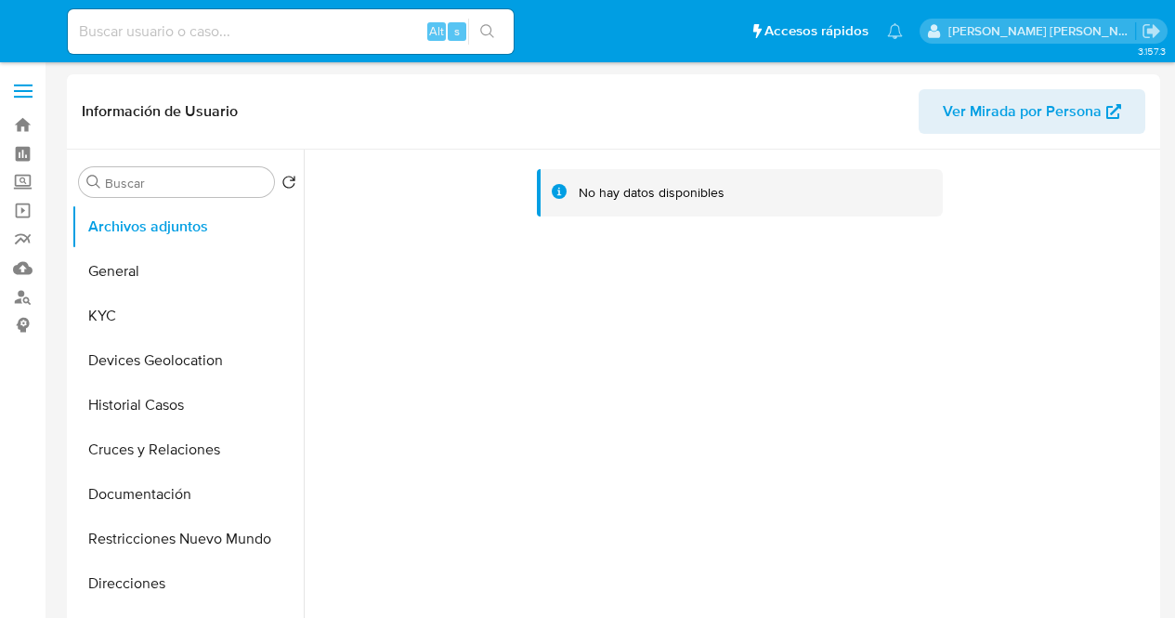
select select "10"
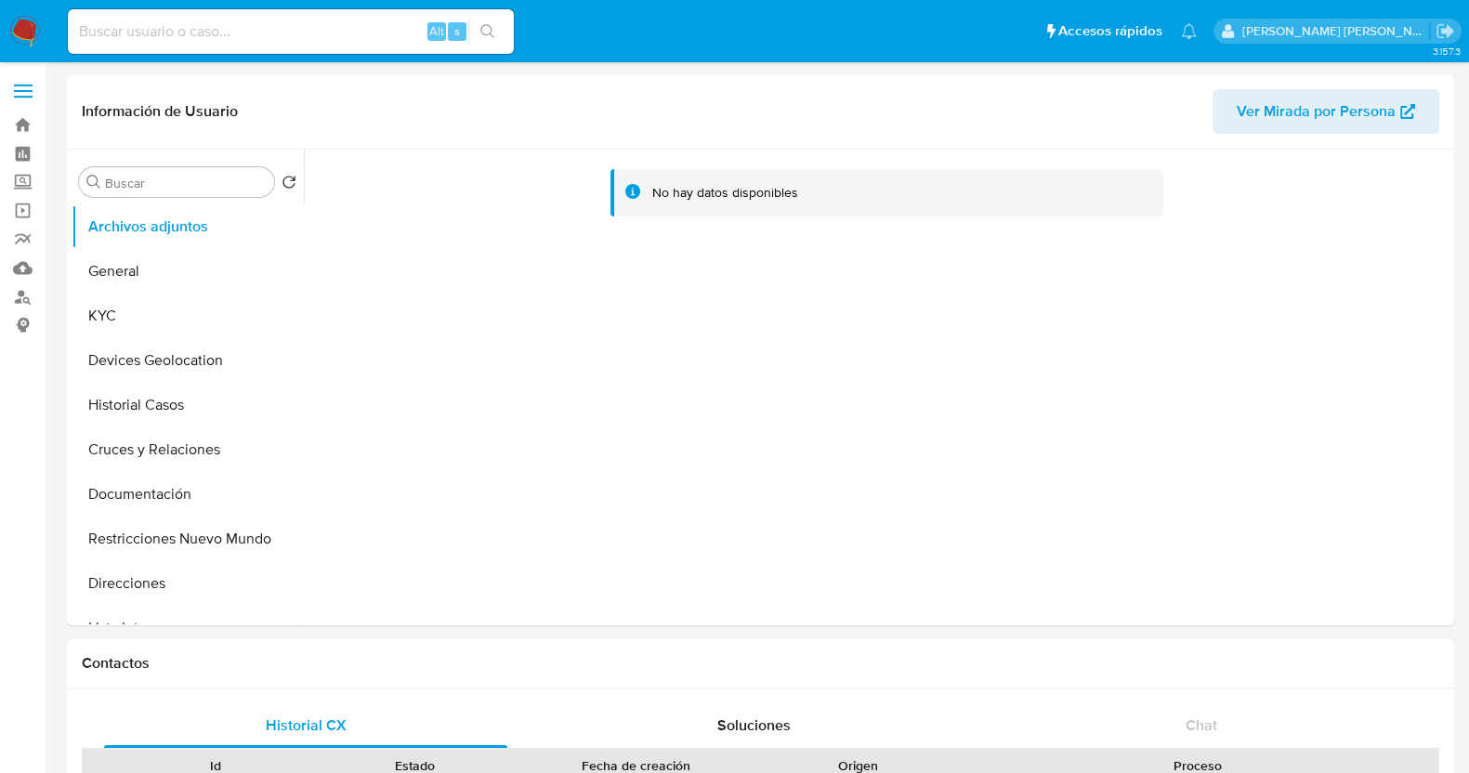
select select "10"
click at [86, 327] on button "KYC" at bounding box center [180, 316] width 217 height 45
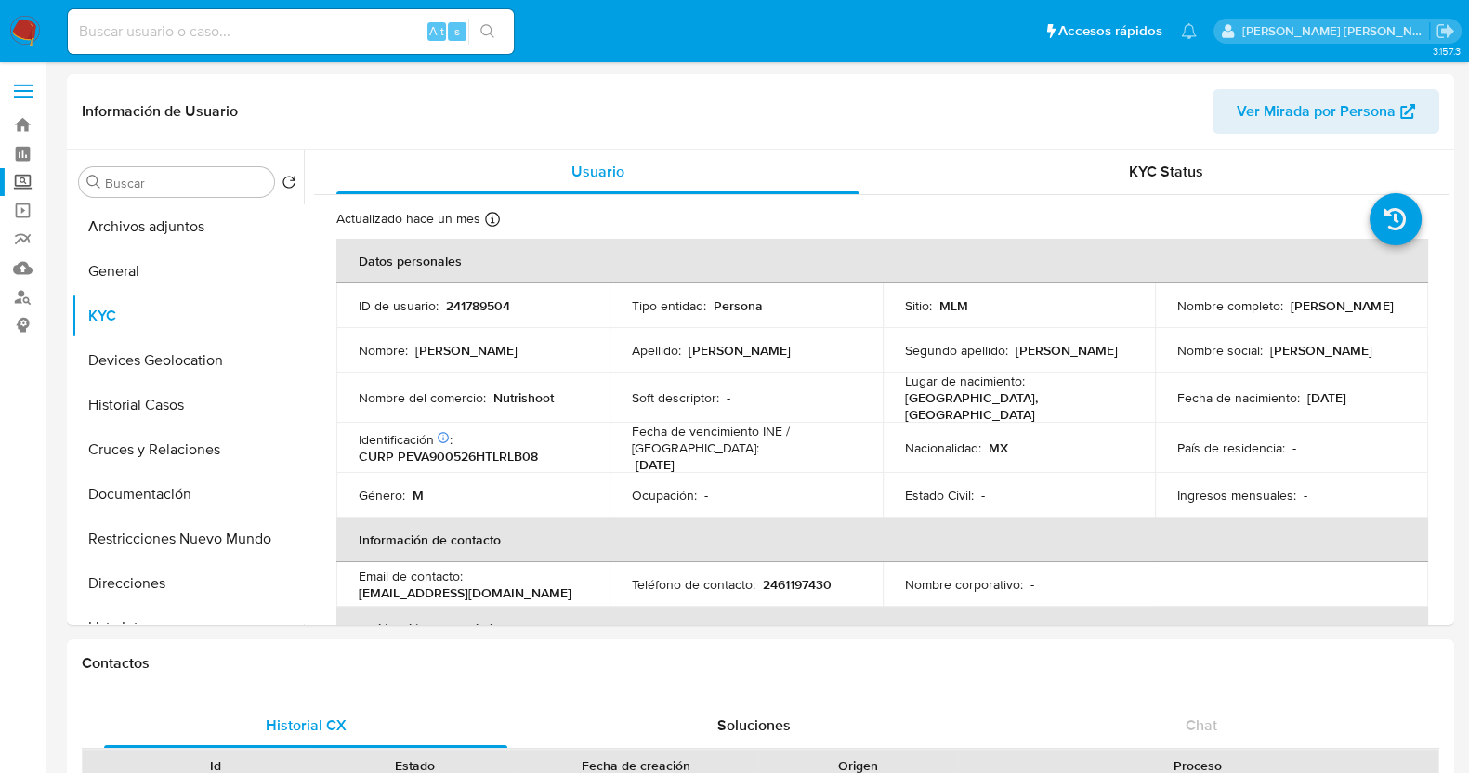
click at [23, 178] on label "Screening" at bounding box center [110, 182] width 221 height 29
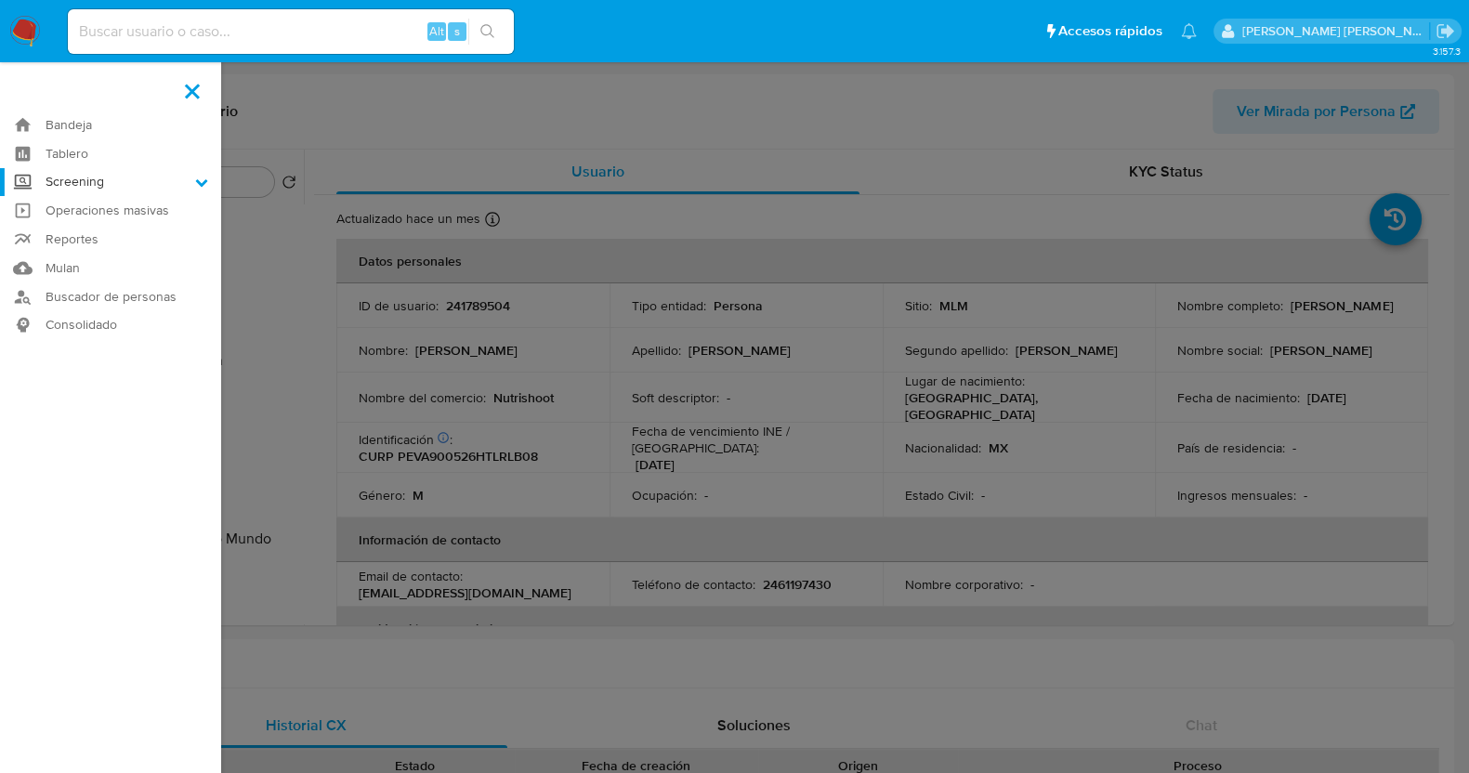
click at [0, 0] on input "Screening" at bounding box center [0, 0] width 0 height 0
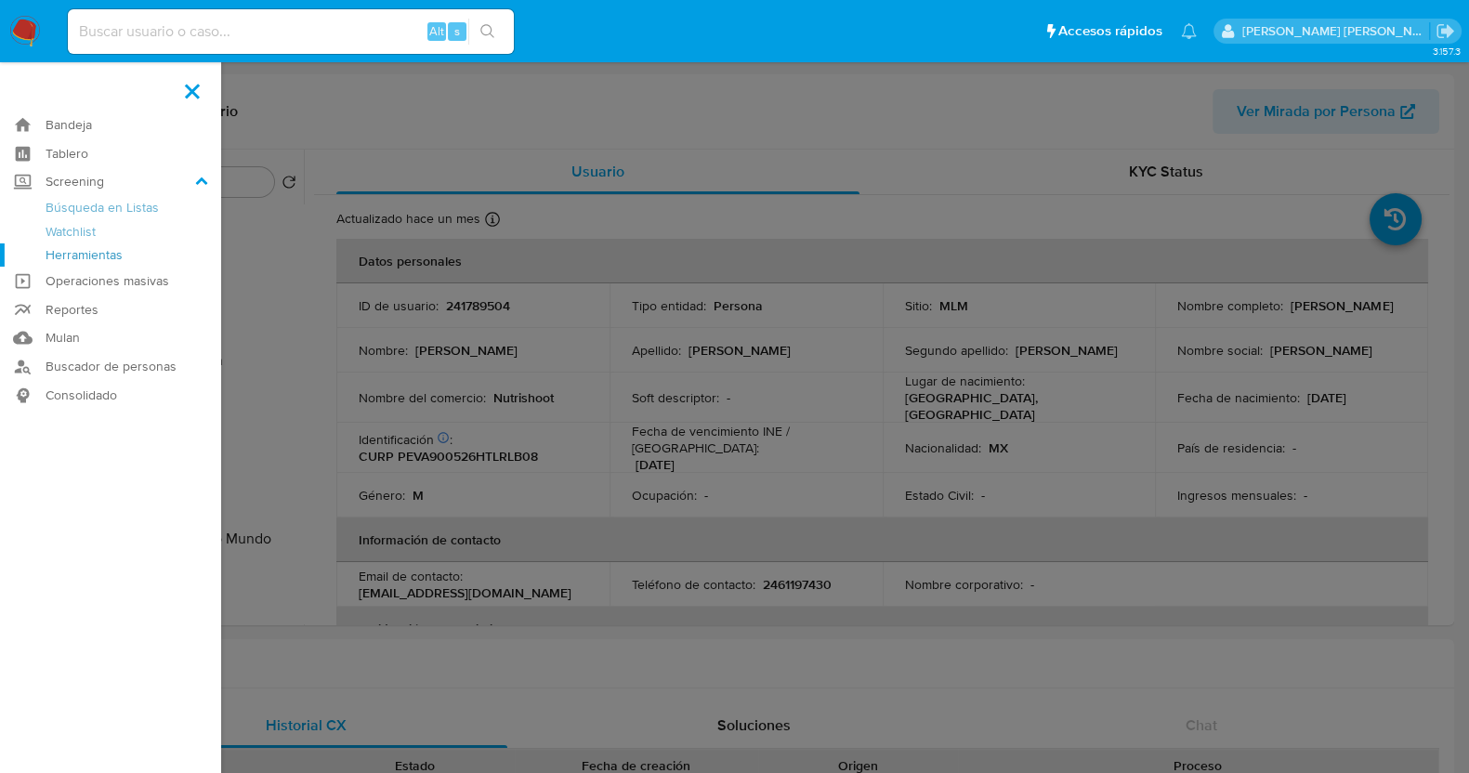
click at [77, 249] on link "Herramientas" at bounding box center [110, 254] width 221 height 23
